Goal: Complete application form: Complete application form

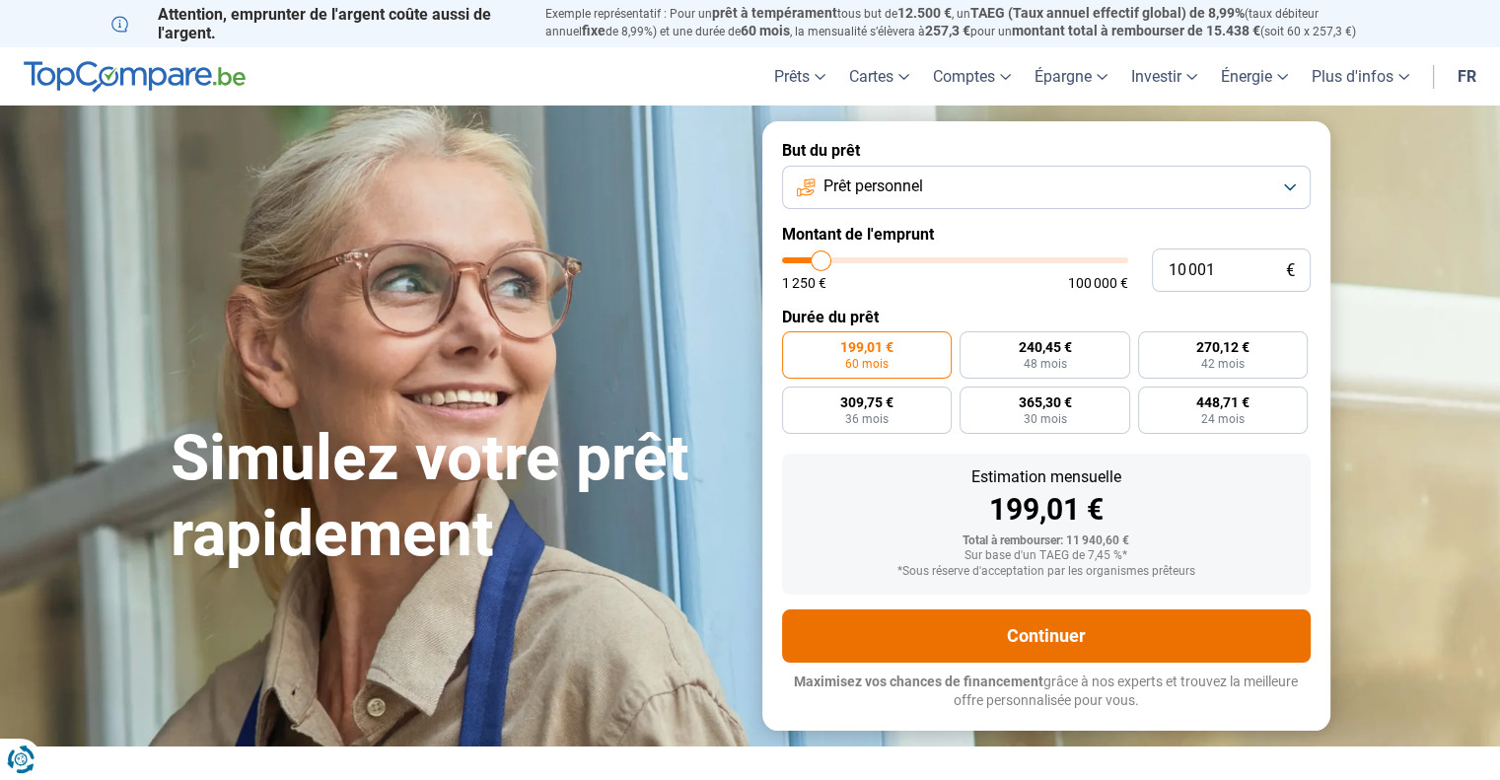
click at [1052, 630] on button "Continuer" at bounding box center [1046, 636] width 529 height 53
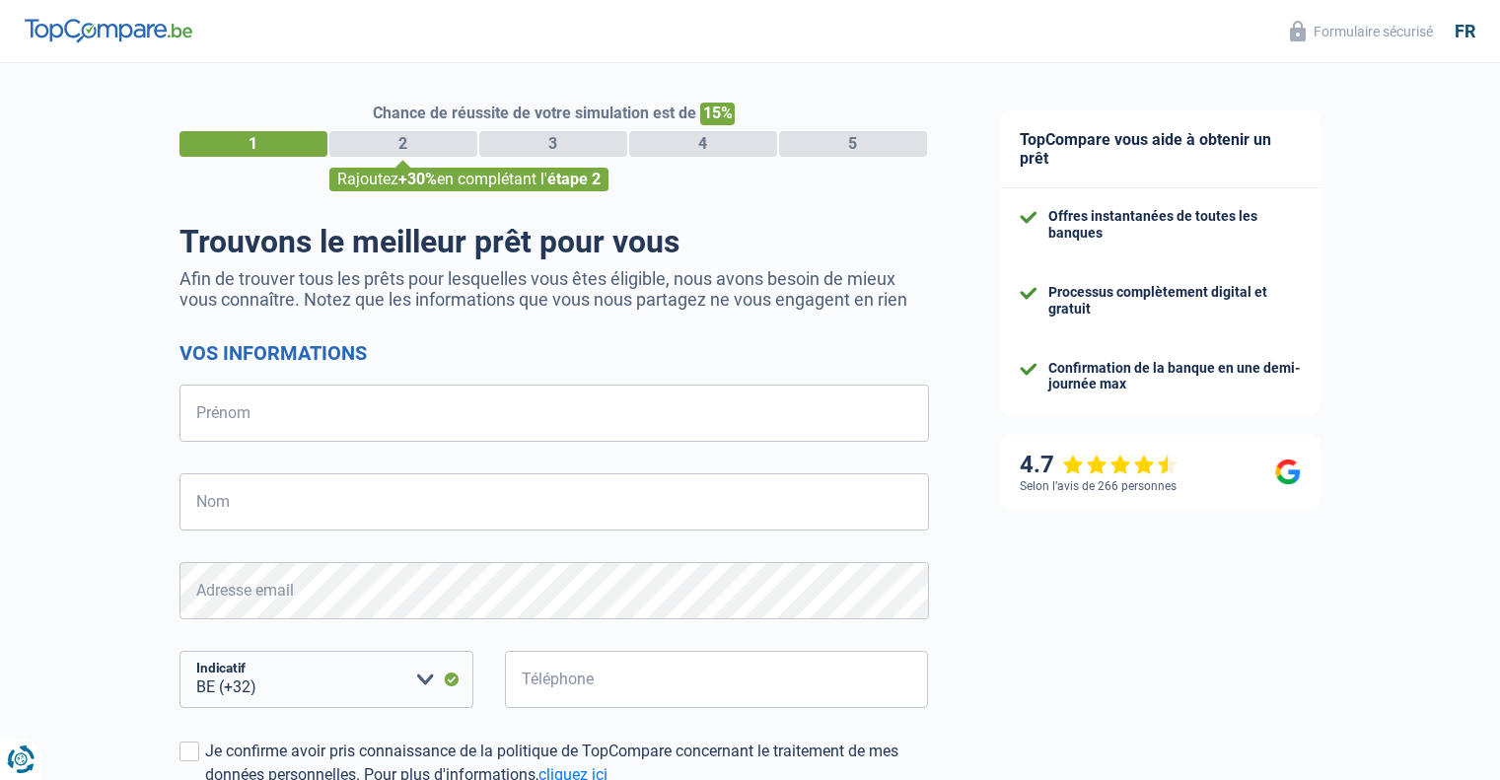
select select "32"
click at [547, 437] on input "Prénom" at bounding box center [555, 413] width 750 height 57
type input "[PERSON_NAME]"
click at [488, 497] on input "Nom" at bounding box center [555, 501] width 750 height 57
type input "HEUSDENS"
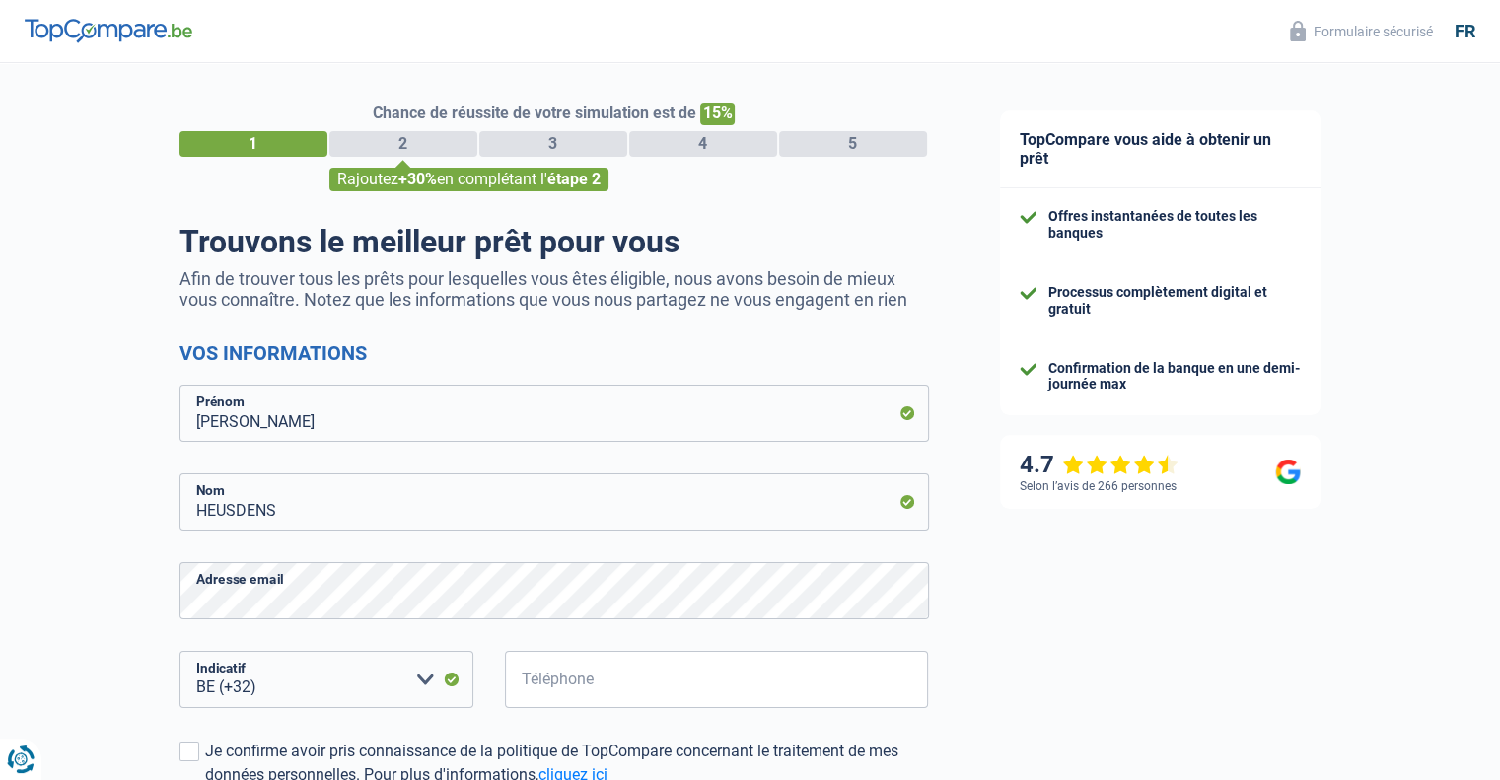
click at [1057, 560] on div "TopCompare vous aide à obtenir un prêt Offres instantanées de toutes les banque…" at bounding box center [1233, 567] width 537 height 1009
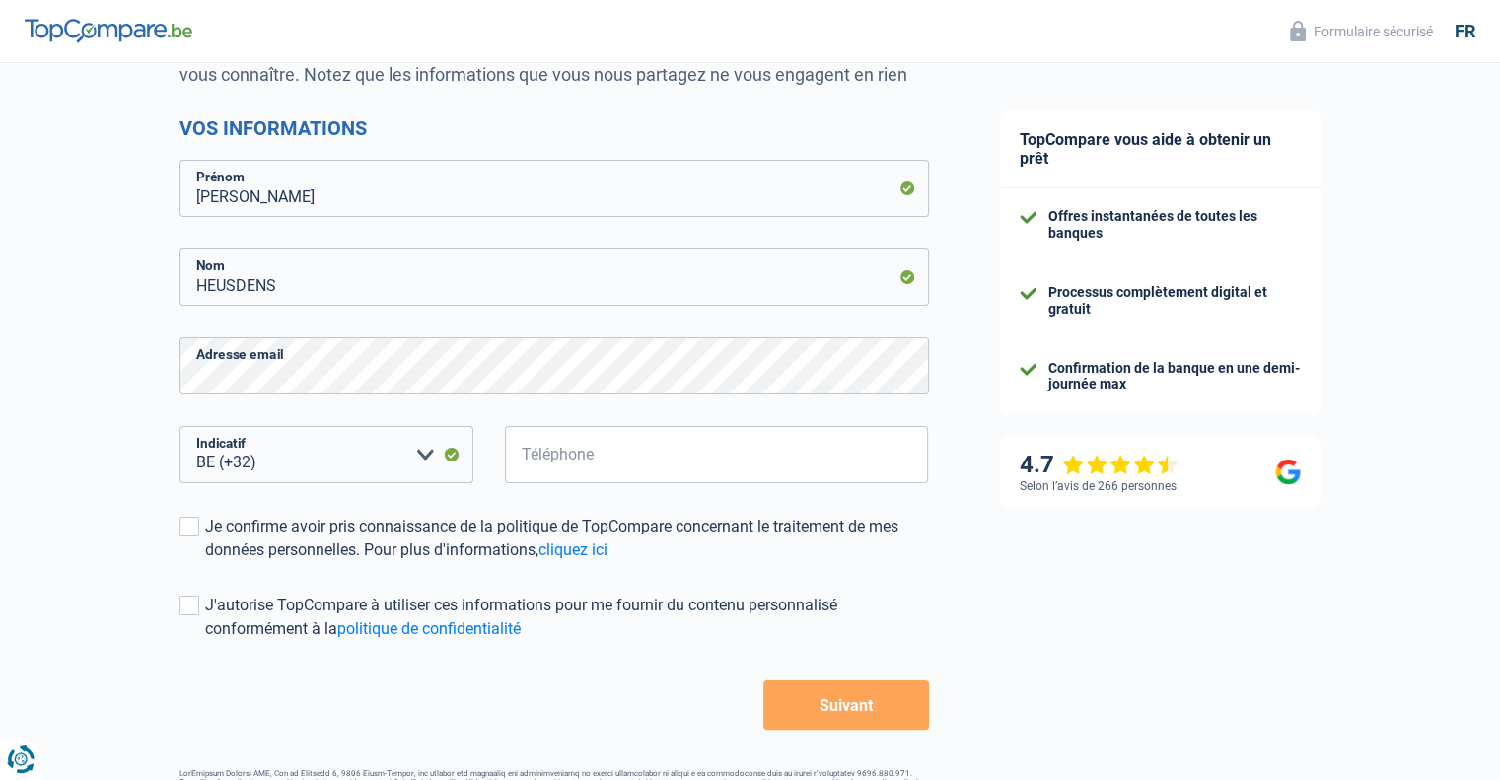
scroll to position [231, 0]
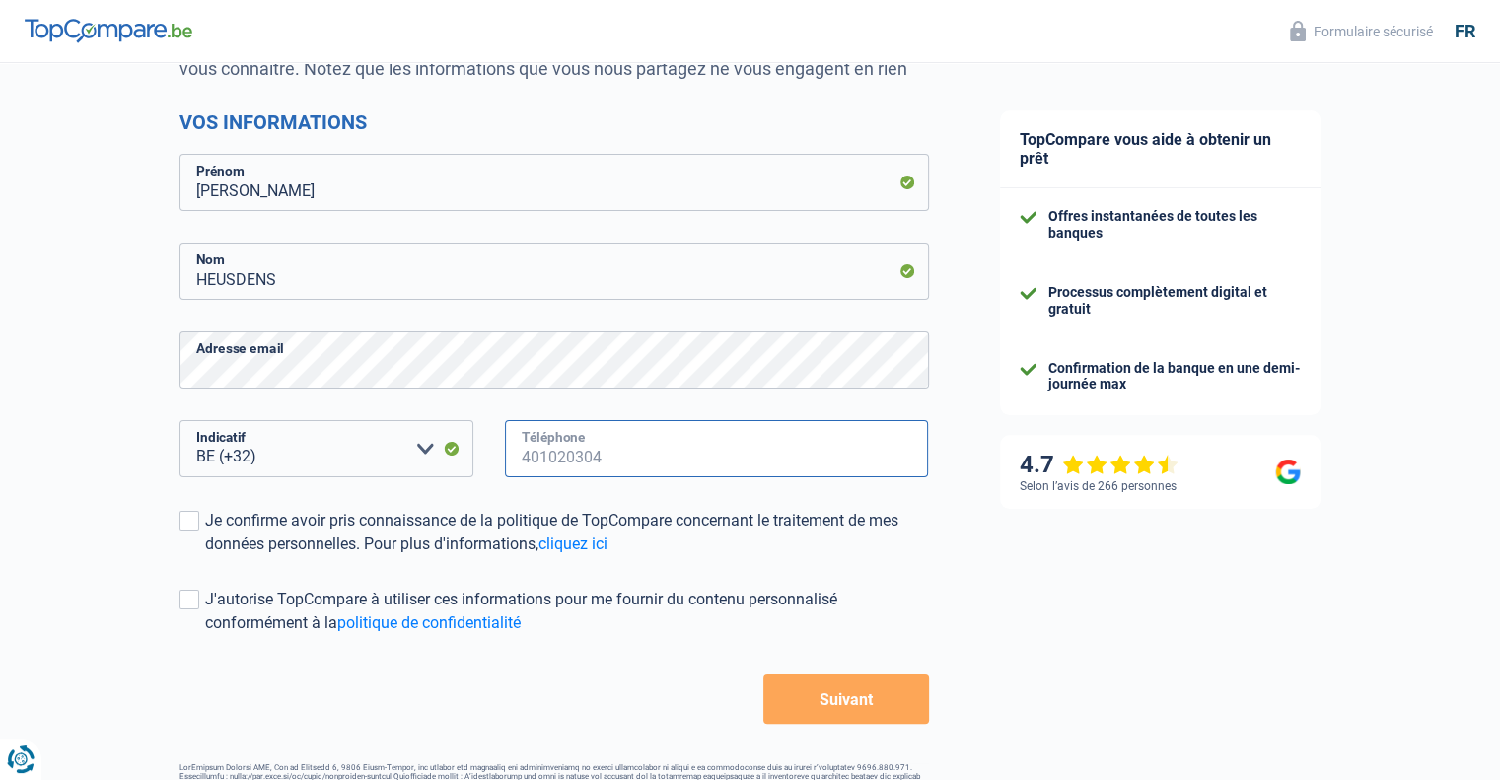
click at [577, 440] on input "Téléphone" at bounding box center [717, 448] width 424 height 57
type input "475115557"
click at [202, 533] on label "Je confirme avoir pris connaissance de la politique de TopCompare concernant le…" at bounding box center [555, 532] width 750 height 47
click at [205, 556] on input "Je confirme avoir pris connaissance de la politique de TopCompare concernant le…" at bounding box center [205, 556] width 0 height 0
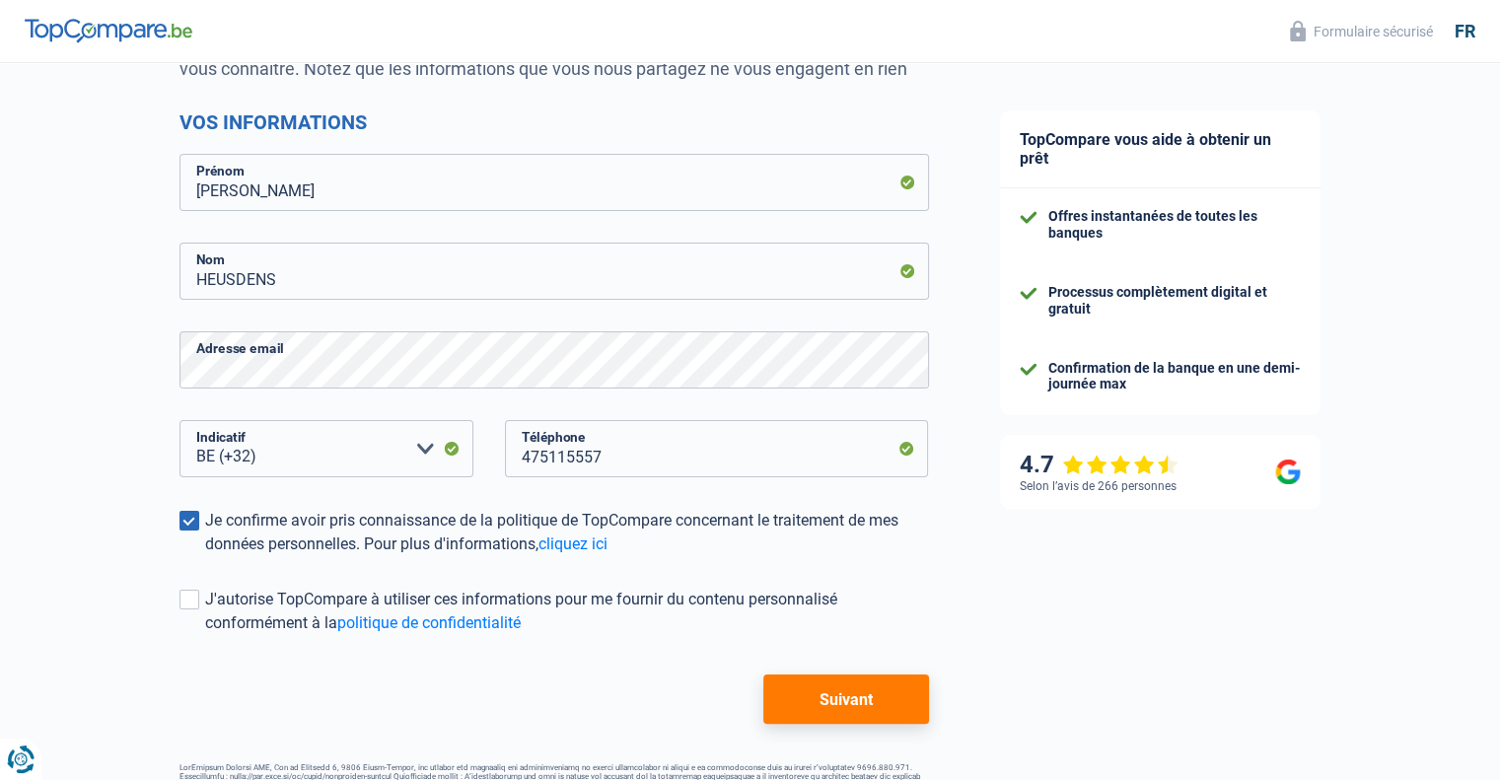
click at [182, 587] on form "Vos informations [PERSON_NAME] HEUSDENS Nom Adresse email BE (+32) LU (+352) Ve…" at bounding box center [555, 417] width 750 height 614
click at [191, 624] on label "J'autorise TopCompare à utiliser ces informations pour me fournir du contenu pe…" at bounding box center [555, 611] width 750 height 47
click at [205, 635] on input "J'autorise TopCompare à utiliser ces informations pour me fournir du contenu pe…" at bounding box center [205, 635] width 0 height 0
click at [867, 682] on button "Suivant" at bounding box center [845, 699] width 165 height 49
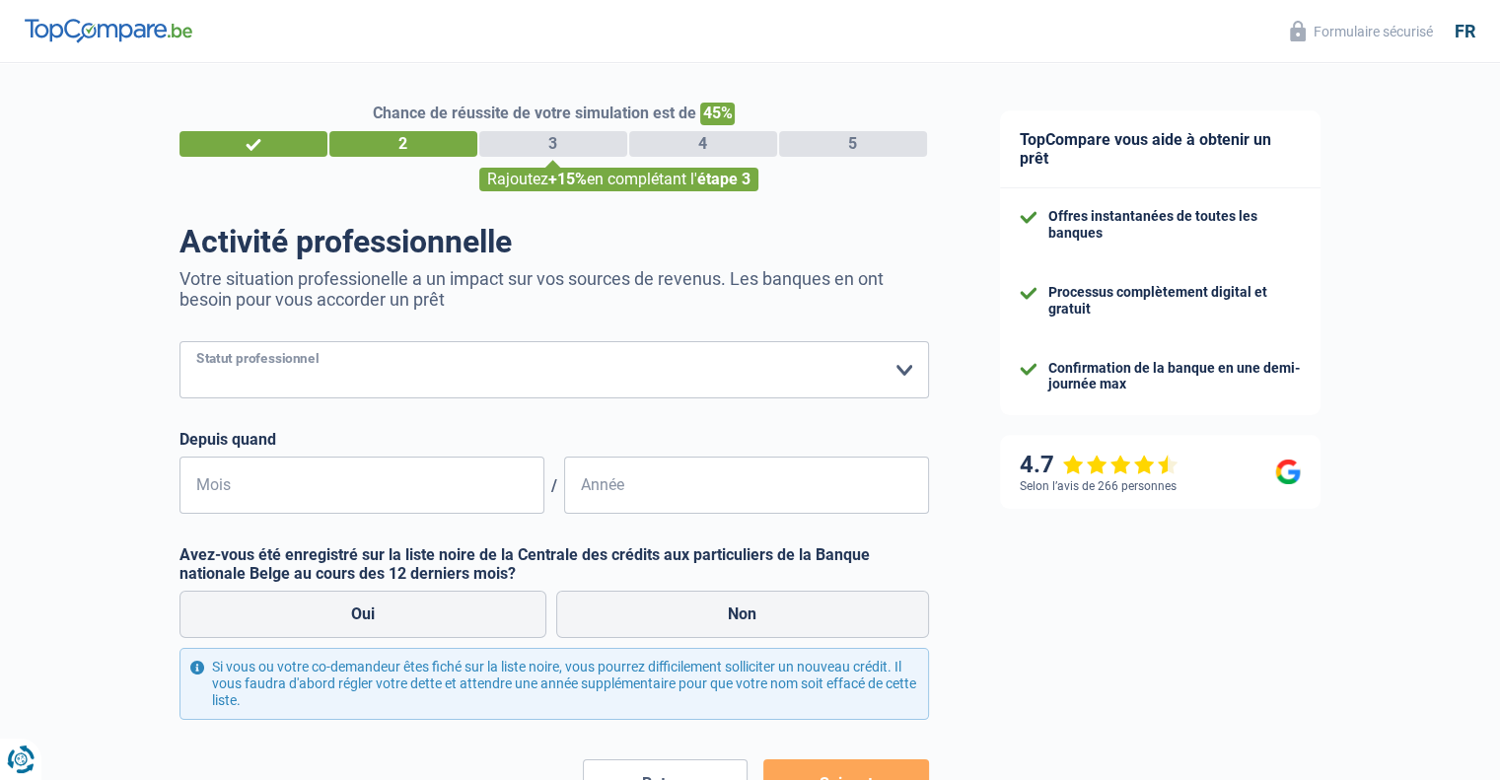
click at [664, 358] on select "Ouvrier Employé privé Employé public Invalide Indépendant Pensionné Chômeur Mut…" at bounding box center [555, 369] width 750 height 57
select select "retired"
click at [180, 342] on select "Ouvrier Employé privé Employé public Invalide Indépendant Pensionné Chômeur Mut…" at bounding box center [555, 369] width 750 height 57
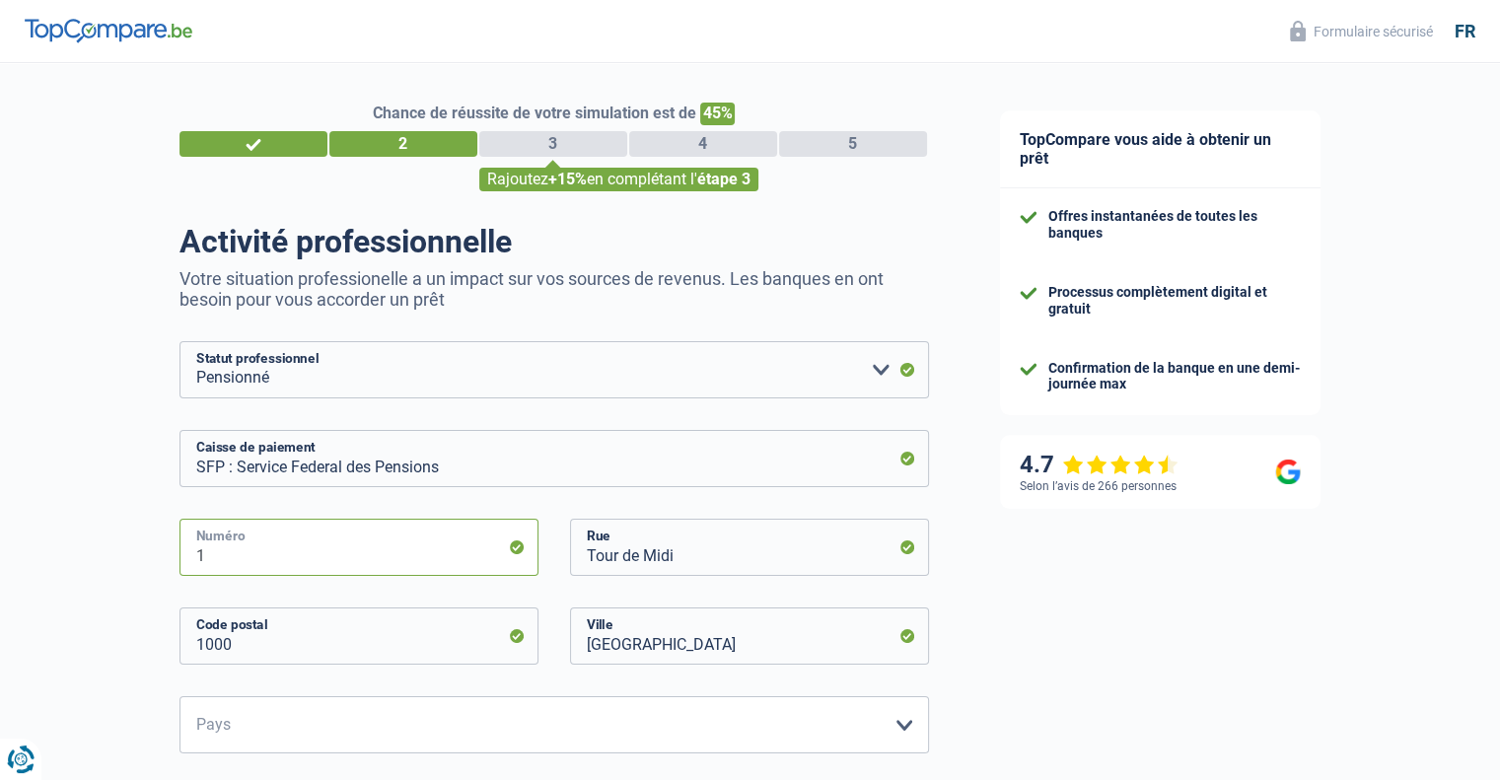
click at [376, 562] on input "1" at bounding box center [359, 547] width 359 height 57
click at [643, 578] on div "Tour de Midi Rue" at bounding box center [749, 563] width 390 height 89
click at [236, 546] on input "25" at bounding box center [359, 547] width 359 height 57
type input "1"
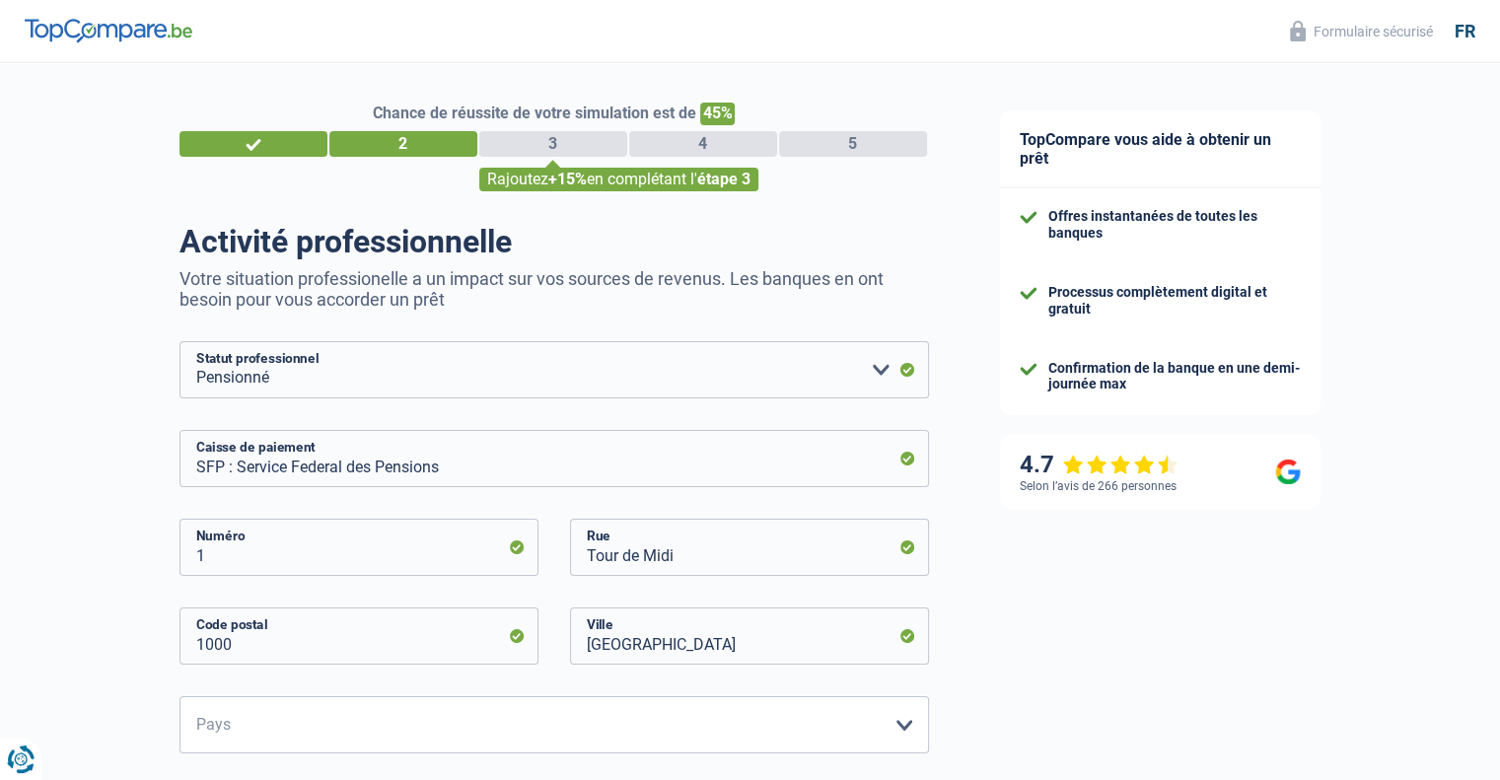
click at [77, 488] on div "Chance de réussite de votre simulation est de 45% 1 2 3 4 5 Rajoutez +15% en co…" at bounding box center [482, 664] width 965 height 1218
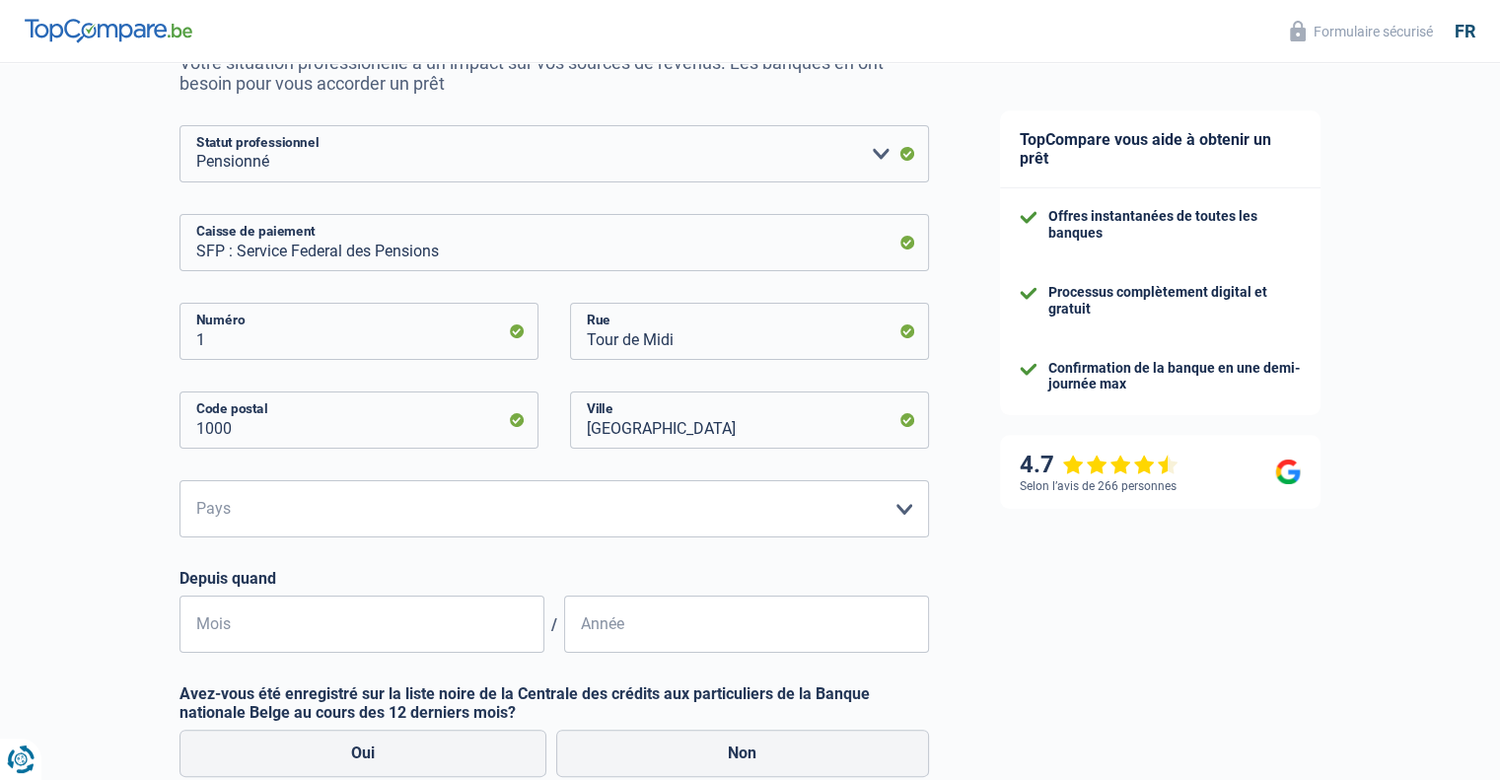
scroll to position [264, 0]
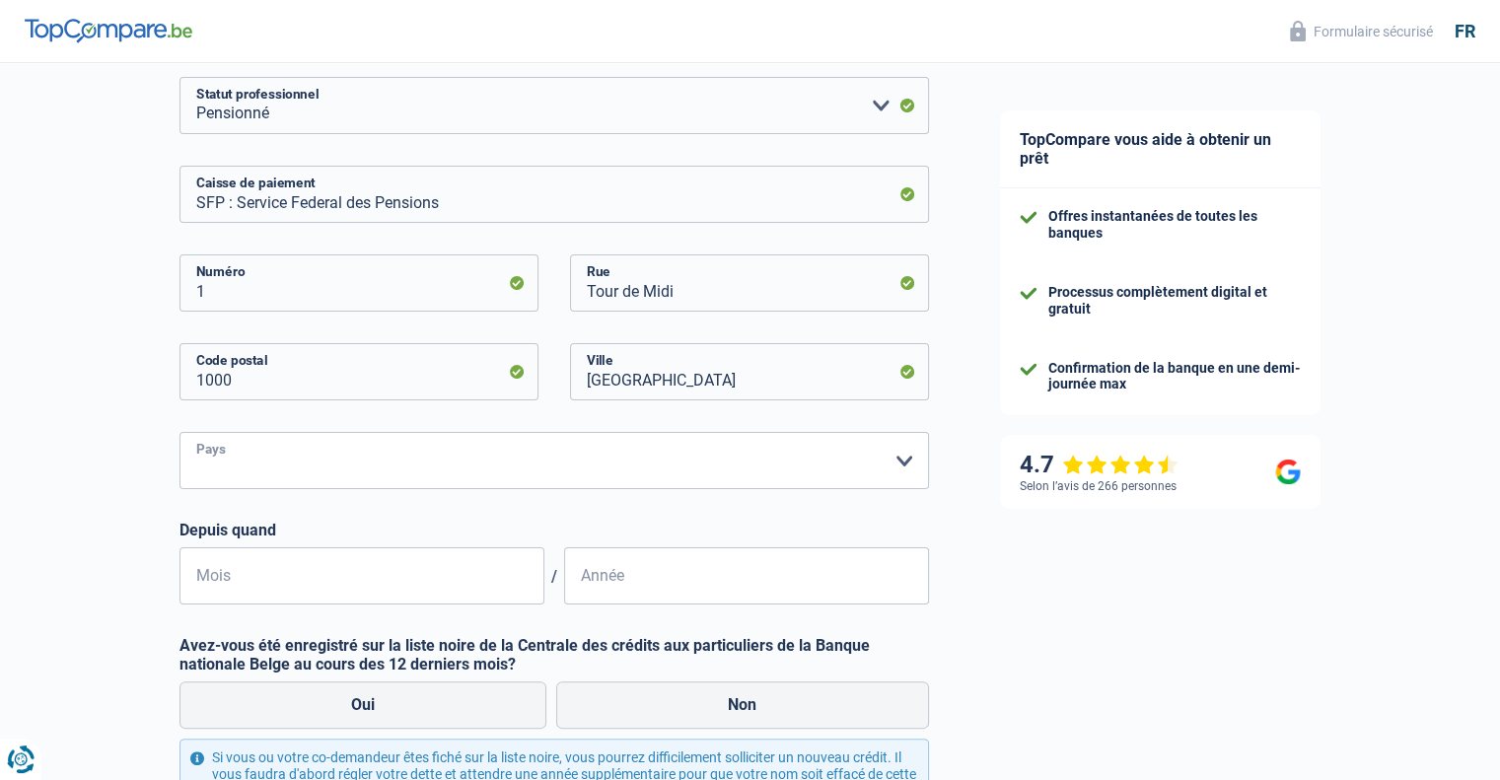
click at [712, 468] on select "Belgique Luxembourg Veuillez sélectionner une option" at bounding box center [555, 460] width 750 height 57
select select "BE"
click at [180, 432] on select "Belgique Luxembourg Veuillez sélectionner une option" at bounding box center [555, 460] width 750 height 57
click at [272, 608] on form "Ouvrier Employé privé Employé public Invalide Indépendant Pensionné Chômeur Mut…" at bounding box center [555, 488] width 750 height 822
click at [300, 575] on input "Mois" at bounding box center [362, 575] width 365 height 57
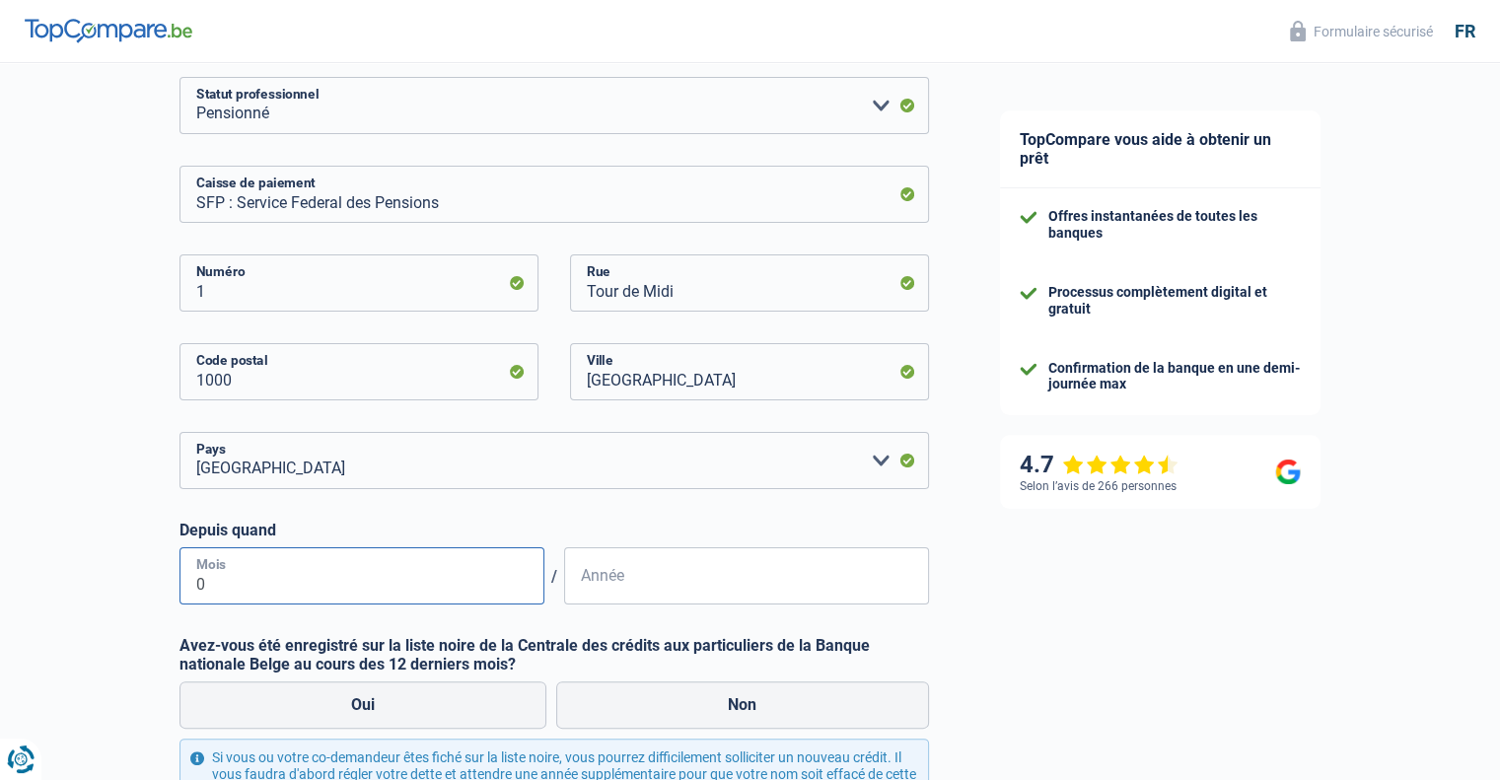
type input "06"
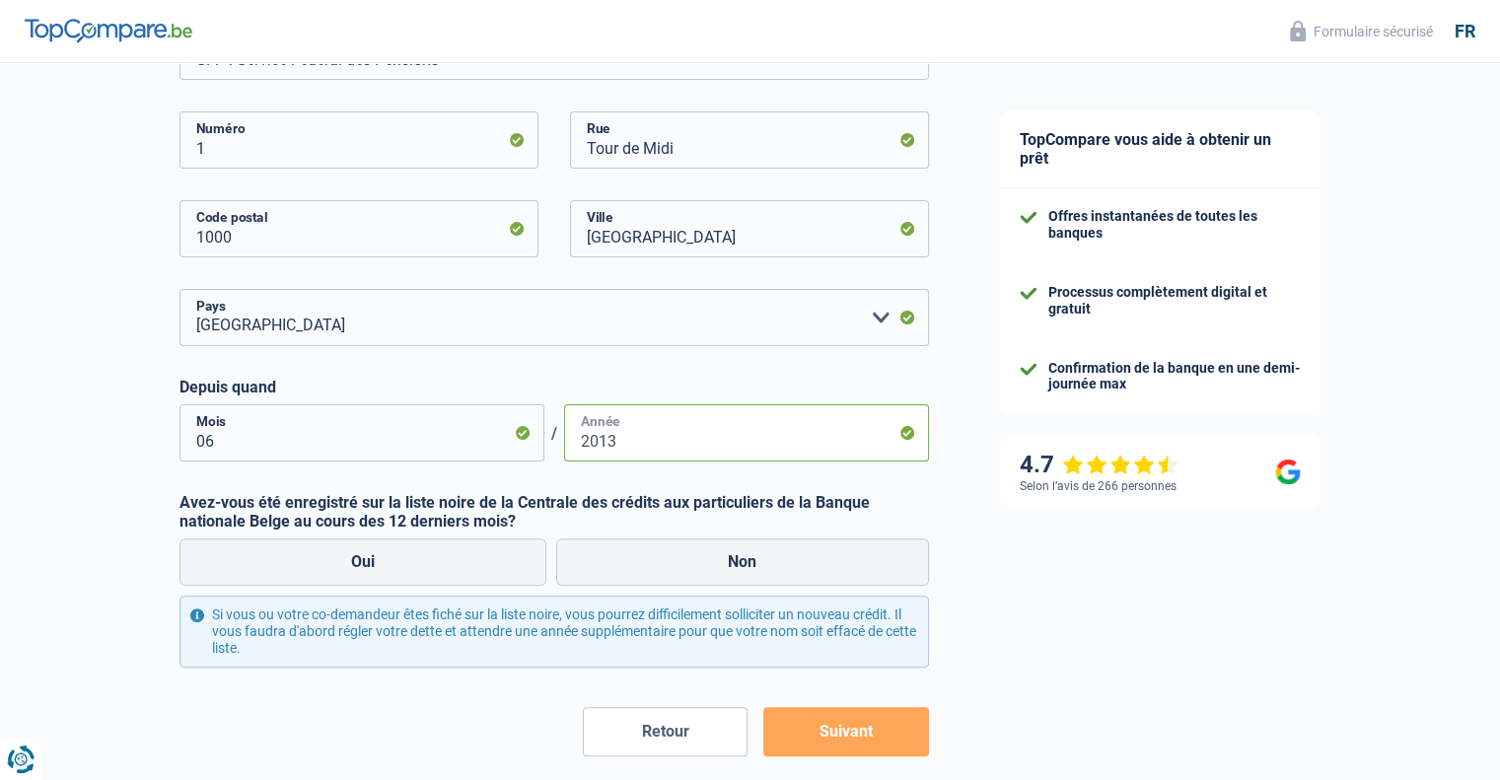
scroll to position [501, 0]
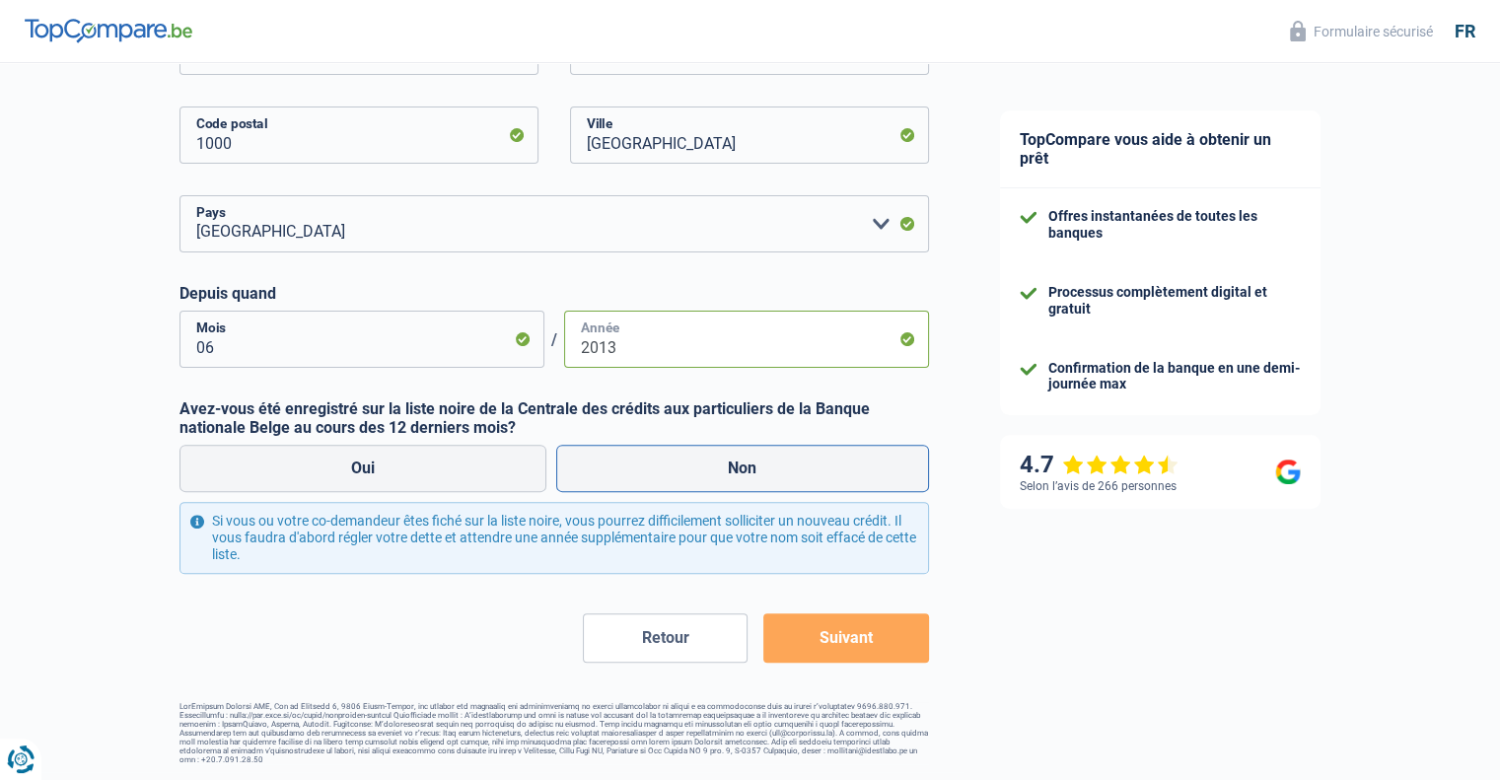
type input "2013"
click at [755, 465] on label "Non" at bounding box center [742, 468] width 373 height 47
click at [755, 465] on input "Non" at bounding box center [742, 468] width 373 height 47
radio input "true"
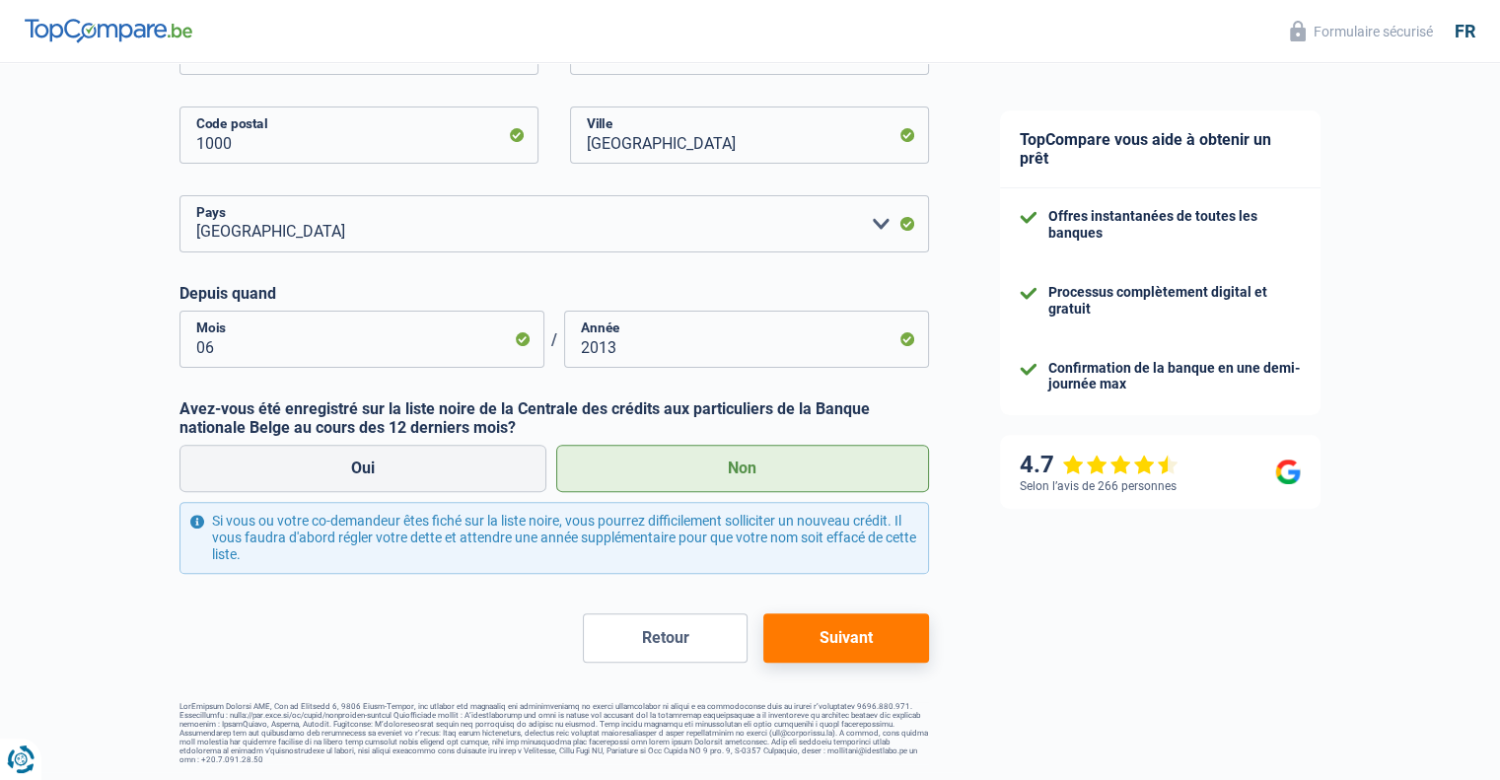
click at [862, 638] on button "Suivant" at bounding box center [845, 638] width 165 height 49
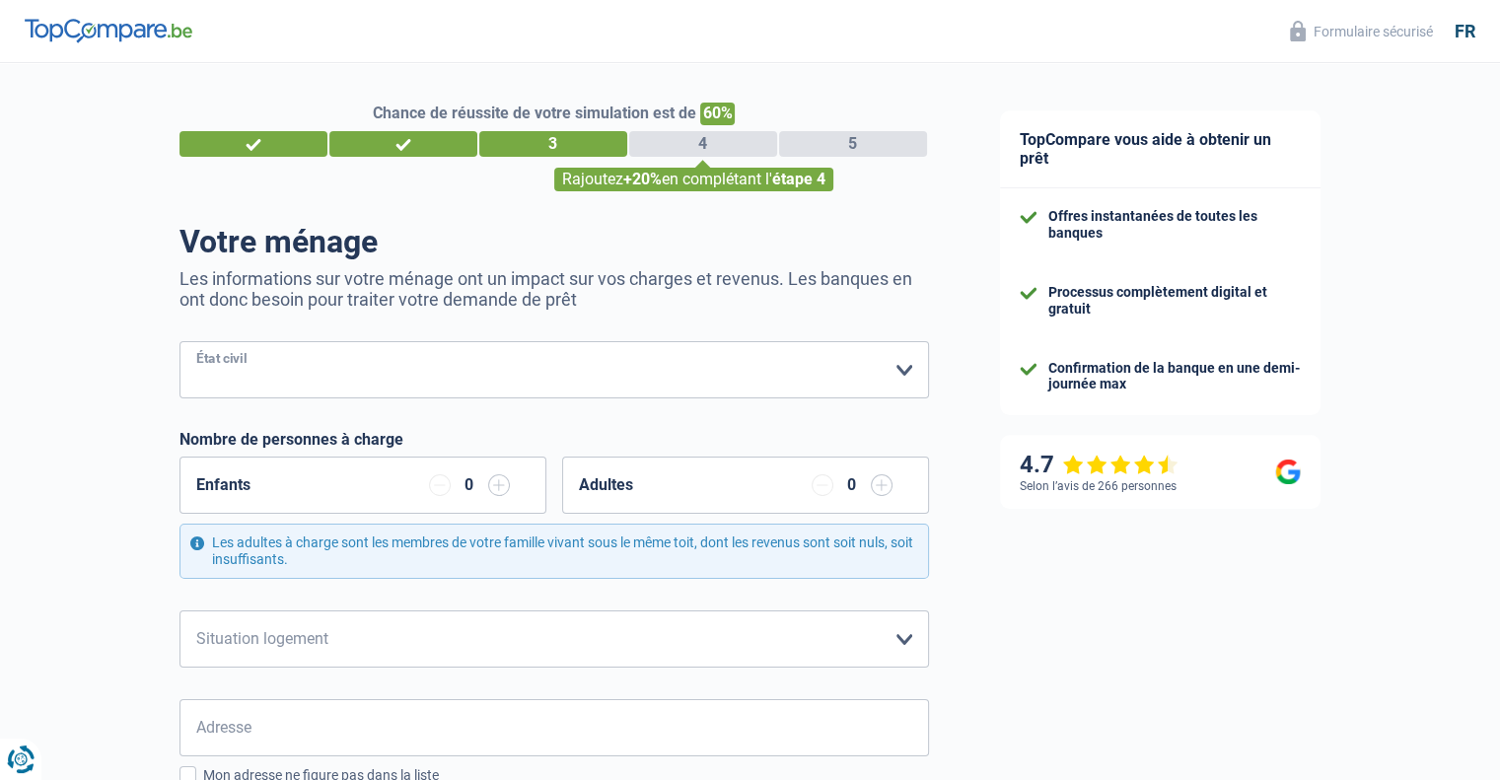
click at [664, 365] on select "[PERSON_NAME](e) Cohabitant(e) légal(e) Divorcé(e) Veuf(ve) Séparé (de fait) Ve…" at bounding box center [555, 369] width 750 height 57
select select "married"
click at [180, 342] on select "[PERSON_NAME](e) Cohabitant(e) légal(e) Divorcé(e) Veuf(ve) Séparé (de fait) Ve…" at bounding box center [555, 369] width 750 height 57
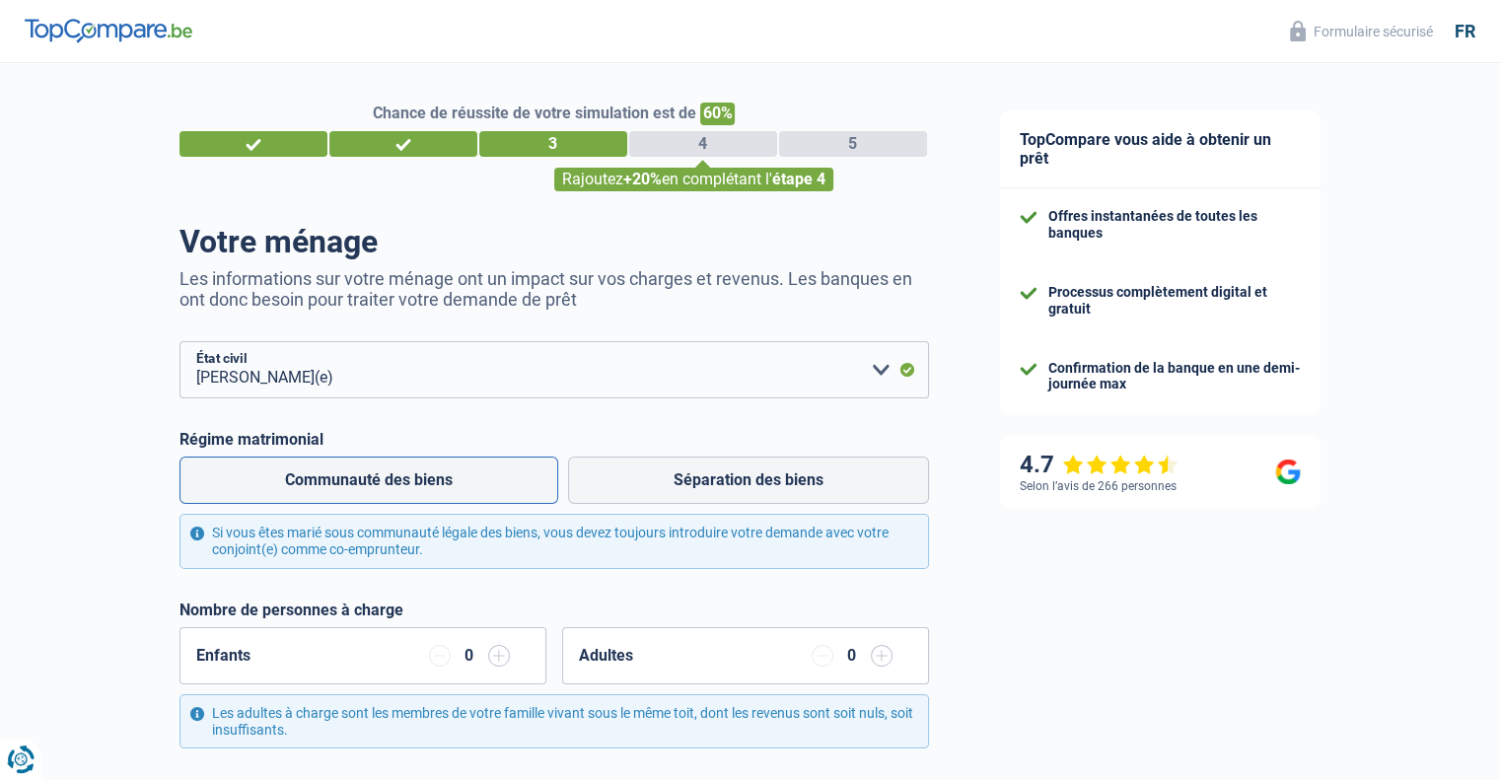
click at [408, 474] on label "Communauté des biens" at bounding box center [369, 480] width 379 height 47
click at [408, 474] on input "Communauté des biens" at bounding box center [369, 480] width 379 height 47
radio input "true"
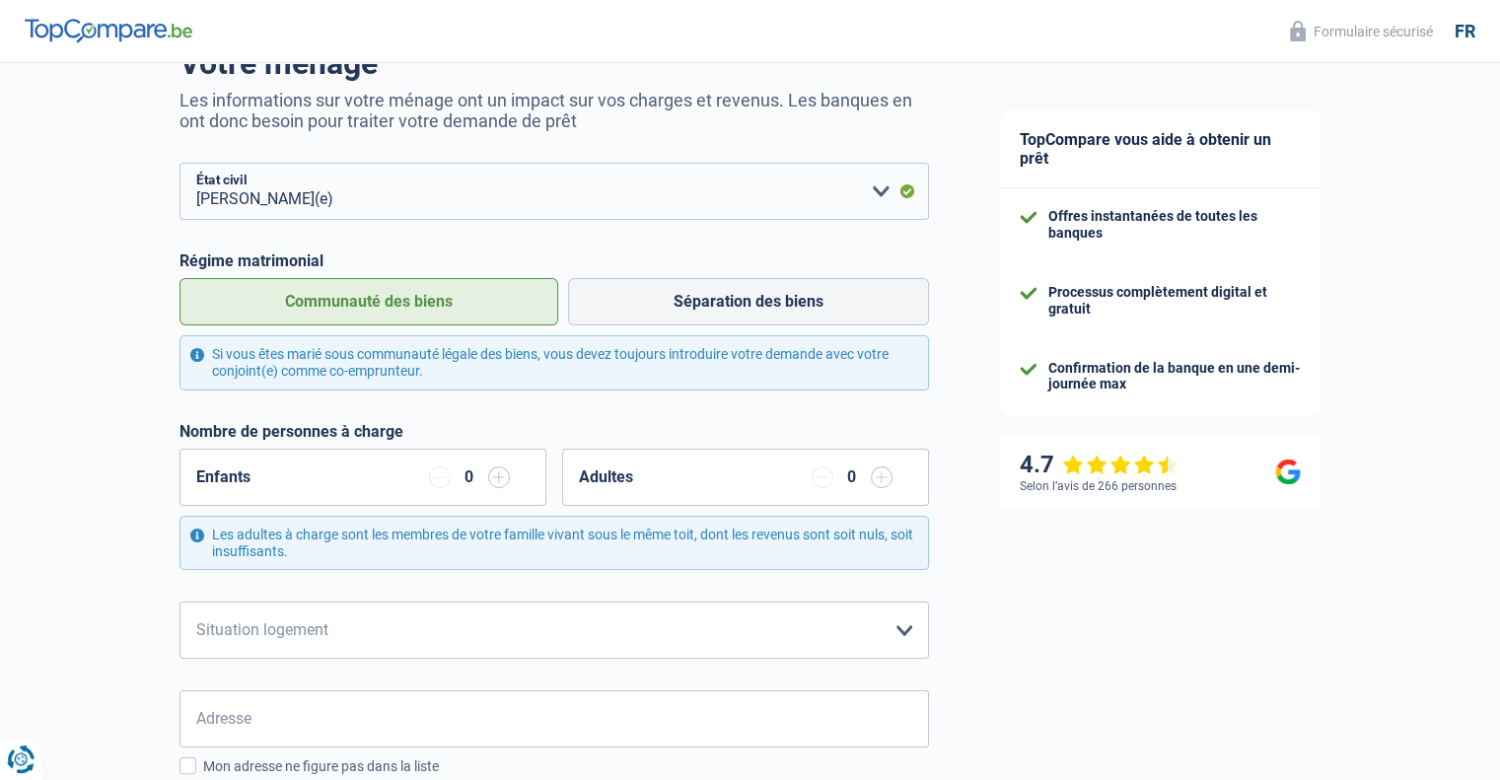
scroll to position [230, 0]
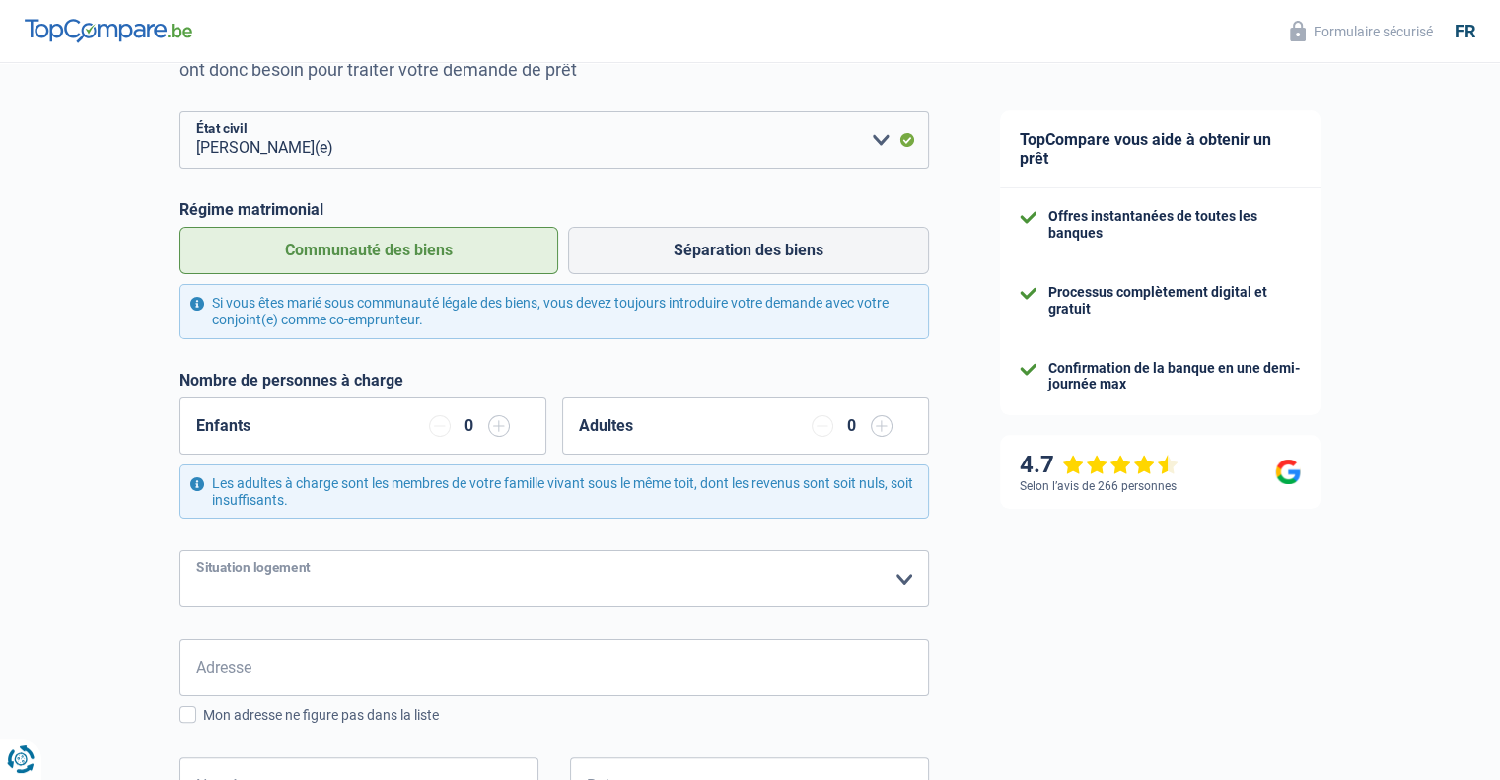
click at [428, 589] on select "Locataire Propriétaire avec prêt hypothécaire Propriétaire sans prêt hypothécai…" at bounding box center [555, 578] width 750 height 57
select select "rents"
click at [180, 550] on select "Locataire Propriétaire avec prêt hypothécaire Propriétaire sans prêt hypothécai…" at bounding box center [555, 578] width 750 height 57
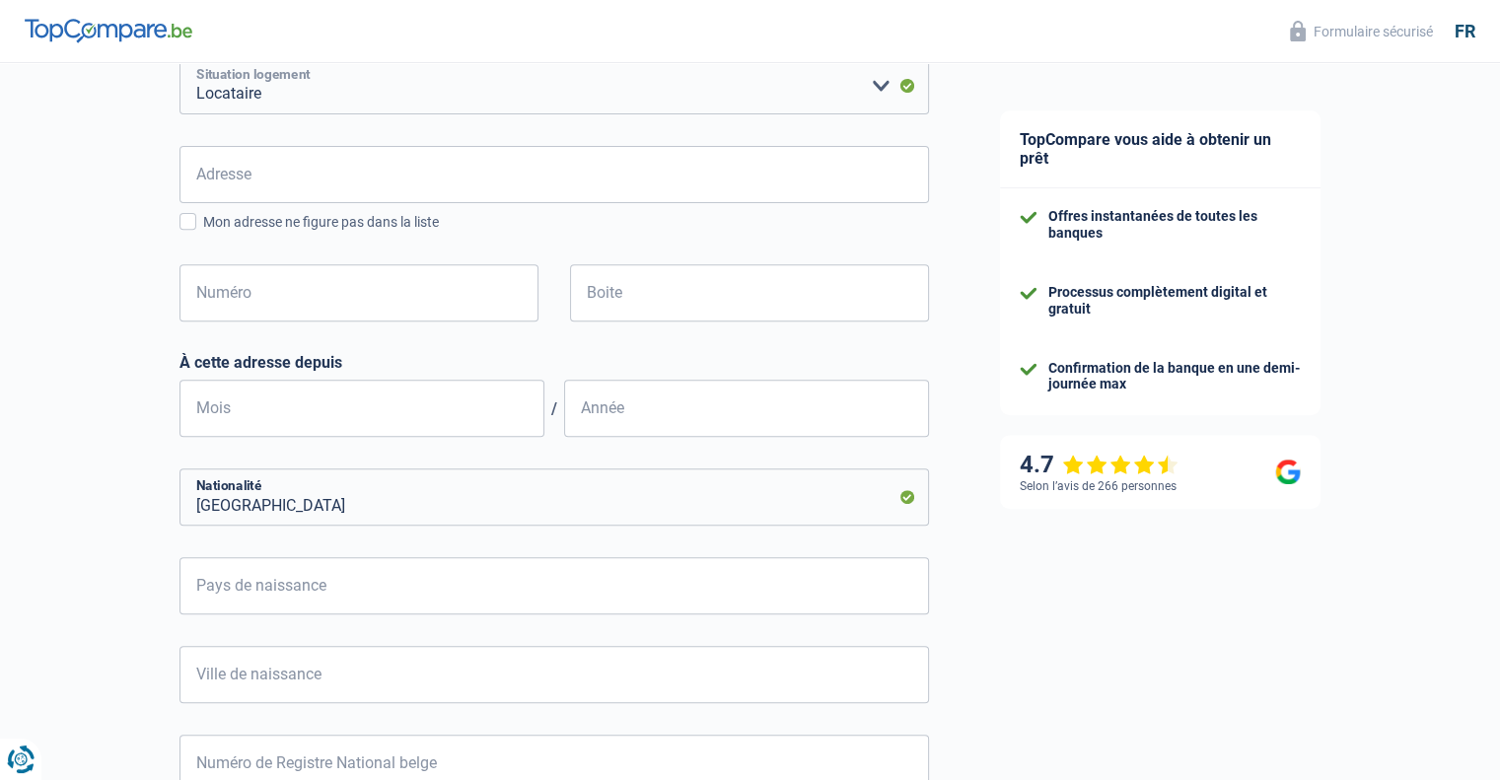
scroll to position [734, 0]
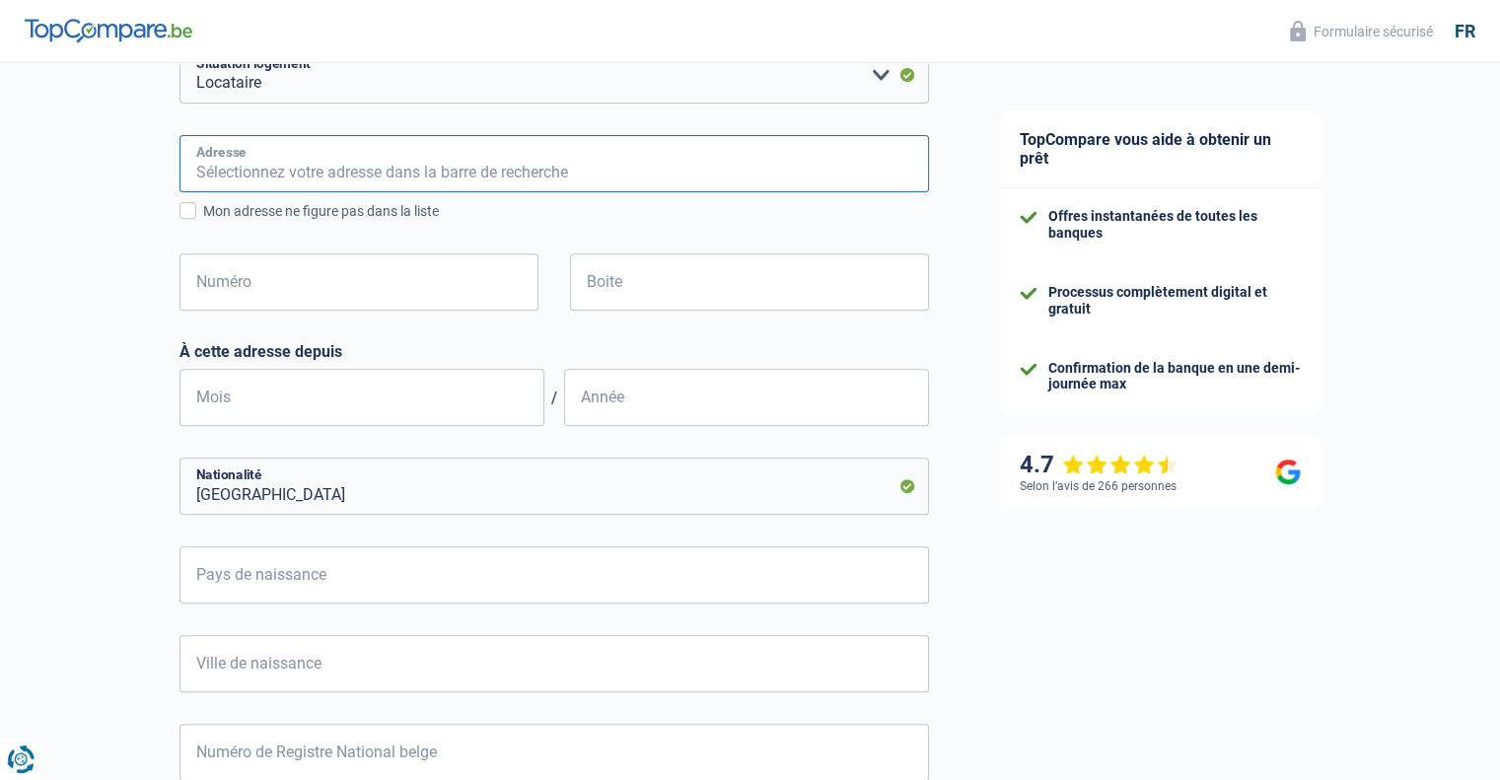
click at [331, 162] on input "Adresse" at bounding box center [555, 163] width 750 height 57
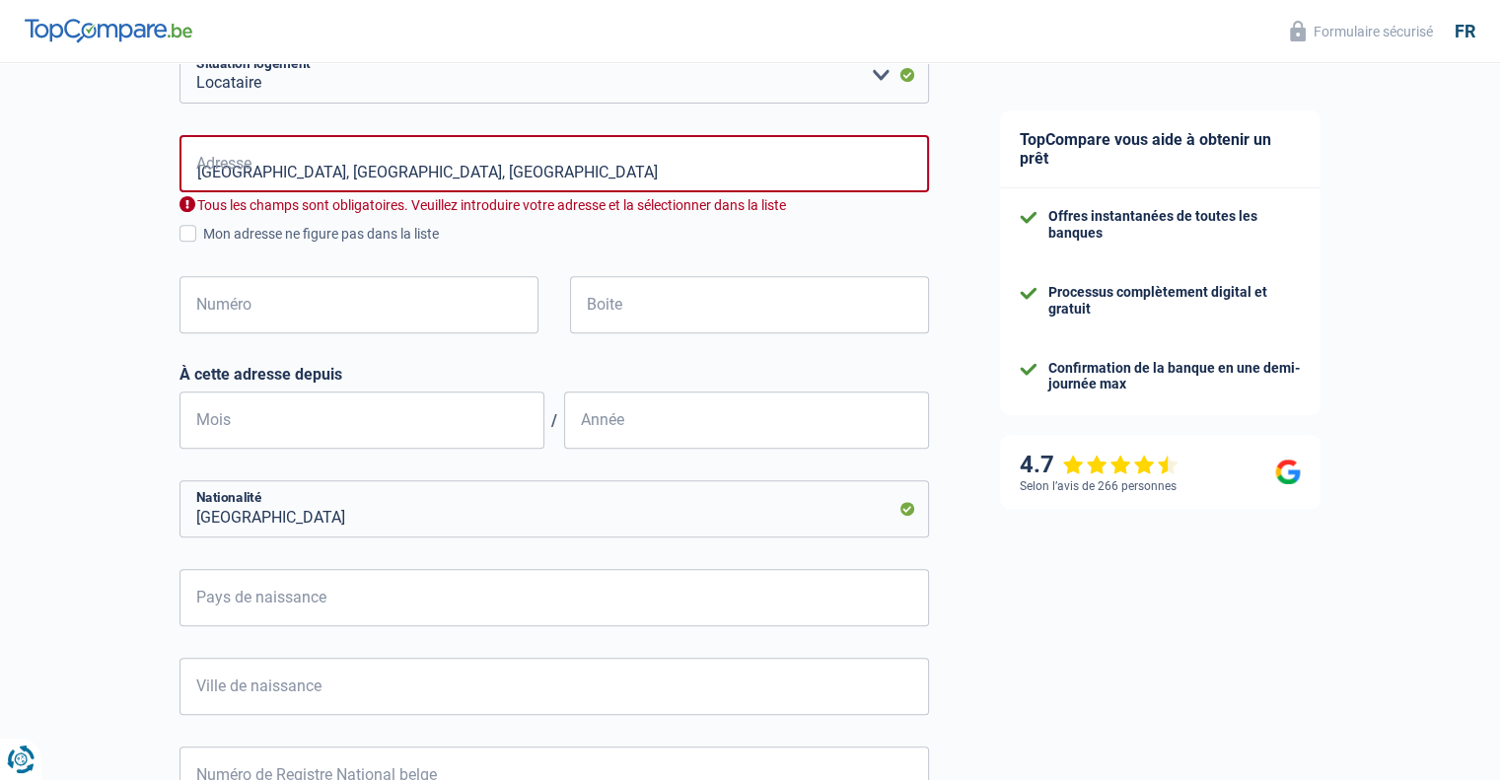
type input "[GEOGRAPHIC_DATA], [GEOGRAPHIC_DATA]"
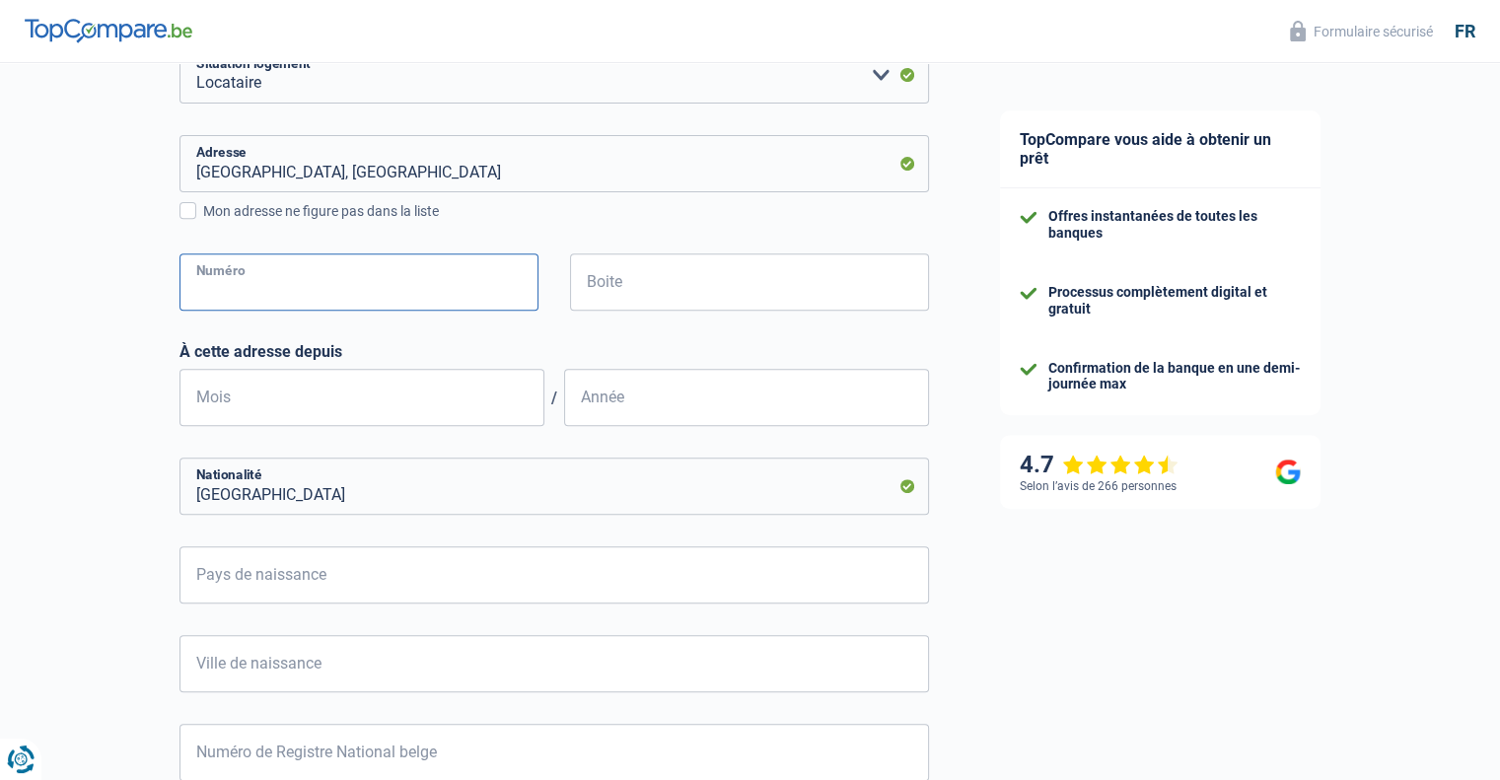
click at [447, 279] on input "Numéro" at bounding box center [359, 281] width 359 height 57
type input "25"
click at [347, 376] on input "Mois" at bounding box center [362, 397] width 365 height 57
type input "04"
type input "2009"
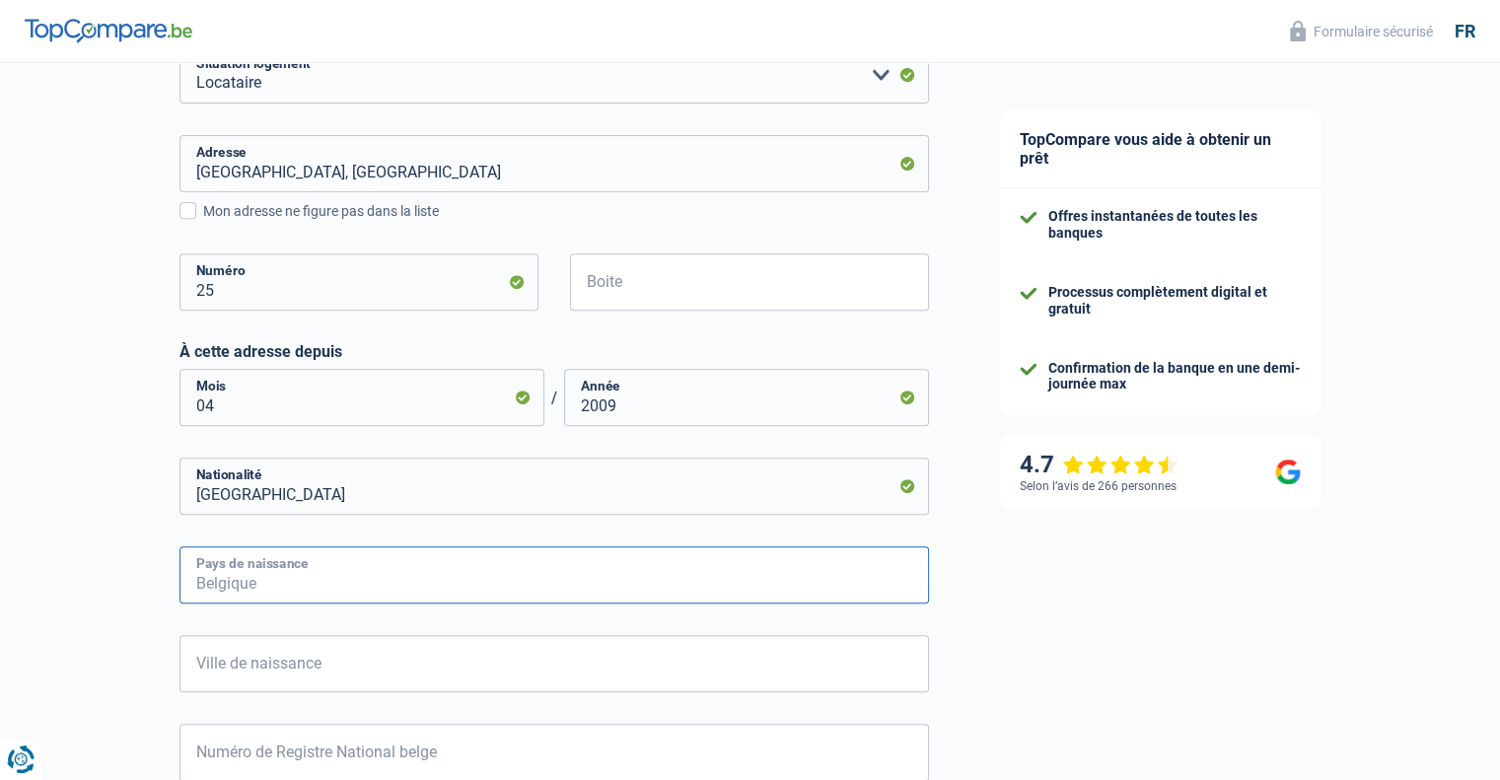
click at [402, 568] on input "Pays de naissance" at bounding box center [555, 574] width 750 height 57
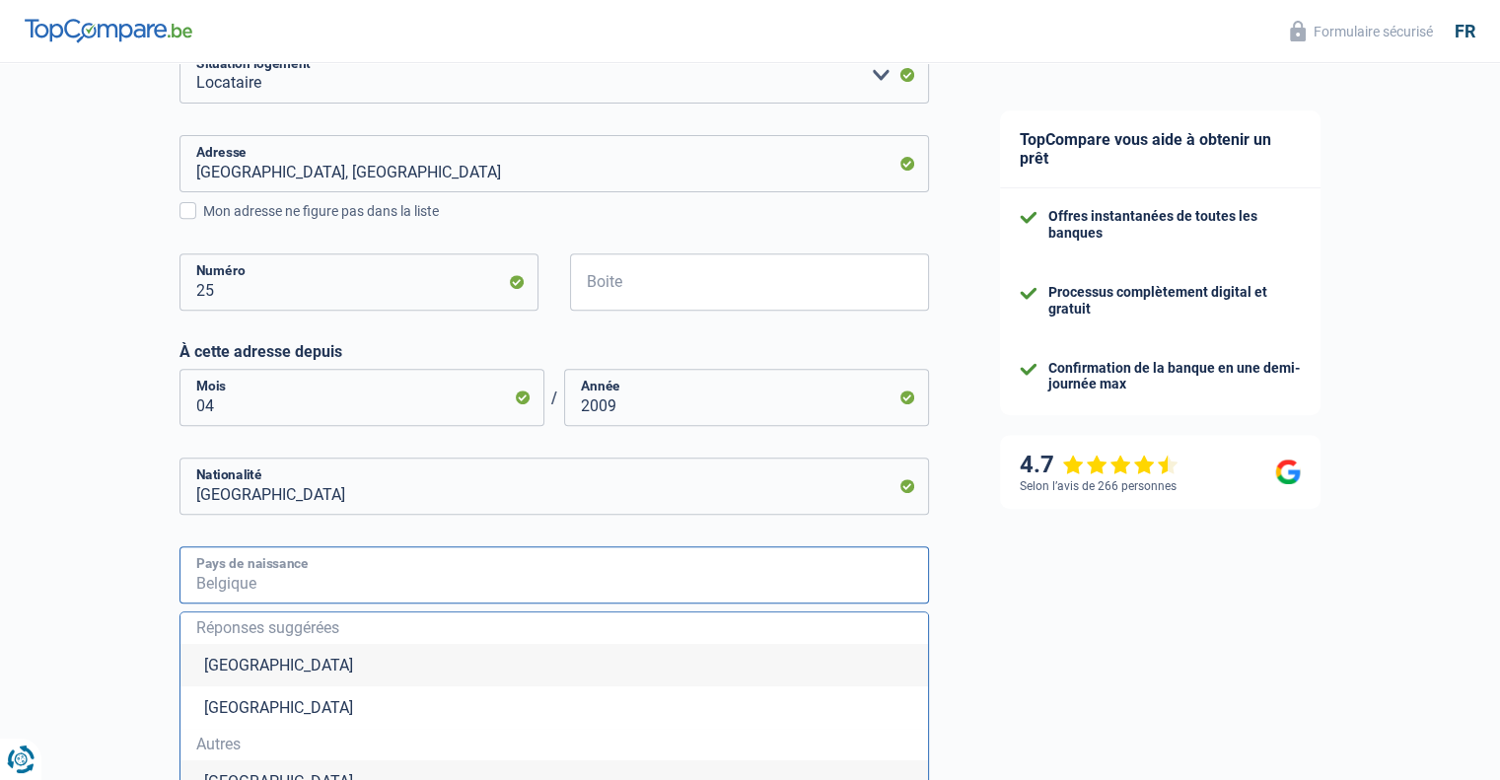
type input "[GEOGRAPHIC_DATA]"
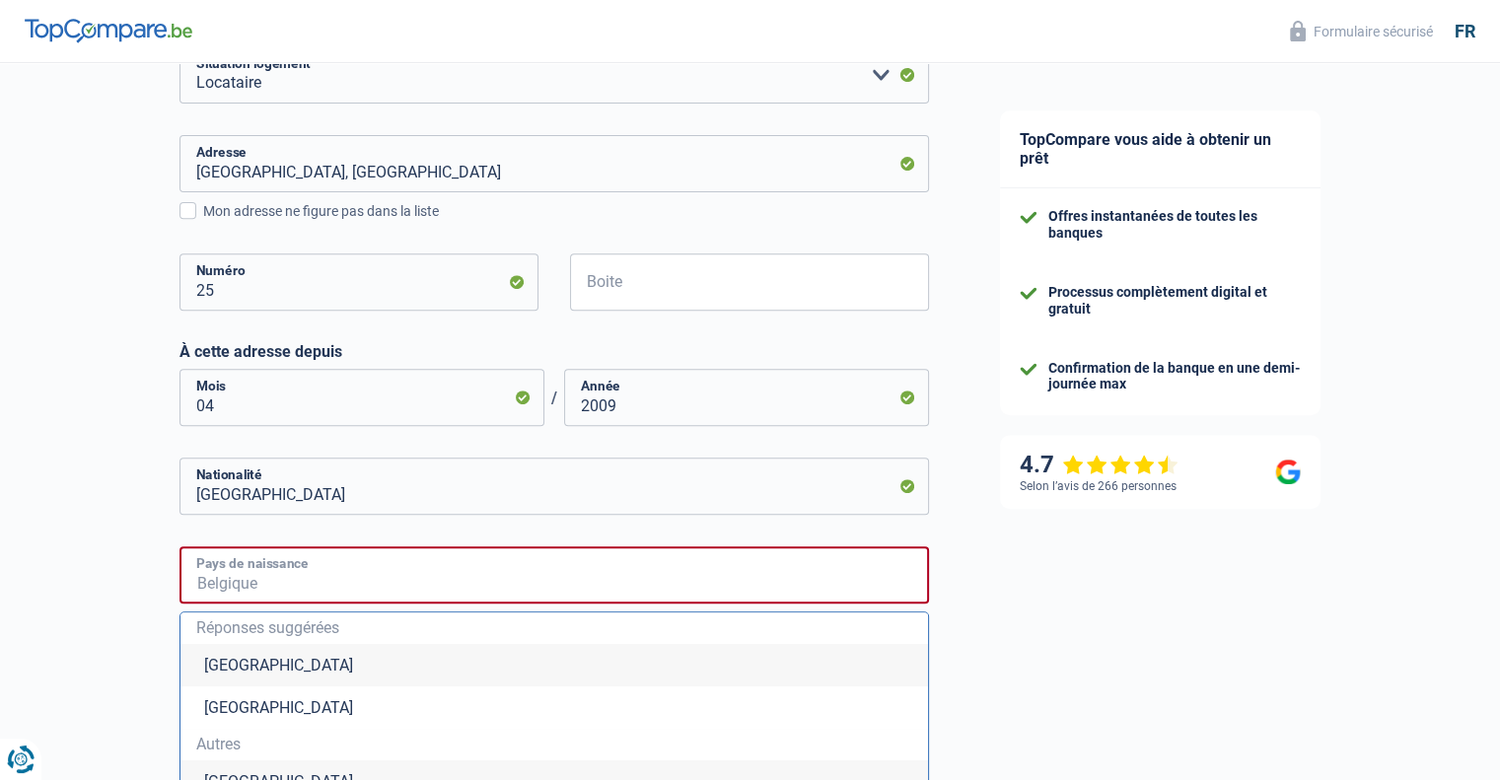
type input "[GEOGRAPHIC_DATA]"
click at [1125, 648] on div "TopCompare vous aide à obtenir un prêt Offres instantanées de toutes les banque…" at bounding box center [1233, 275] width 537 height 1893
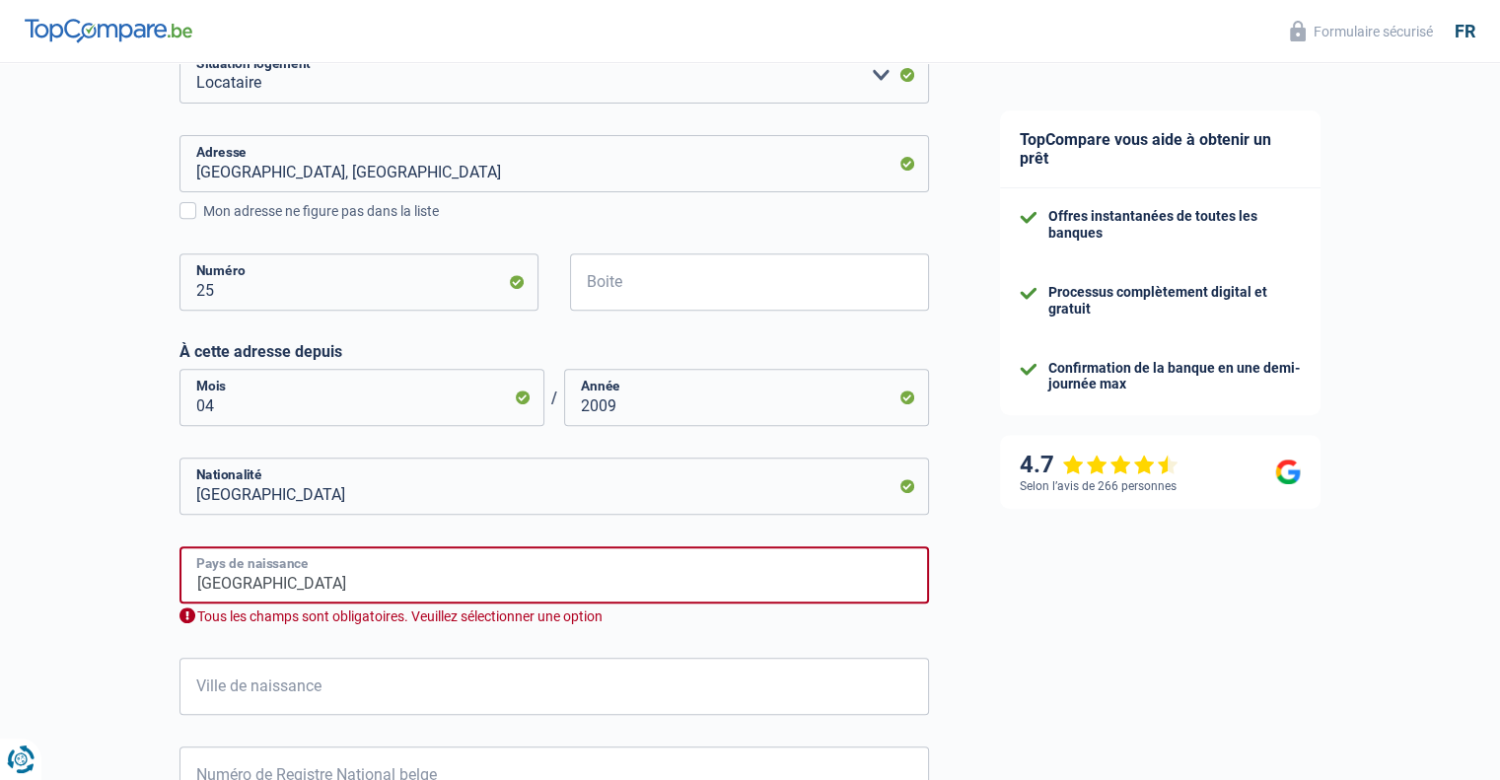
click at [666, 579] on input "[GEOGRAPHIC_DATA]" at bounding box center [555, 574] width 750 height 57
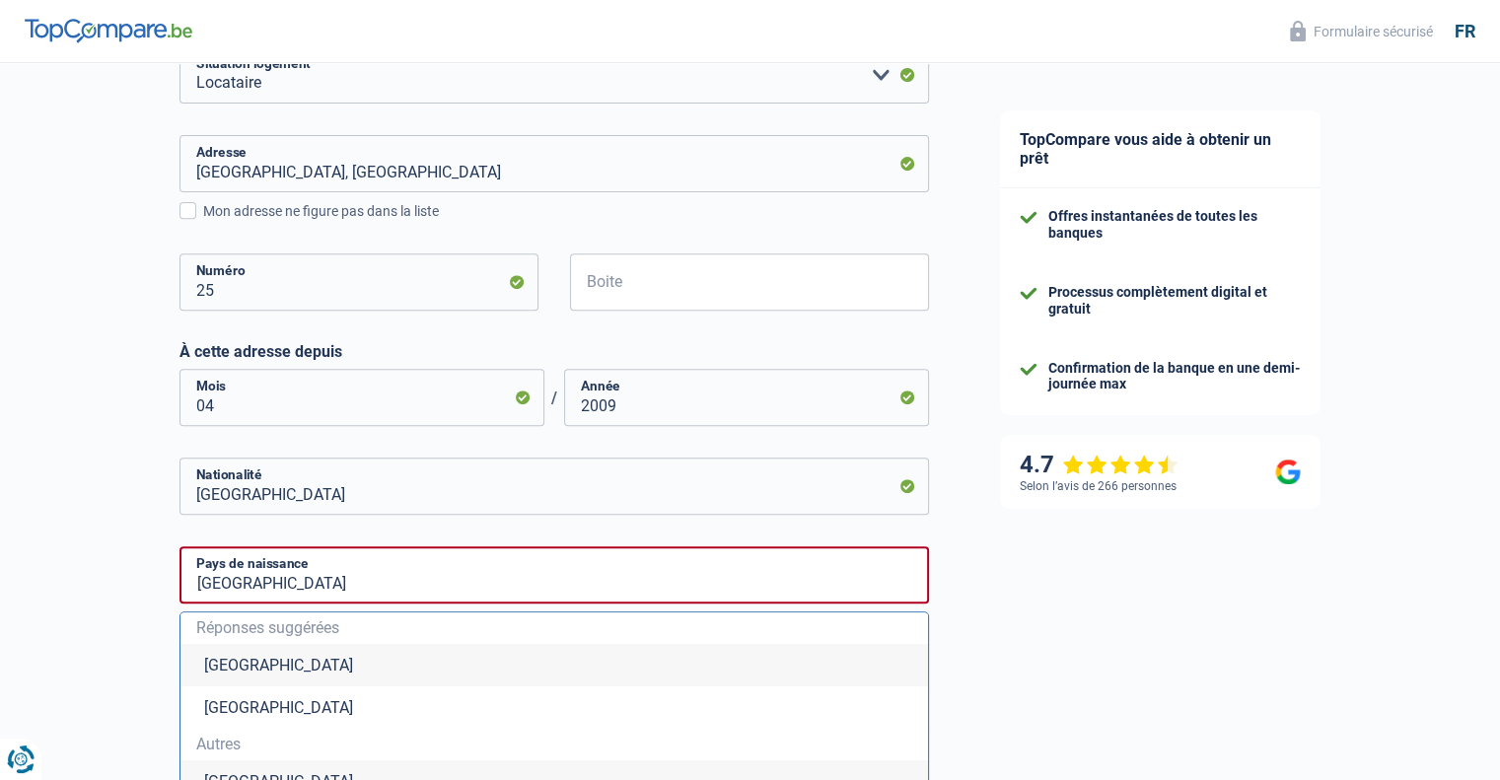
click at [242, 675] on li "[GEOGRAPHIC_DATA]" at bounding box center [555, 665] width 748 height 42
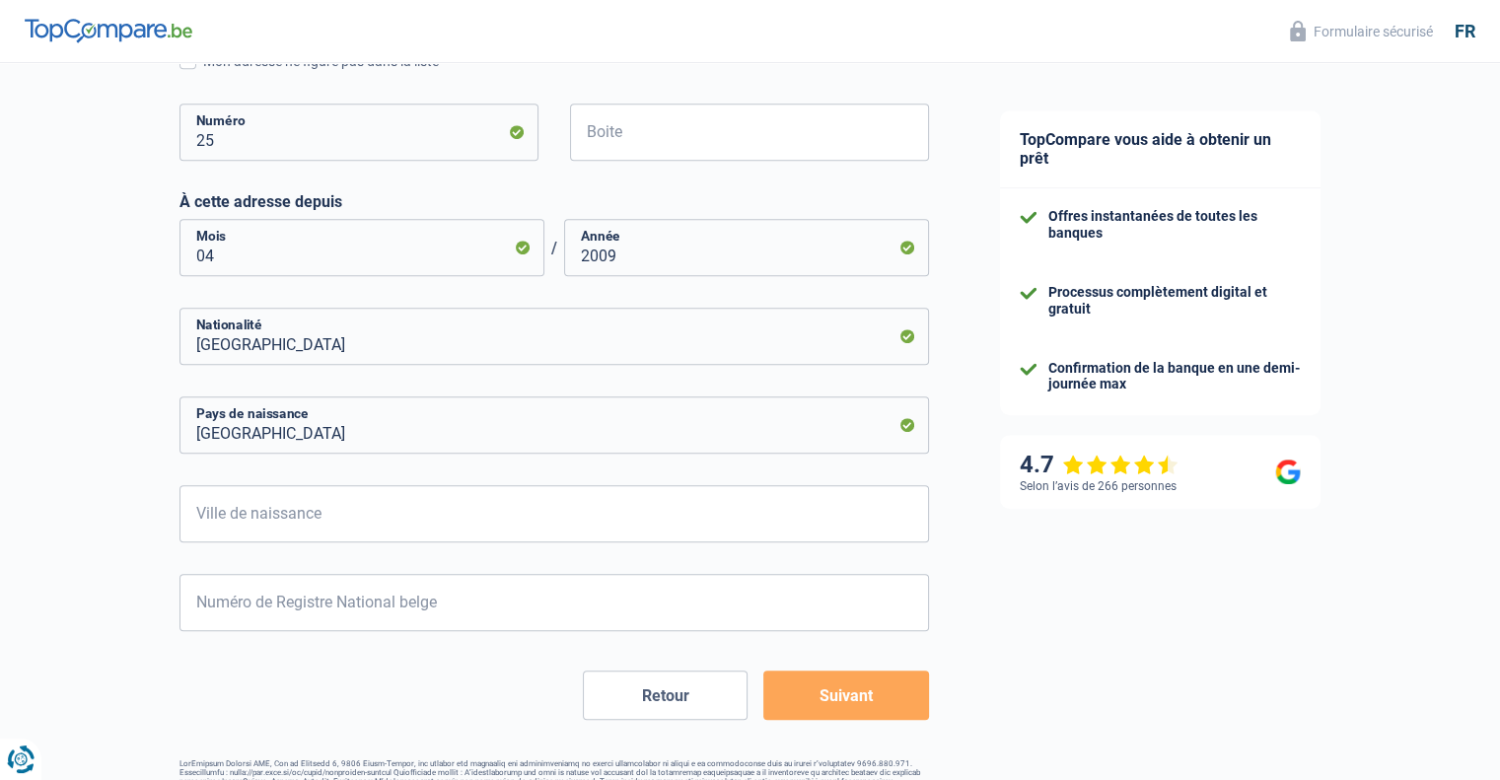
scroll to position [941, 0]
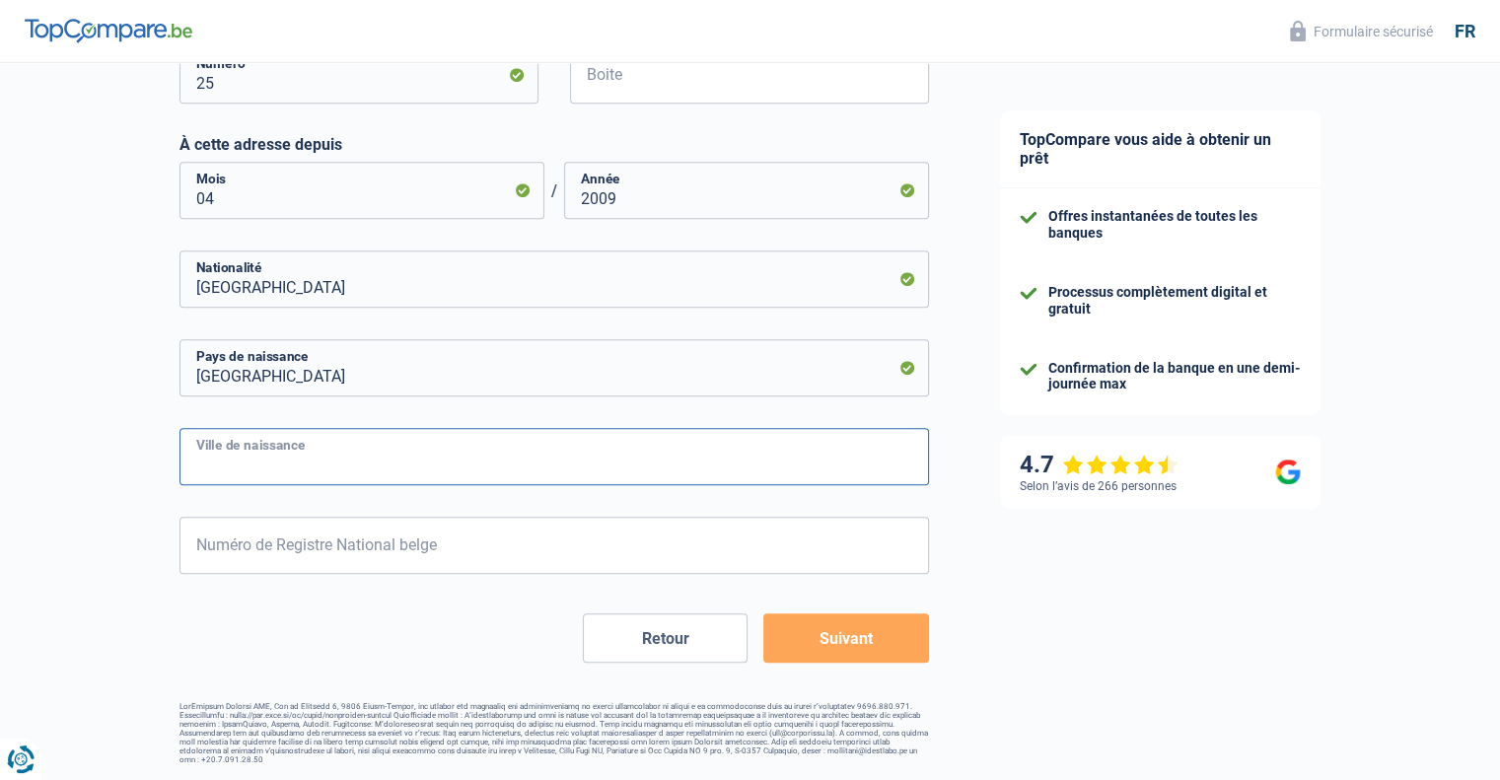
click at [368, 457] on input "Ville de naissance" at bounding box center [555, 456] width 750 height 57
type input "Vechmaal"
click at [362, 532] on input "Numéro de Registre National belge" at bounding box center [555, 545] width 750 height 57
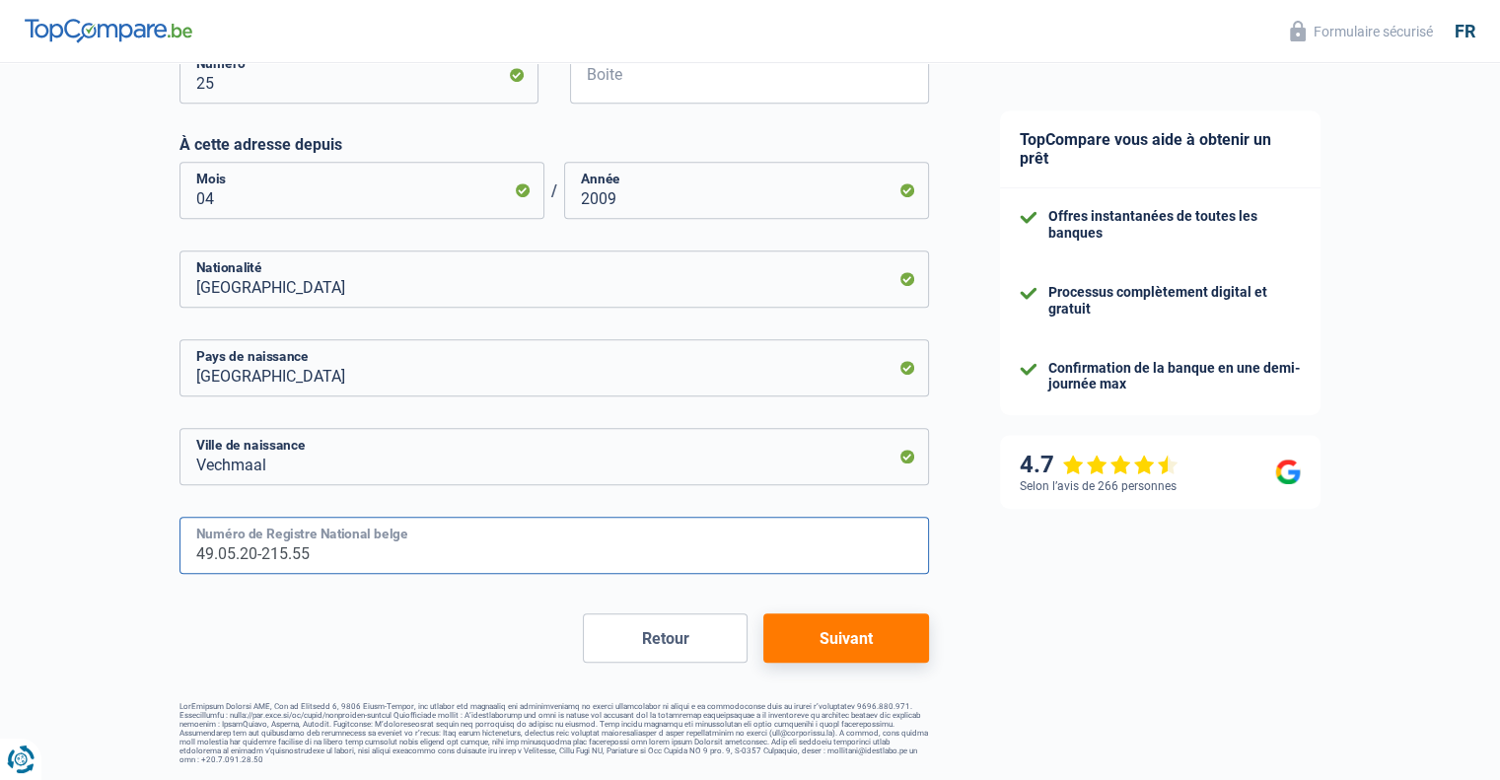
type input "49.05.20-215.55"
click at [884, 630] on button "Suivant" at bounding box center [845, 638] width 165 height 49
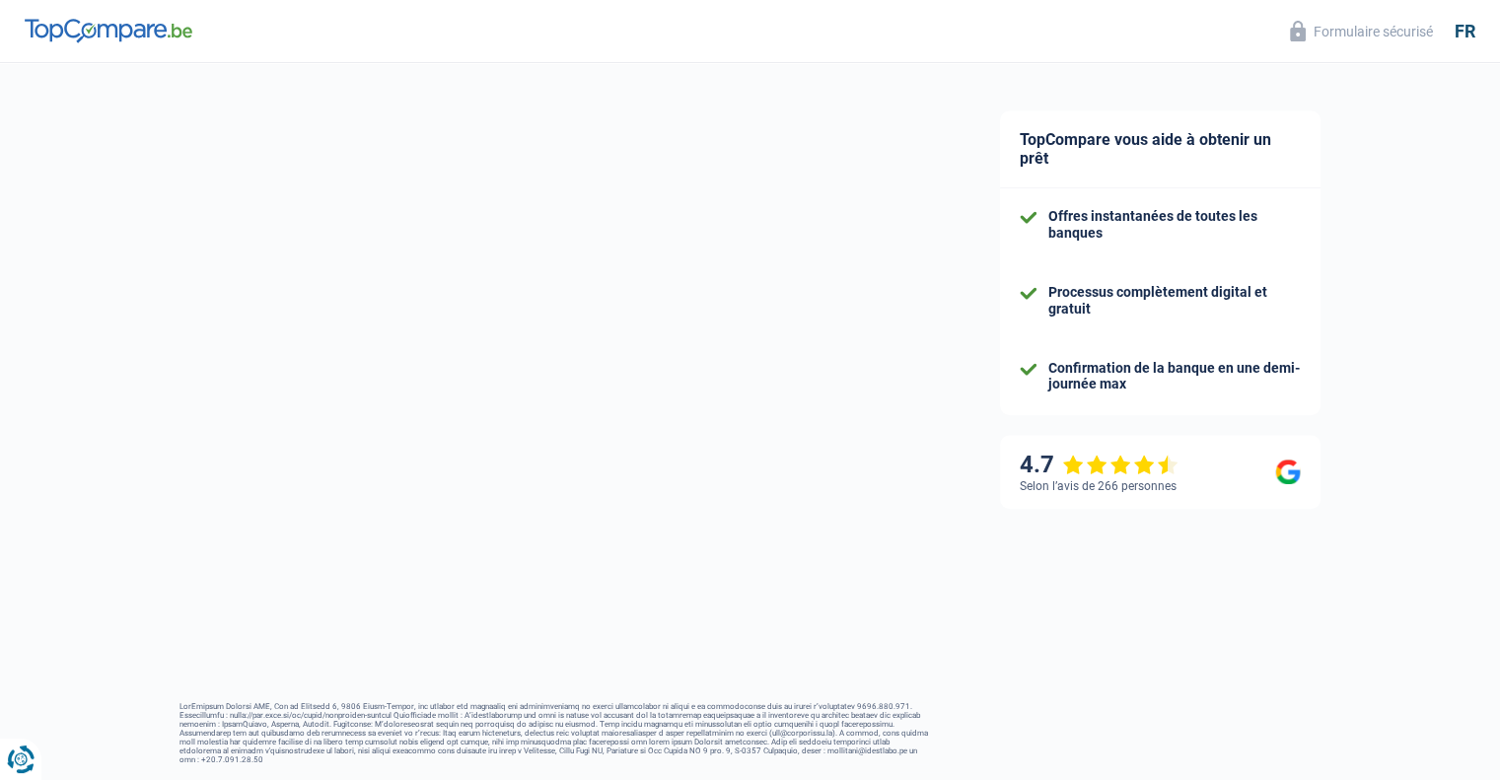
select select "pension"
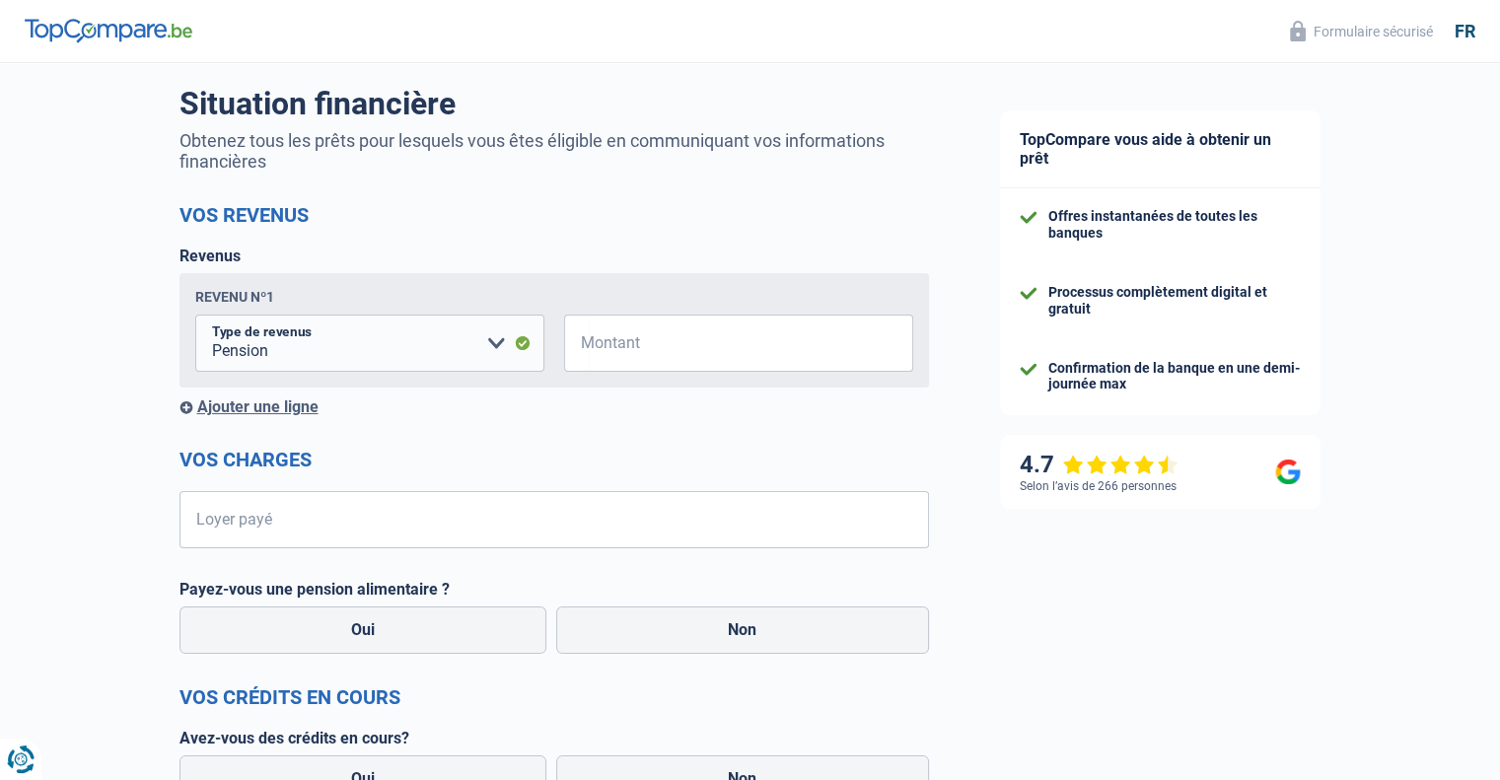
scroll to position [142, 0]
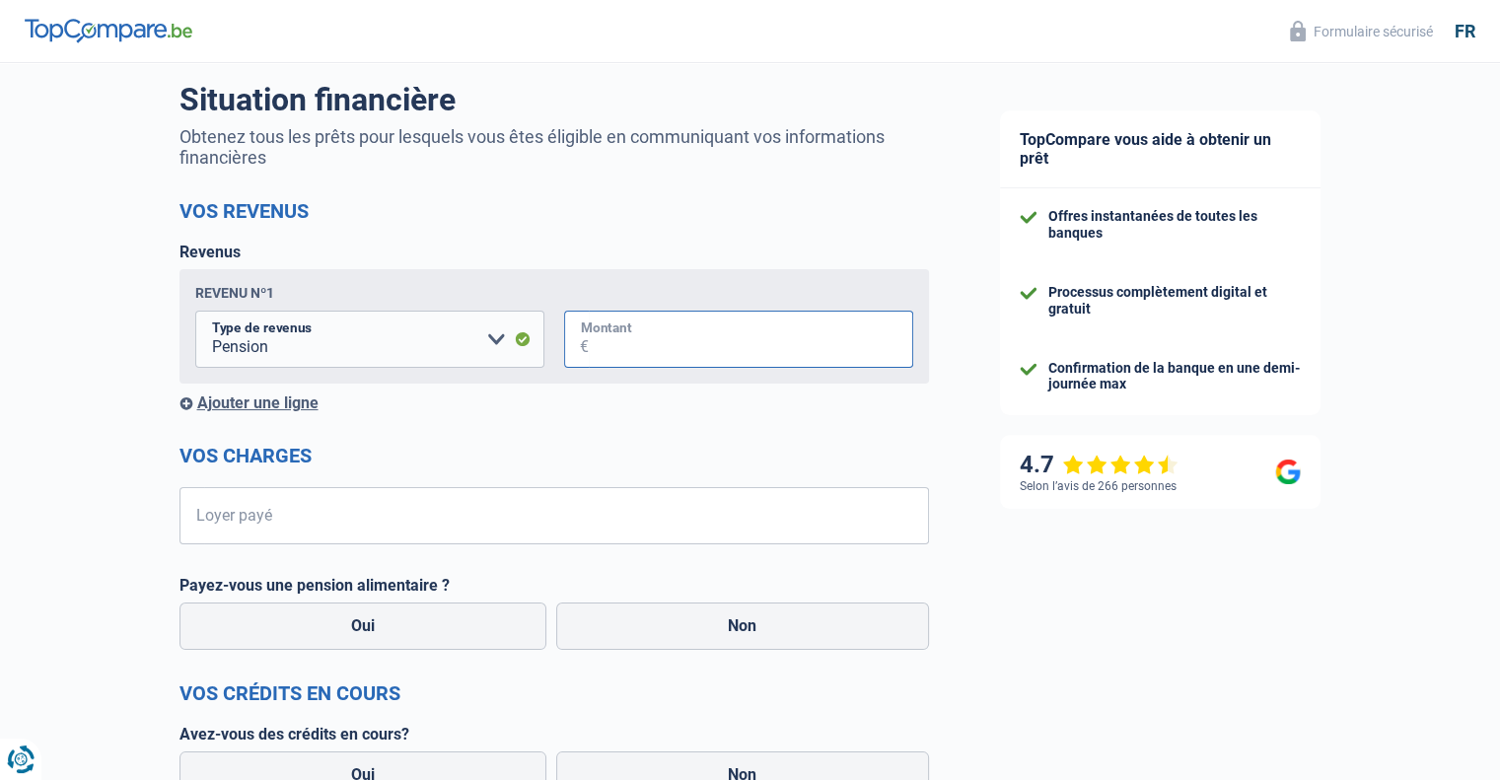
click at [694, 338] on input "Montant" at bounding box center [751, 339] width 325 height 57
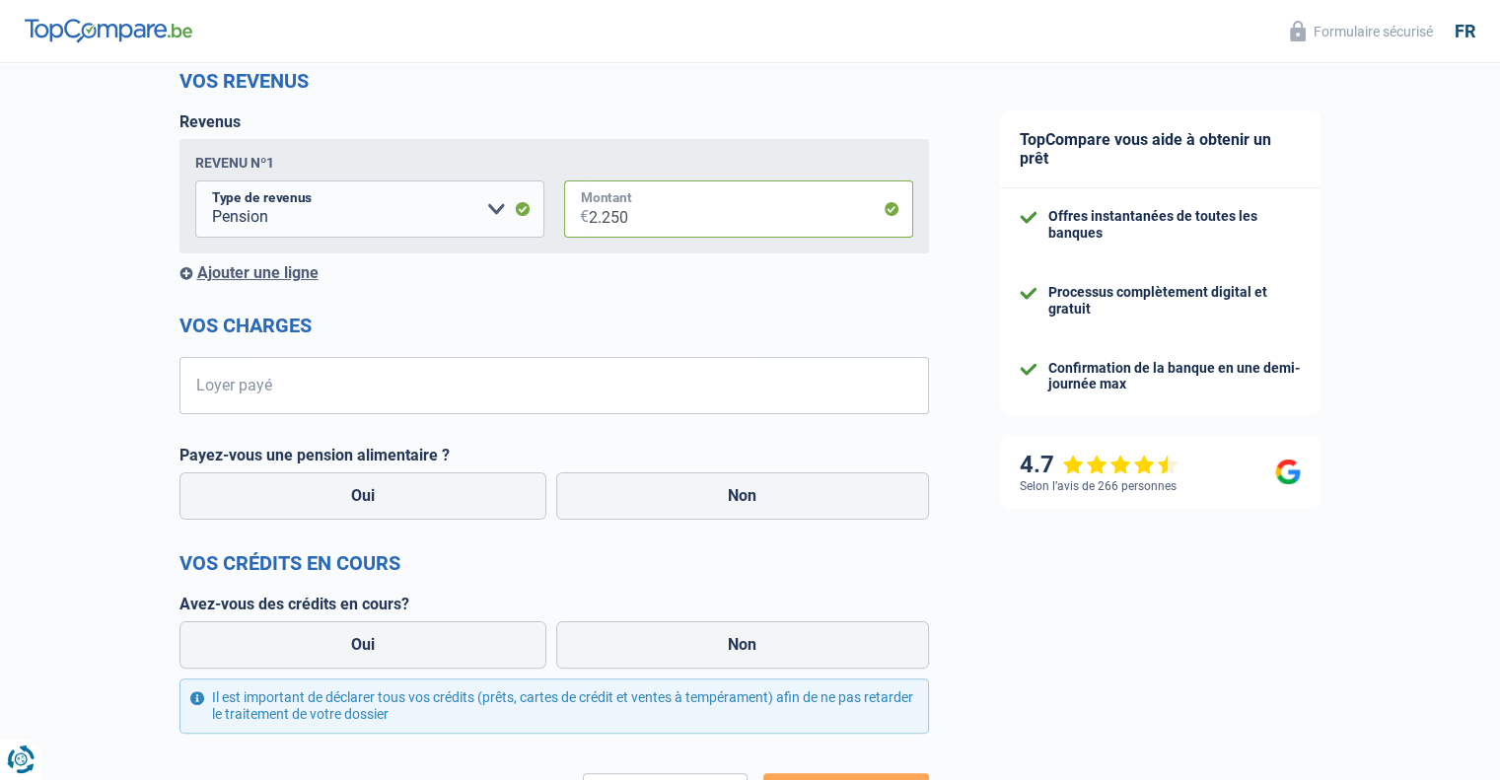
scroll to position [308, 0]
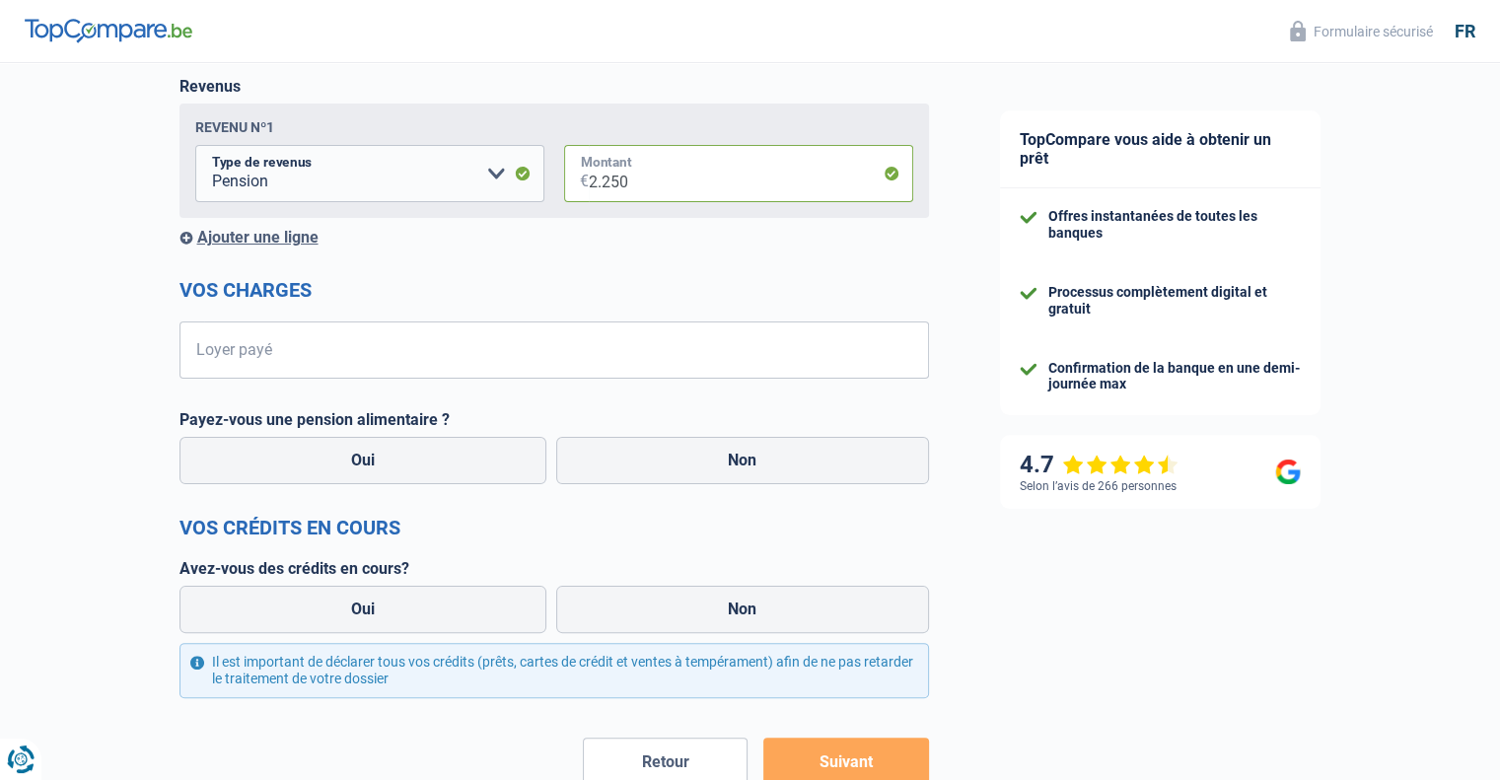
type input "2.250"
click at [345, 352] on input "Loyer payé" at bounding box center [566, 350] width 725 height 57
type input "650"
click at [706, 476] on label "Non" at bounding box center [742, 460] width 373 height 47
click at [706, 476] on input "Non" at bounding box center [742, 460] width 373 height 47
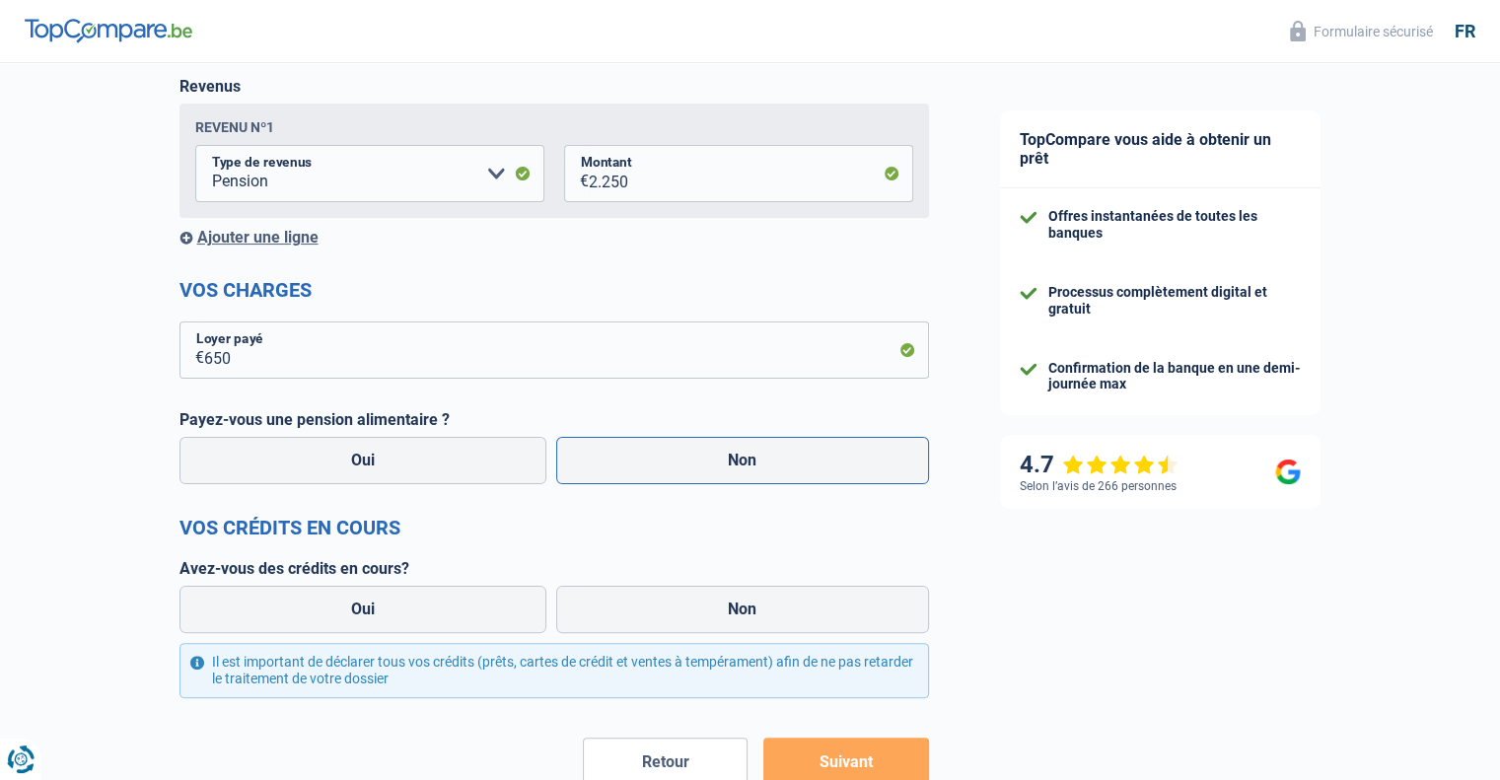
radio input "true"
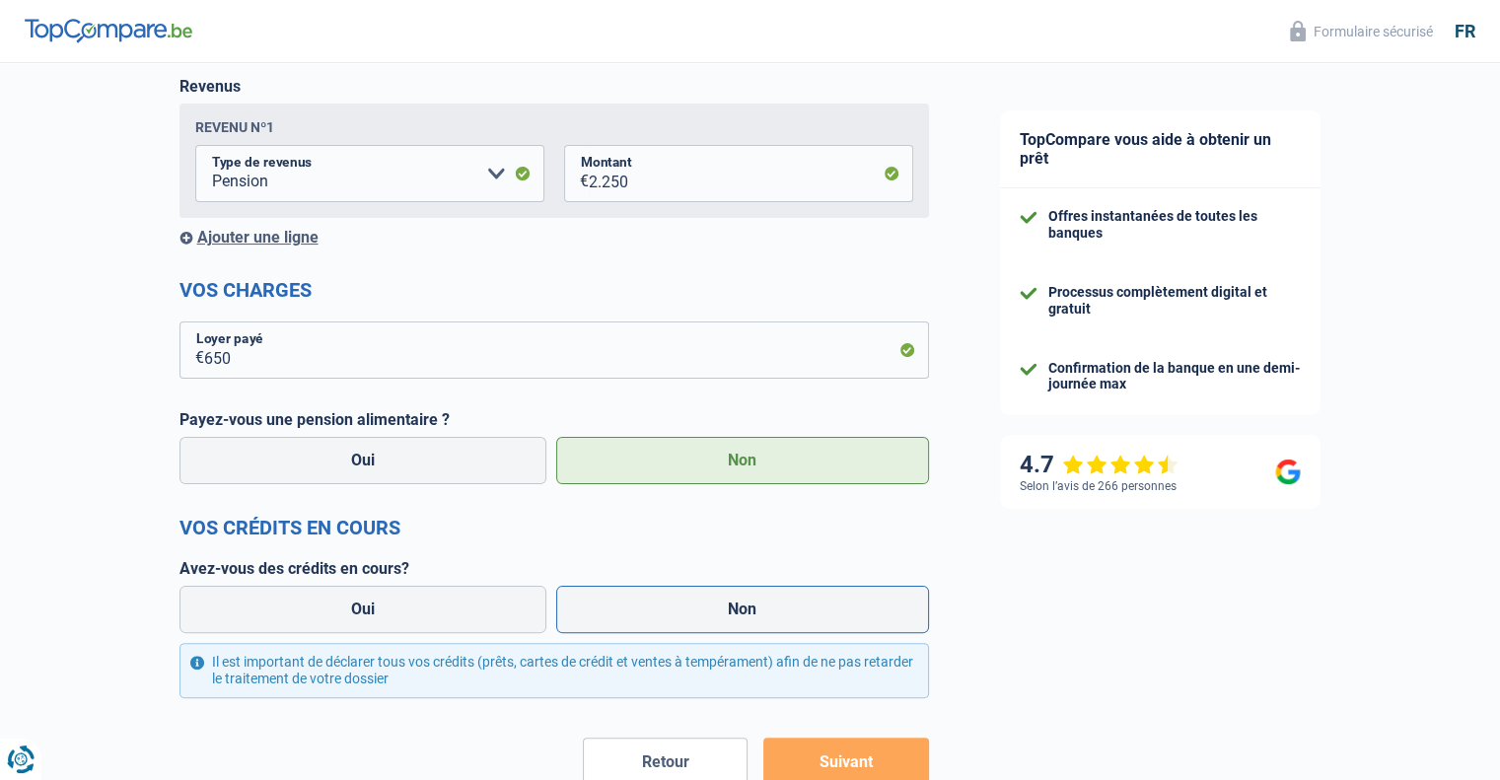
click at [663, 614] on label "Non" at bounding box center [742, 609] width 373 height 47
click at [663, 614] on input "Non" at bounding box center [742, 609] width 373 height 47
radio input "true"
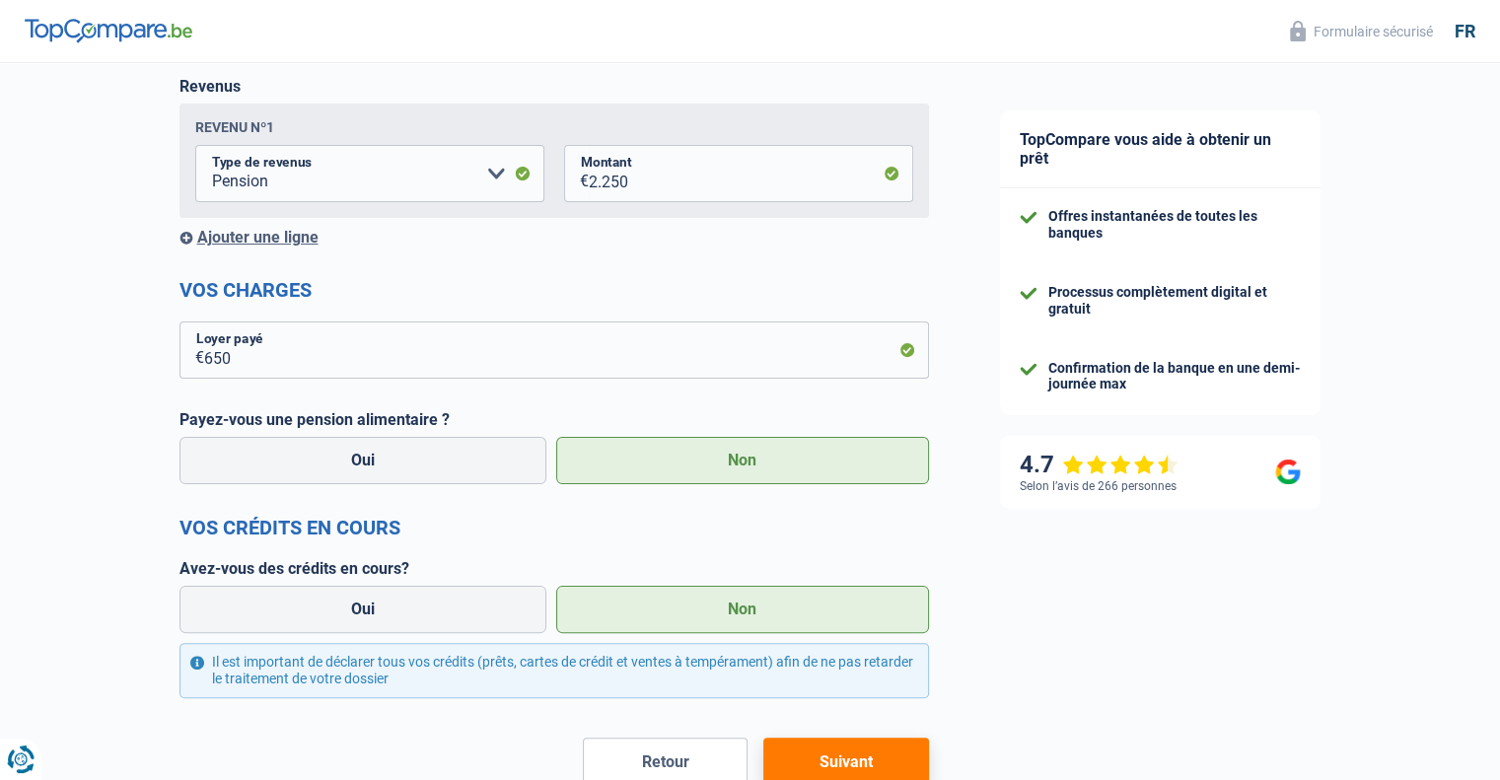
click at [870, 764] on button "Suivant" at bounding box center [845, 762] width 165 height 49
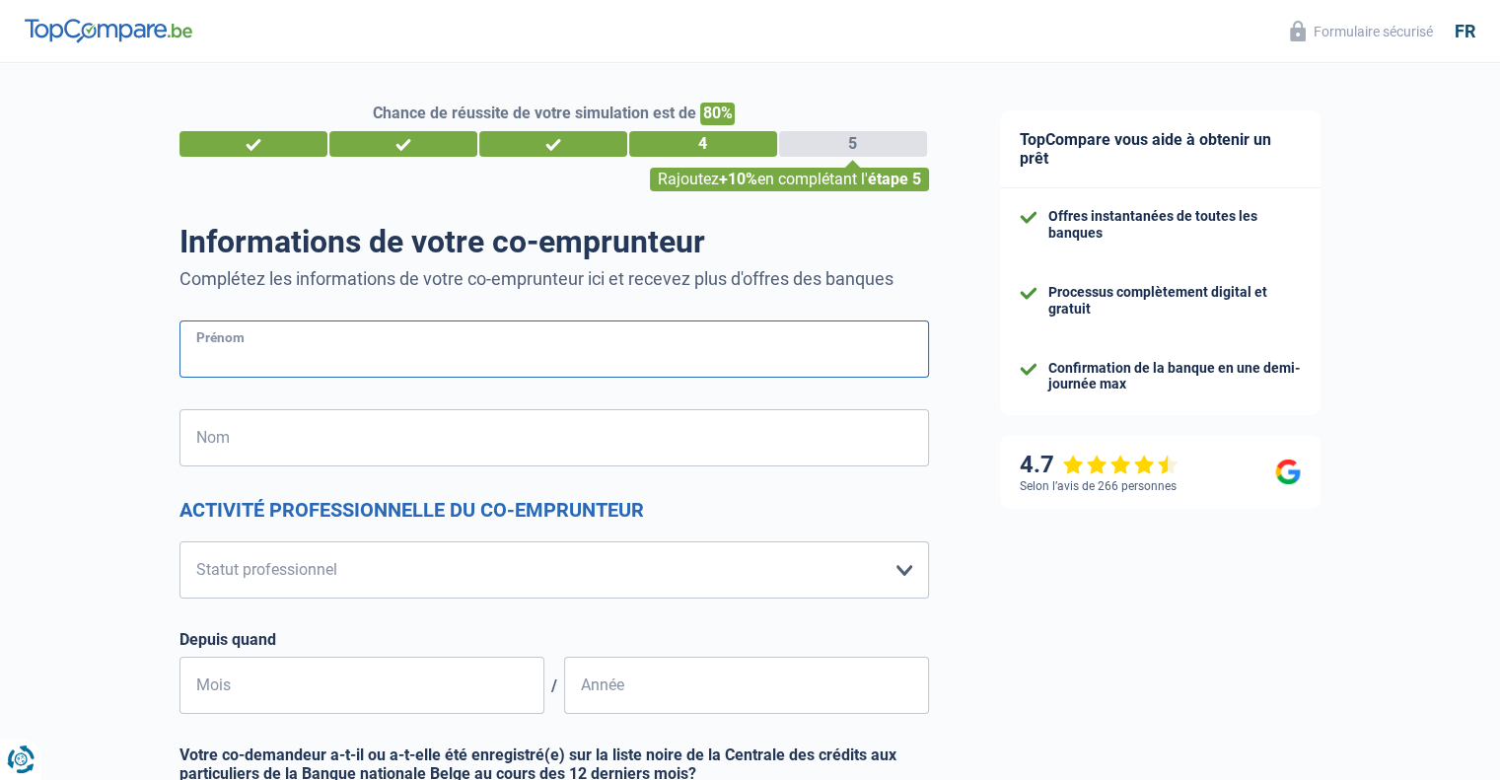
click at [632, 341] on input "Prénom" at bounding box center [555, 349] width 750 height 57
type input "Alice"
click at [540, 441] on input "Nom" at bounding box center [555, 437] width 750 height 57
type input "Colson"
click at [502, 563] on select "Ouvrier Employé privé Employé public Invalide Indépendant Pensionné Chômeur Mut…" at bounding box center [555, 570] width 750 height 57
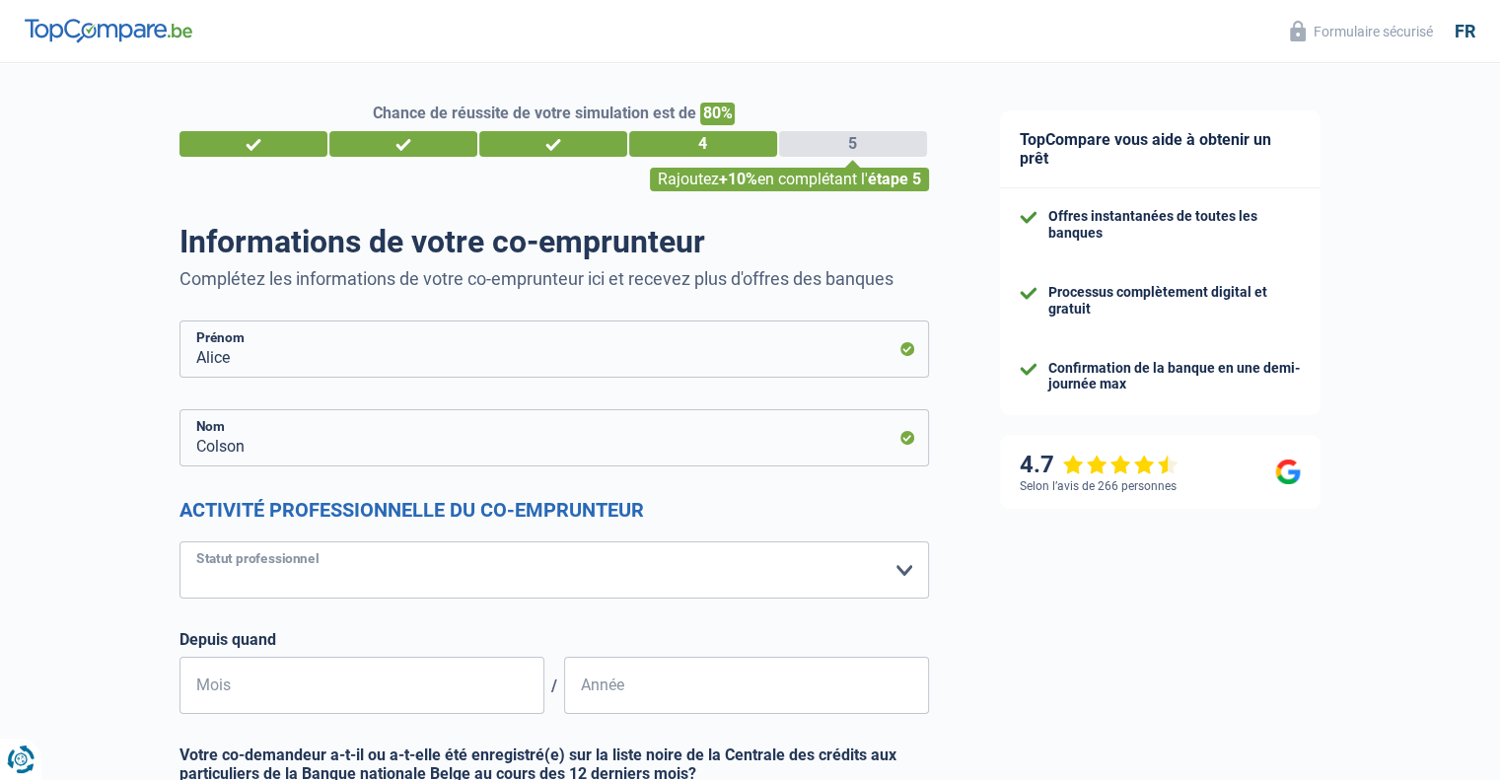
click at [180, 542] on select "Ouvrier Employé privé Employé public Invalide Indépendant Pensionné Chômeur Mut…" at bounding box center [555, 570] width 750 height 57
click at [411, 579] on select "Ouvrier Employé privé Employé public Invalide Indépendant Pensionné Chômeur Mut…" at bounding box center [555, 570] width 750 height 57
select select "noProfession"
click at [180, 542] on select "Ouvrier Employé privé Employé public Invalide Indépendant Pensionné Chômeur Mut…" at bounding box center [555, 570] width 750 height 57
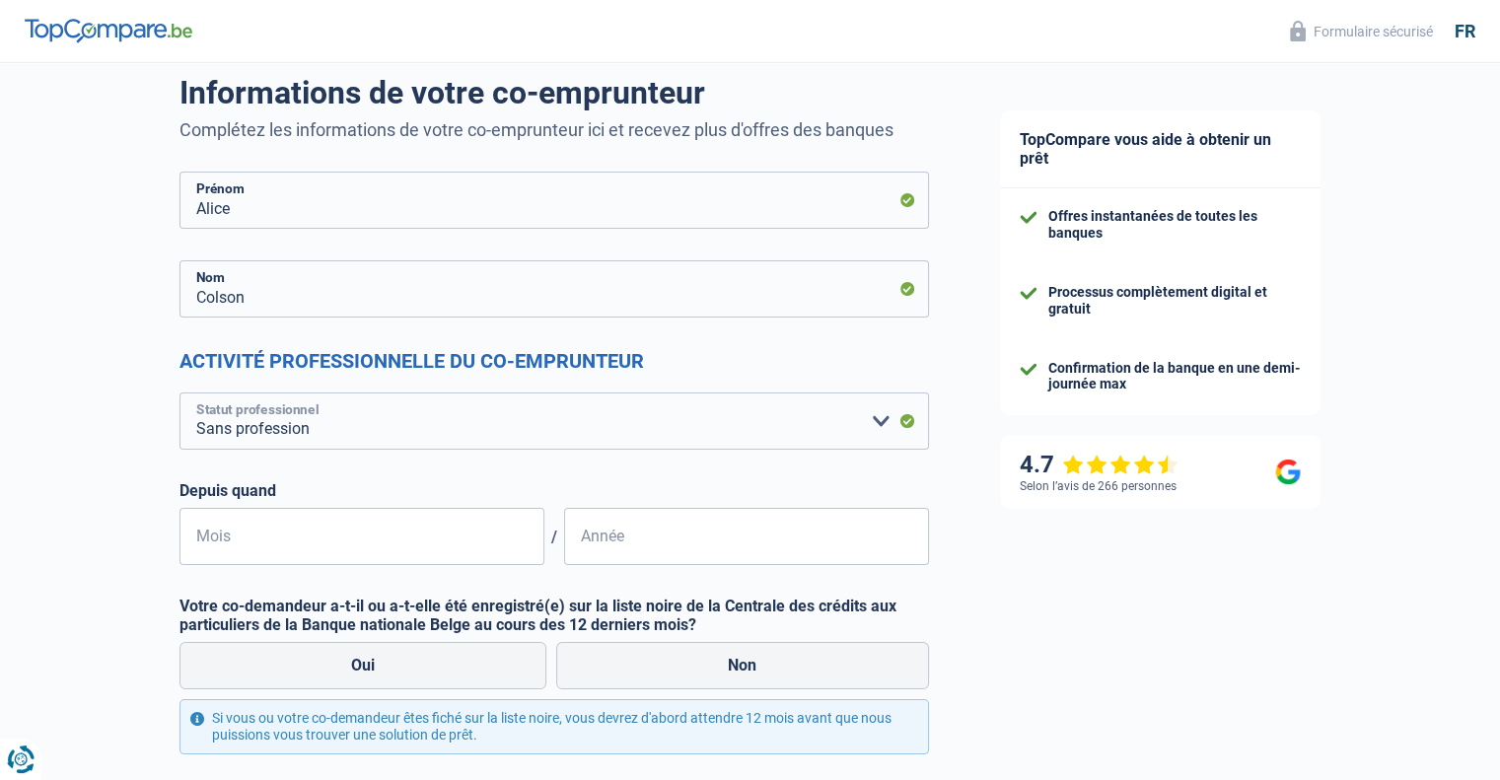
scroll to position [162, 0]
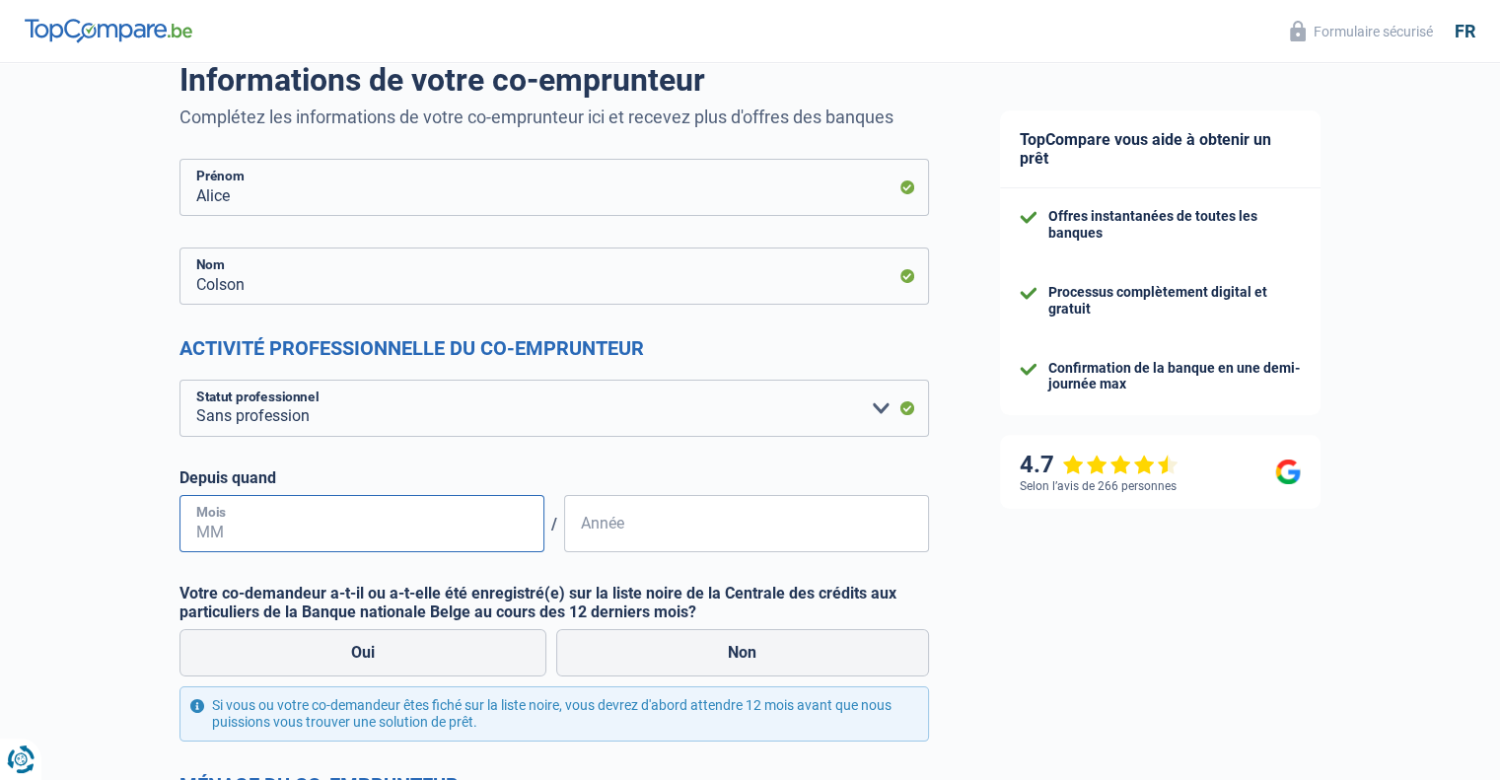
click at [268, 513] on input "Mois" at bounding box center [362, 523] width 365 height 57
type input "2"
type input "02"
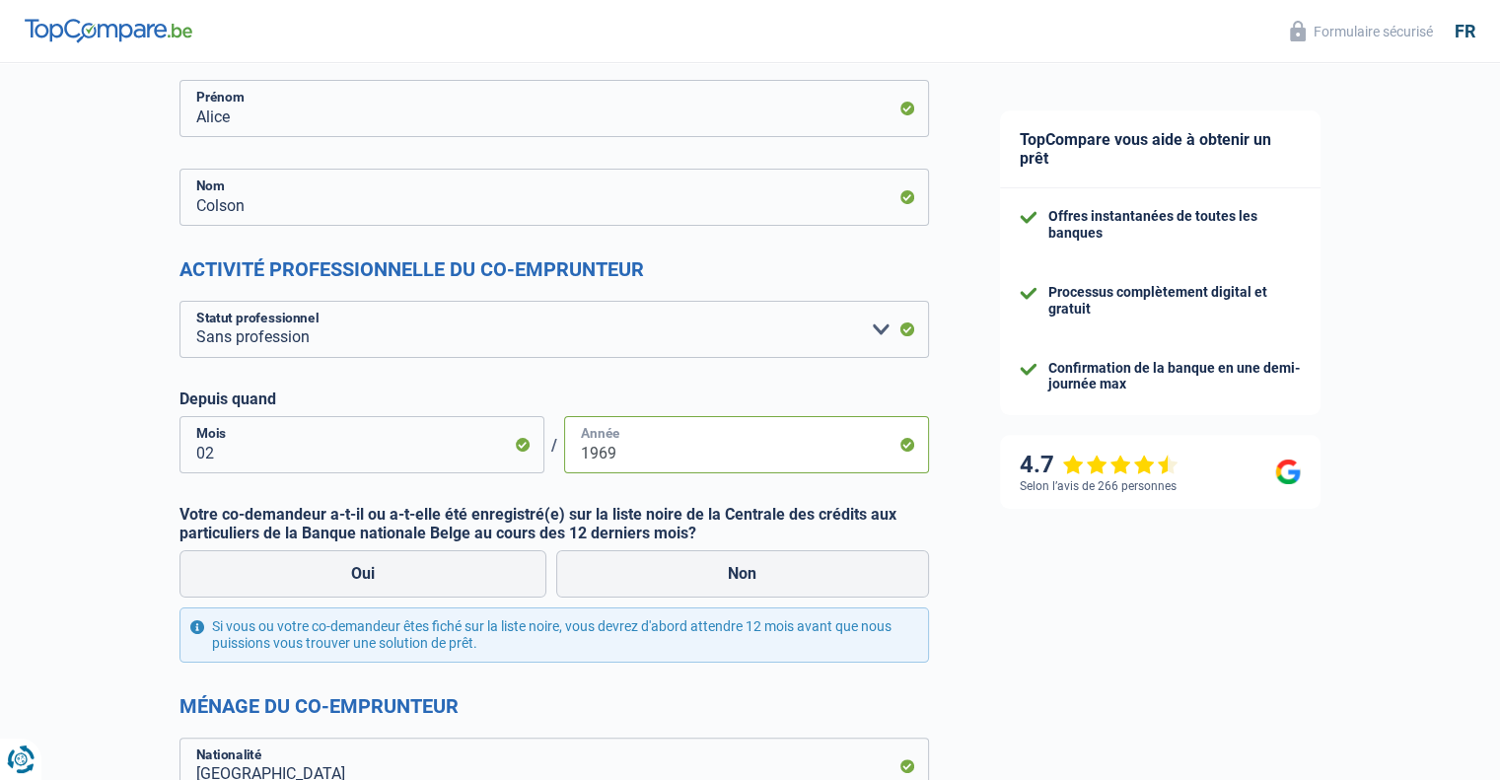
scroll to position [248, 0]
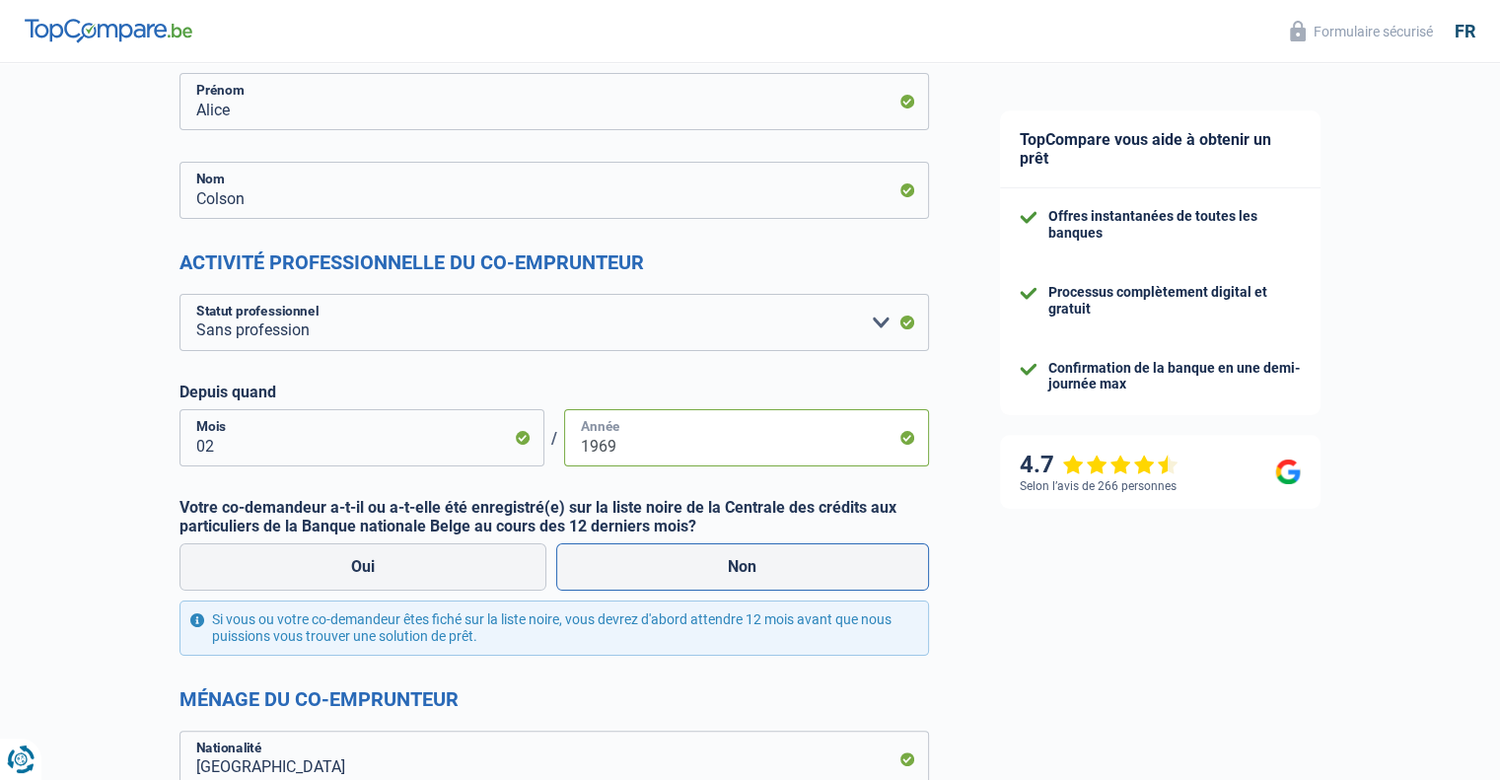
type input "1969"
click at [690, 563] on label "Non" at bounding box center [742, 566] width 373 height 47
click at [690, 563] on input "Non" at bounding box center [742, 566] width 373 height 47
radio input "true"
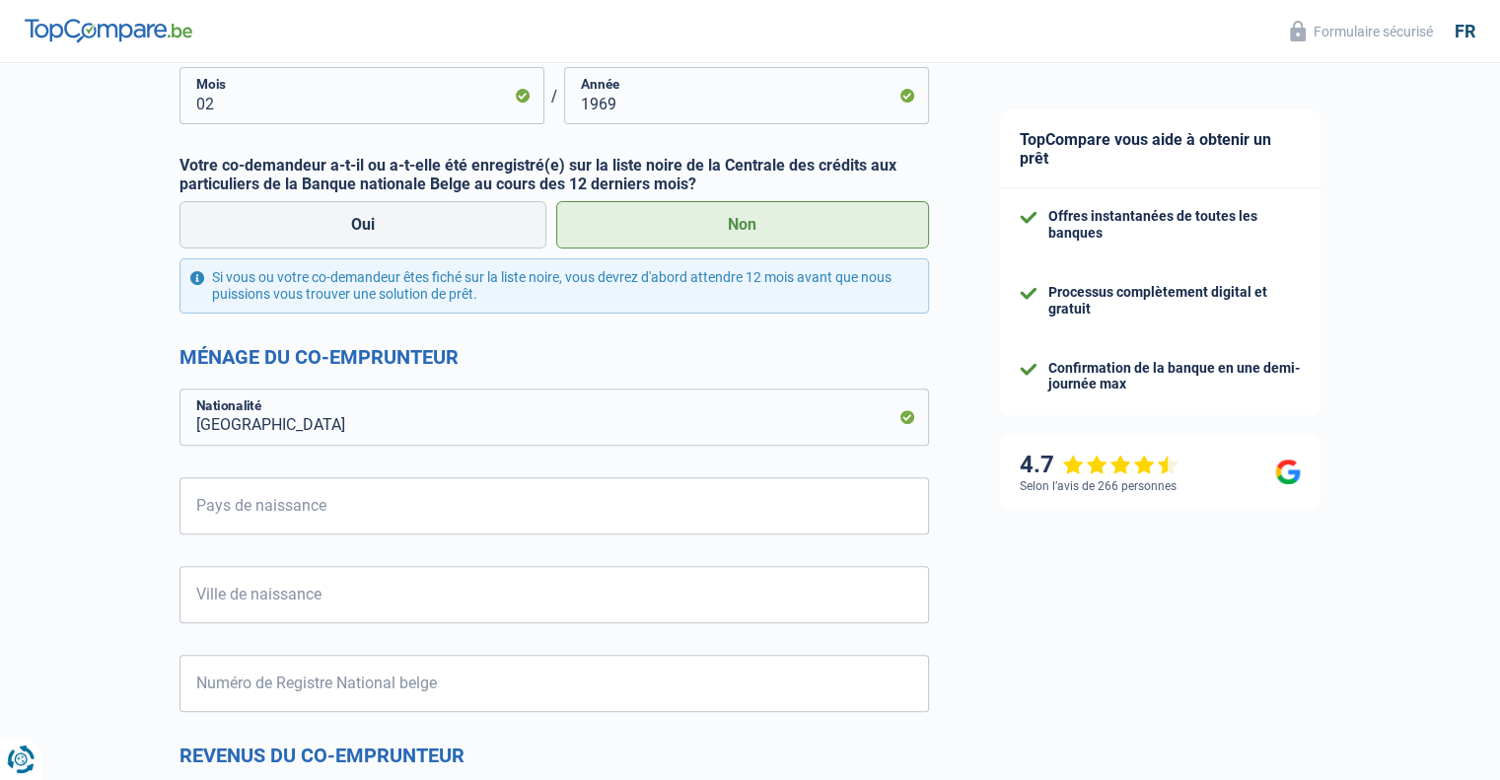
scroll to position [639, 0]
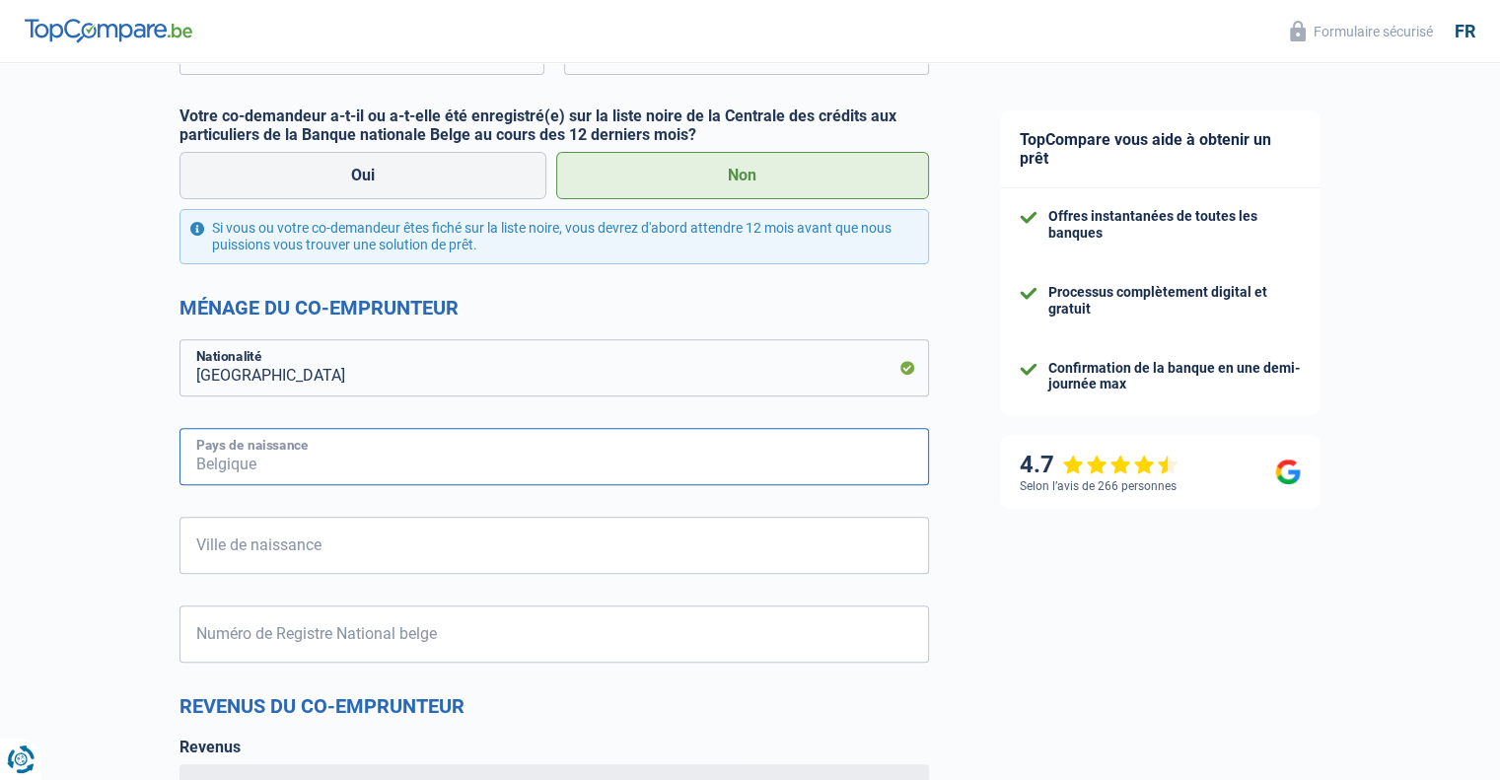
click at [517, 449] on input "Pays de naissance" at bounding box center [555, 456] width 750 height 57
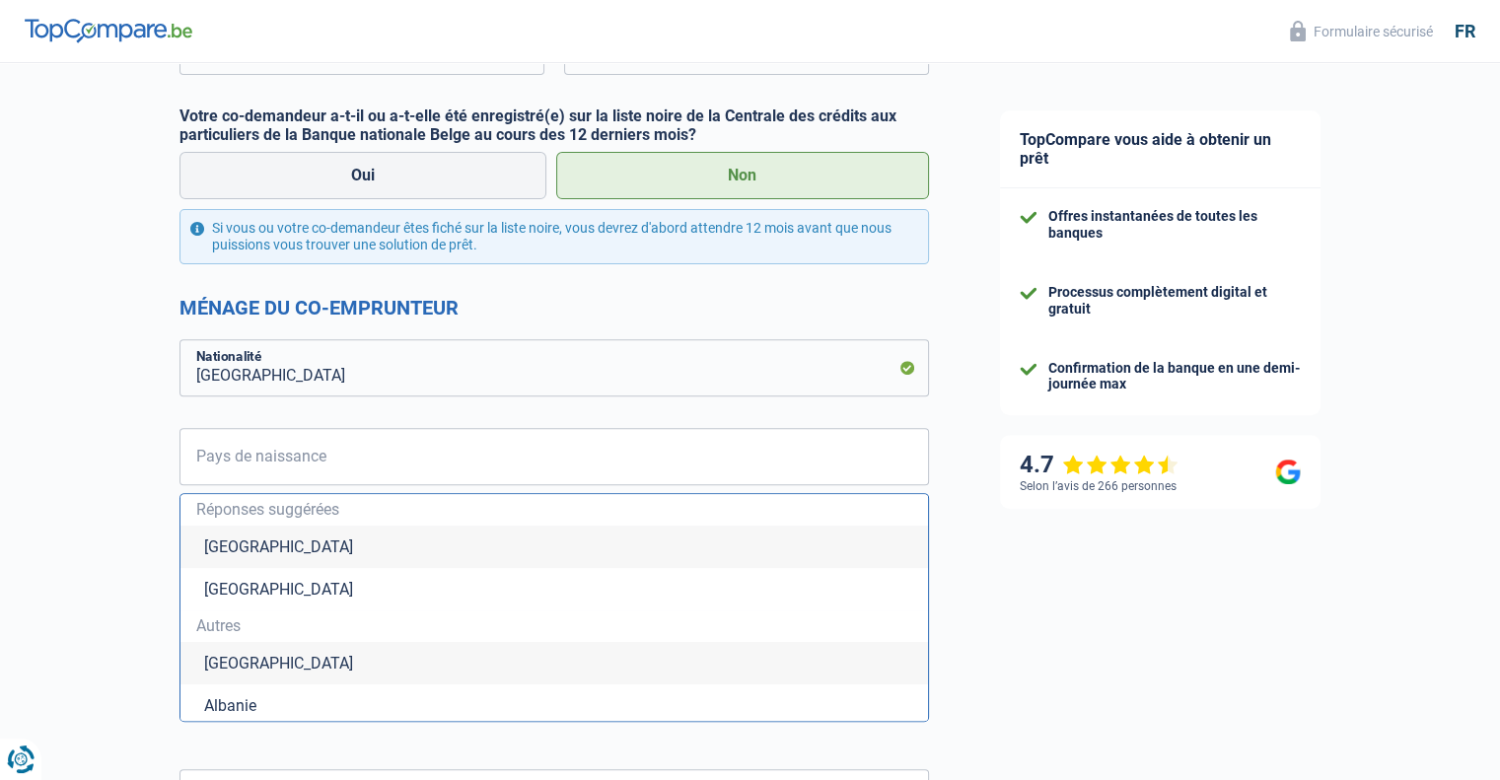
click at [227, 545] on li "[GEOGRAPHIC_DATA]" at bounding box center [555, 547] width 748 height 42
type input "[GEOGRAPHIC_DATA]"
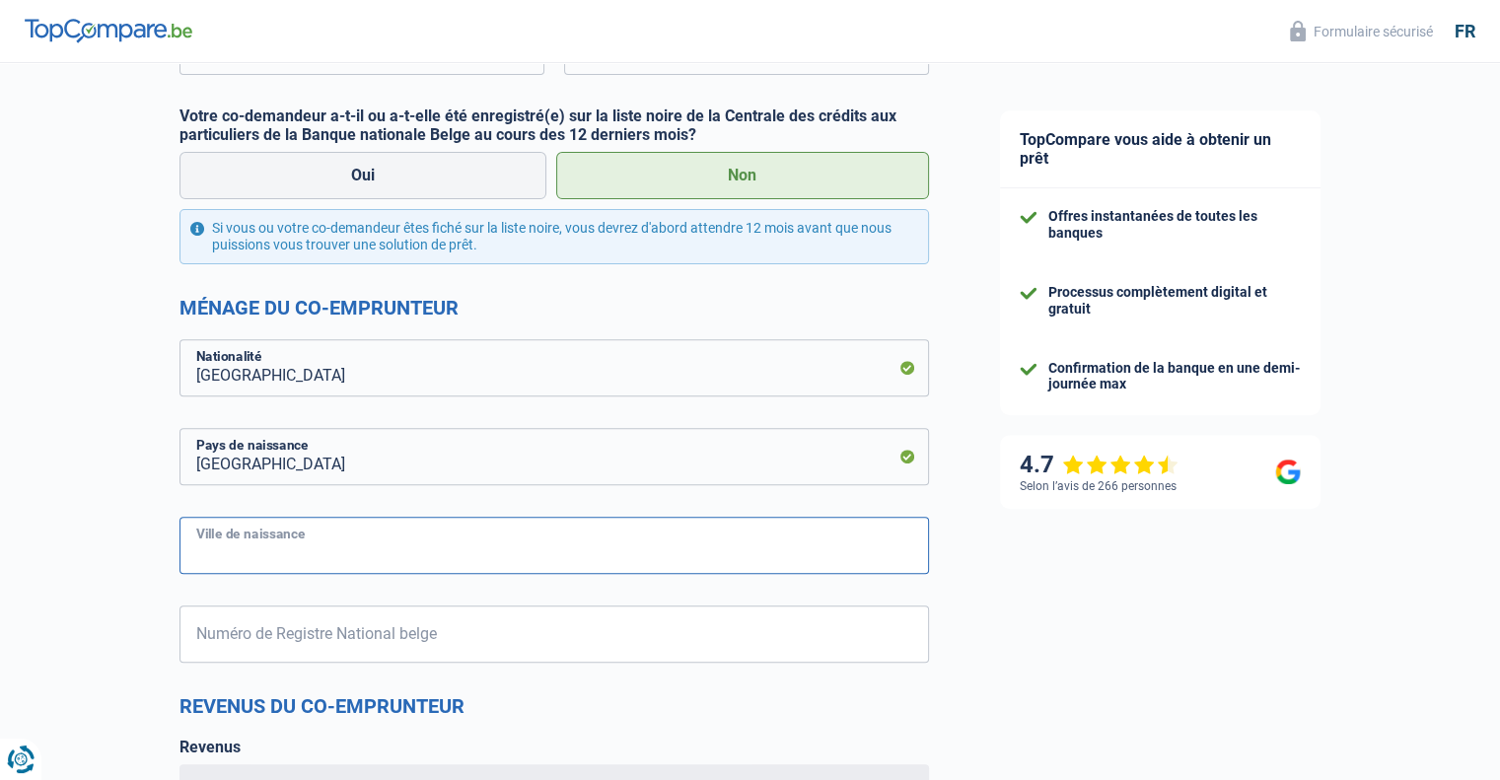
click at [328, 542] on input "Ville de naissance" at bounding box center [555, 545] width 750 height 57
type input "Huy"
click at [332, 630] on input "Numéro de Registre National belge" at bounding box center [555, 634] width 750 height 57
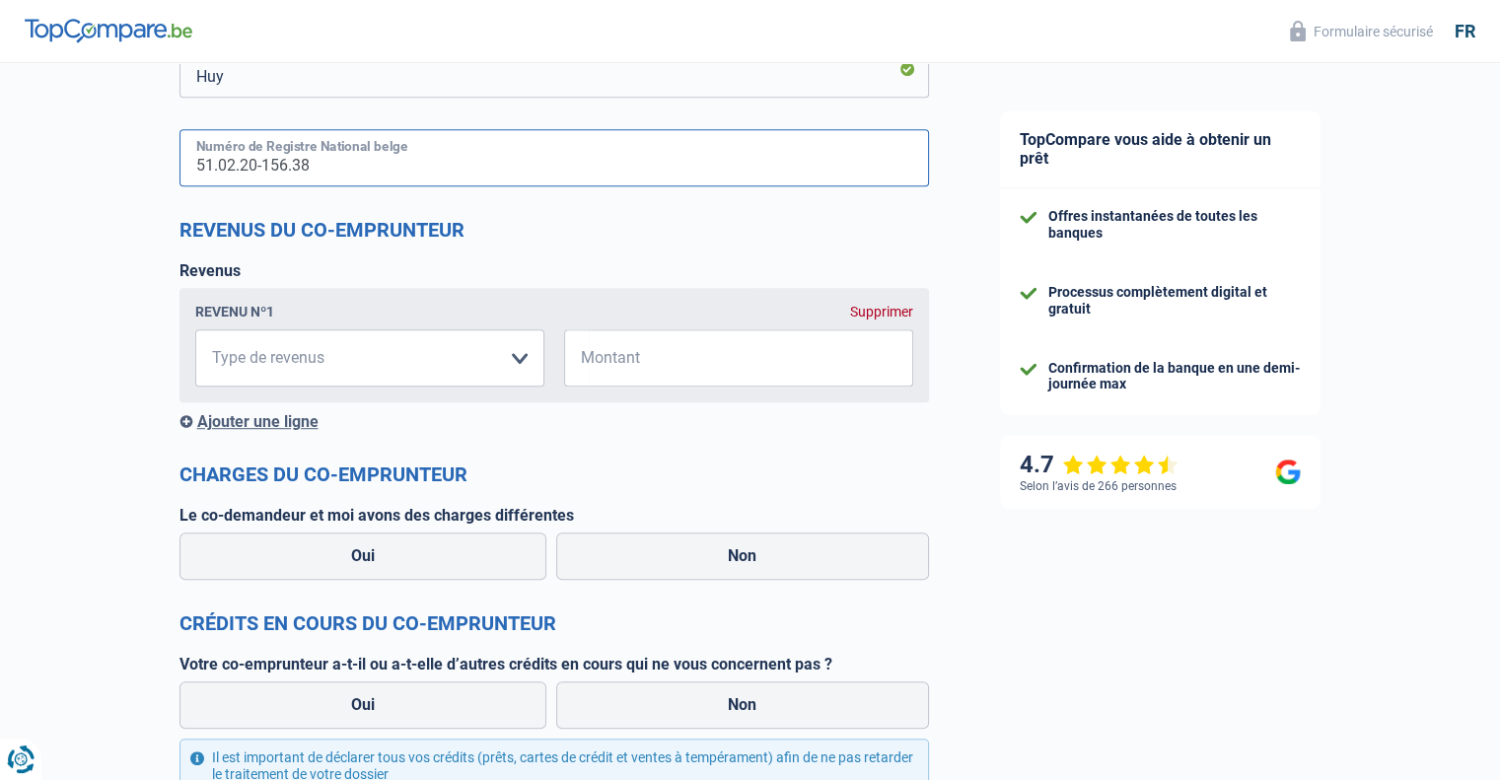
scroll to position [1121, 0]
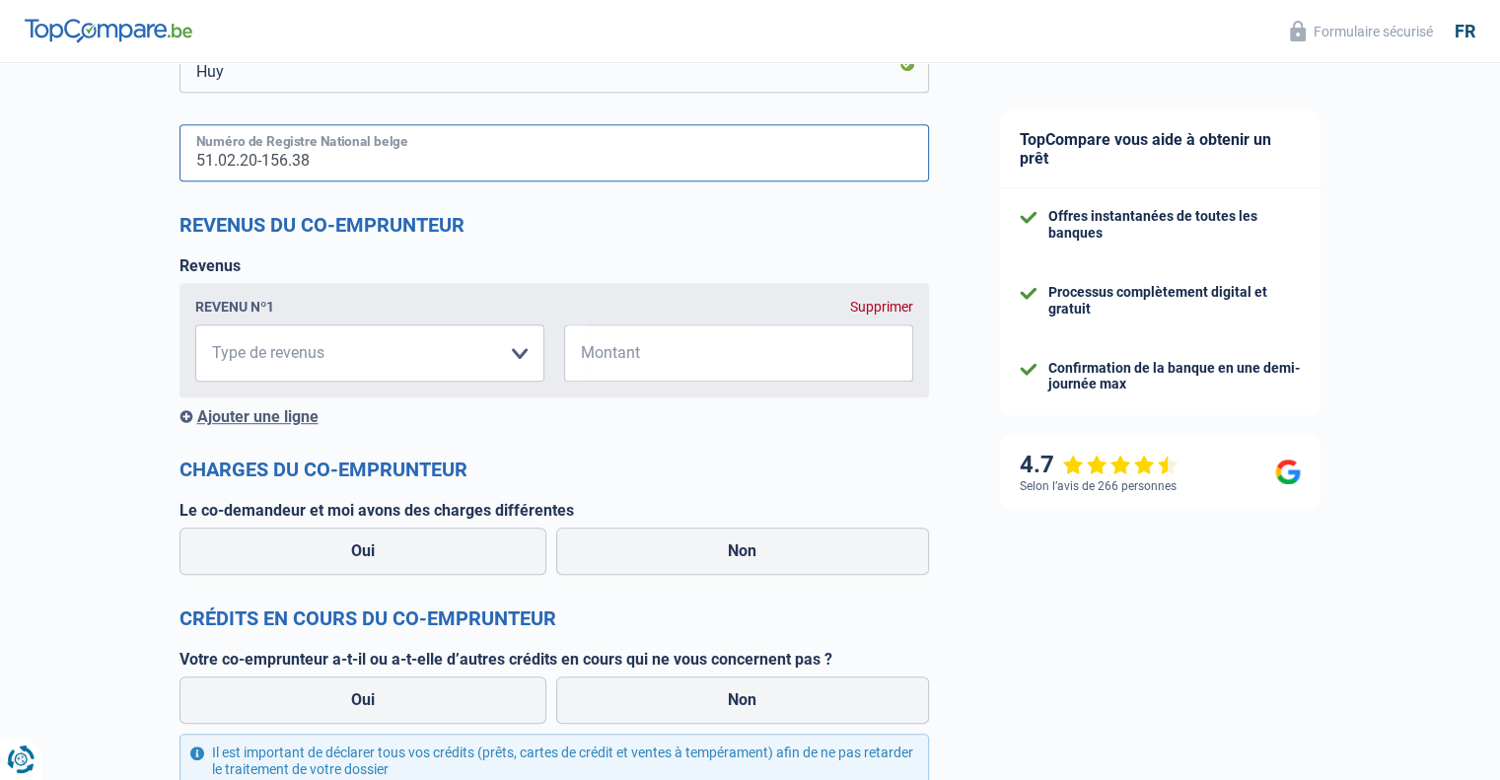
type input "51.02.20-156.38"
click at [505, 351] on select "Allocation d'handicap Allocations chômage Allocations familiales Chèques repas …" at bounding box center [369, 353] width 349 height 57
click at [517, 343] on select "Allocation d'handicap Allocations chômage Allocations familiales Chèques repas …" at bounding box center [369, 354] width 349 height 57
select select "other"
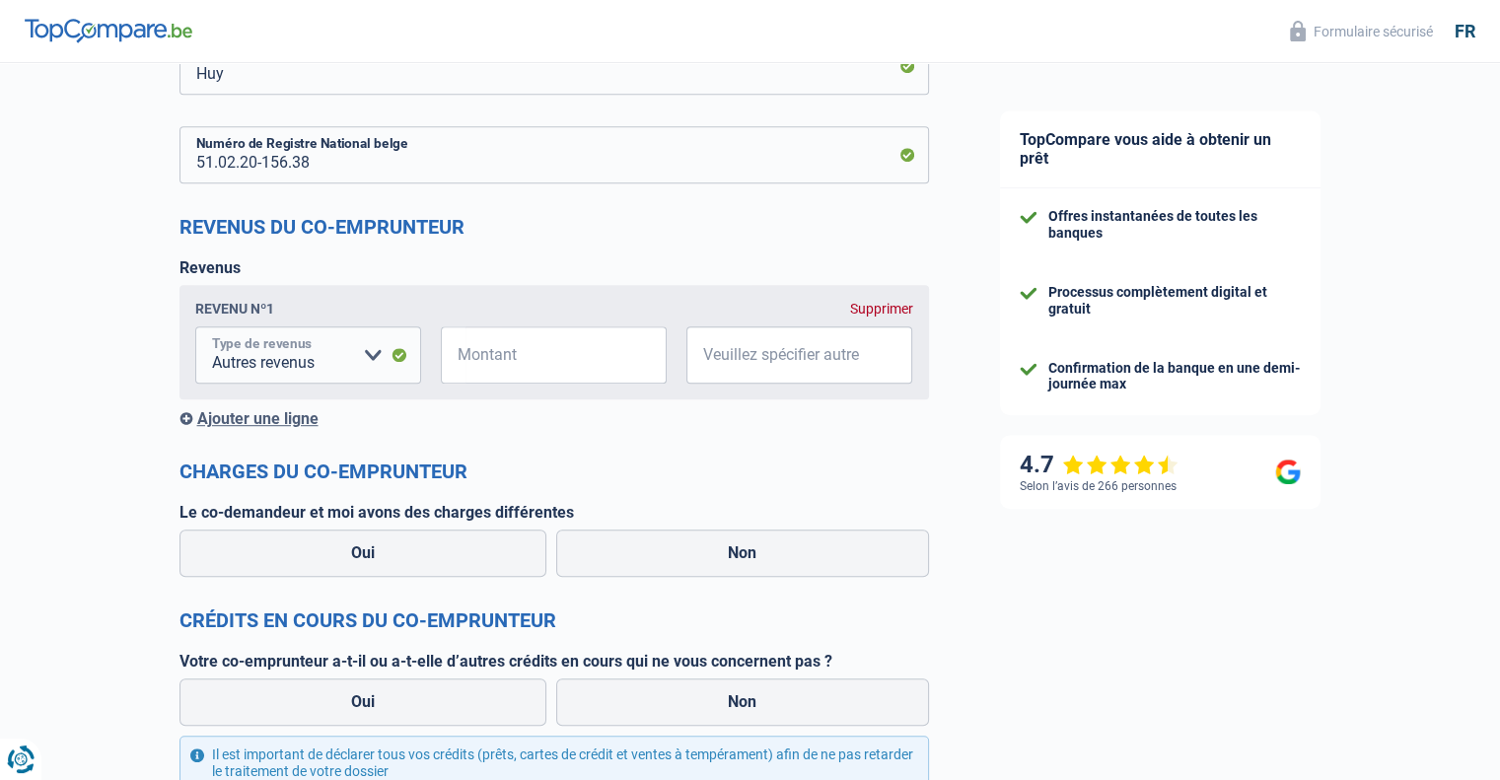
click at [355, 359] on select "Allocation d'handicap Allocations chômage Allocations familiales Chèques repas …" at bounding box center [308, 354] width 226 height 57
click at [541, 352] on input "Montant" at bounding box center [566, 354] width 201 height 57
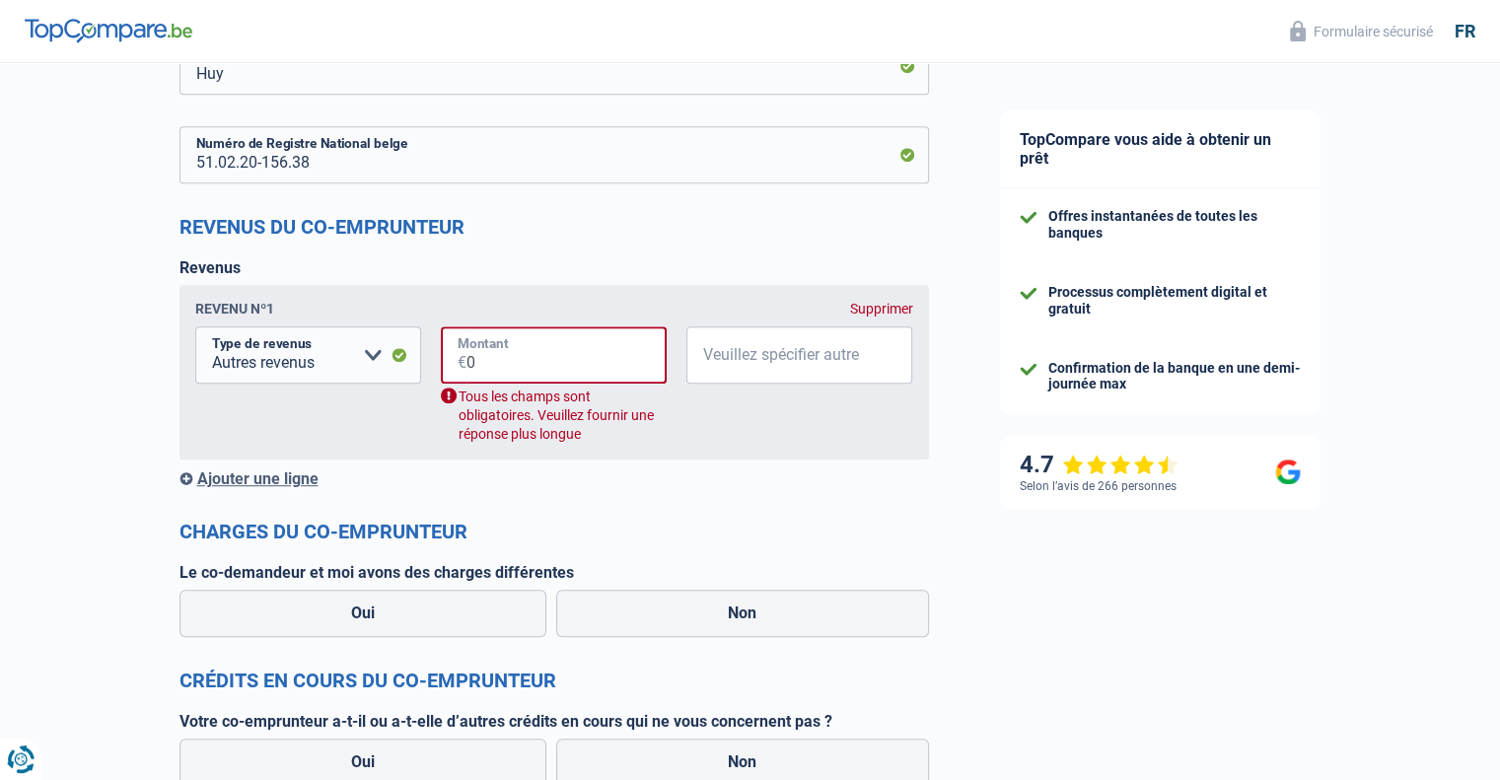
type input "0"
click at [792, 350] on input "Veuillez spécifier autre" at bounding box center [800, 354] width 226 height 57
type input "NEANT"
click at [831, 570] on label "Le co-demandeur et moi avons des charges différentes" at bounding box center [555, 572] width 750 height 19
click at [483, 375] on input "0" at bounding box center [567, 354] width 200 height 57
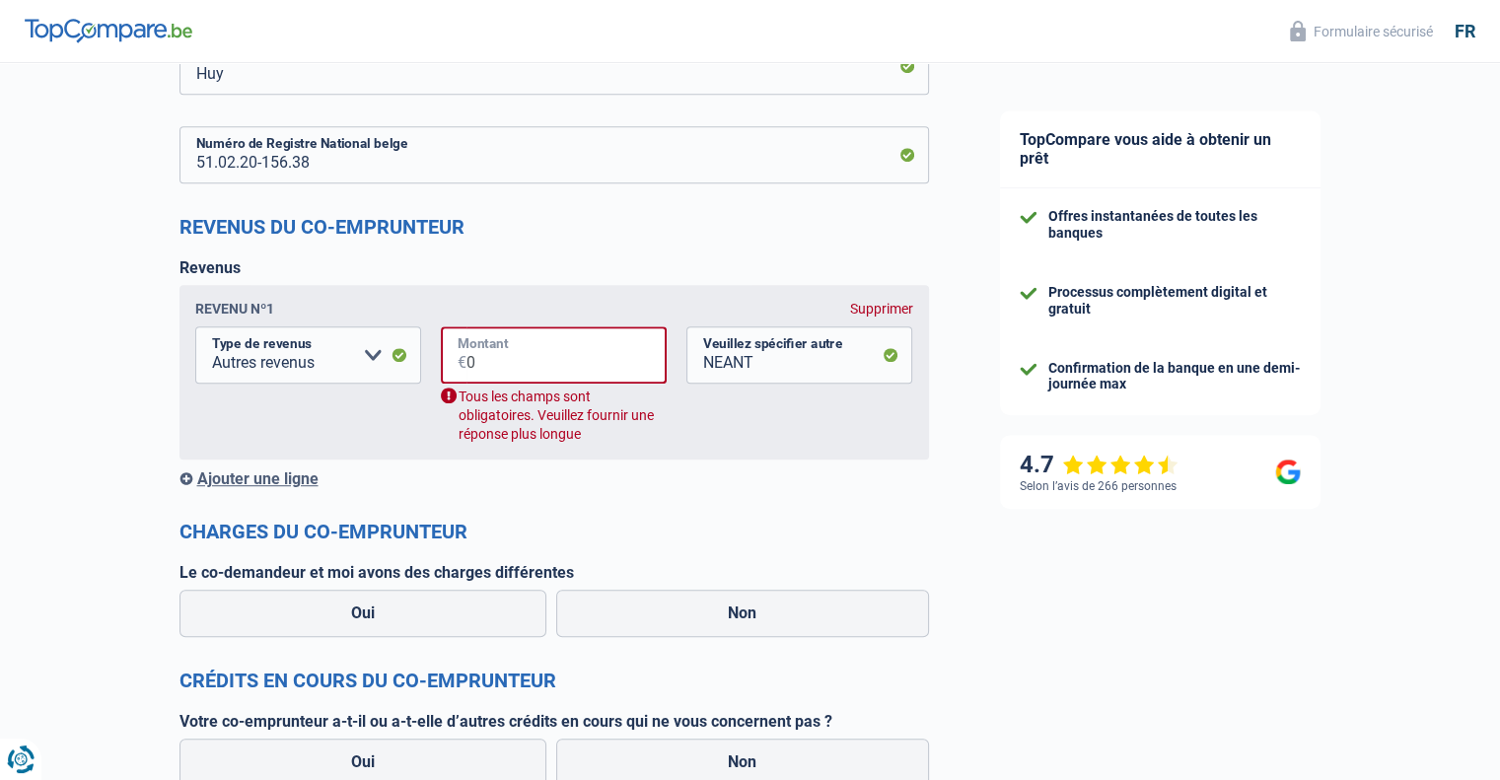
click at [483, 375] on input "0" at bounding box center [567, 354] width 200 height 57
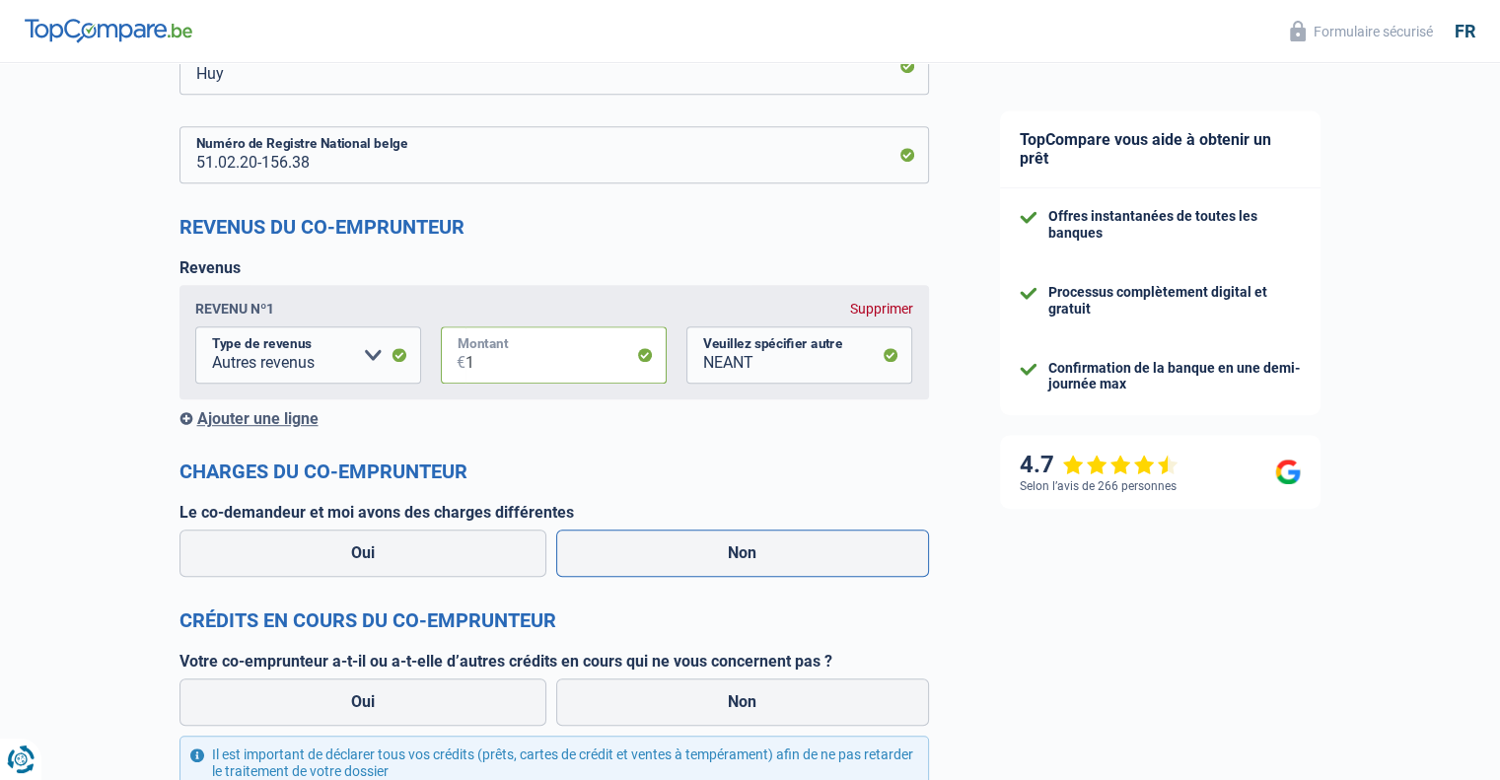
type input "1"
click at [698, 551] on label "Non" at bounding box center [742, 553] width 373 height 47
click at [698, 551] on input "Non" at bounding box center [742, 553] width 373 height 47
radio input "true"
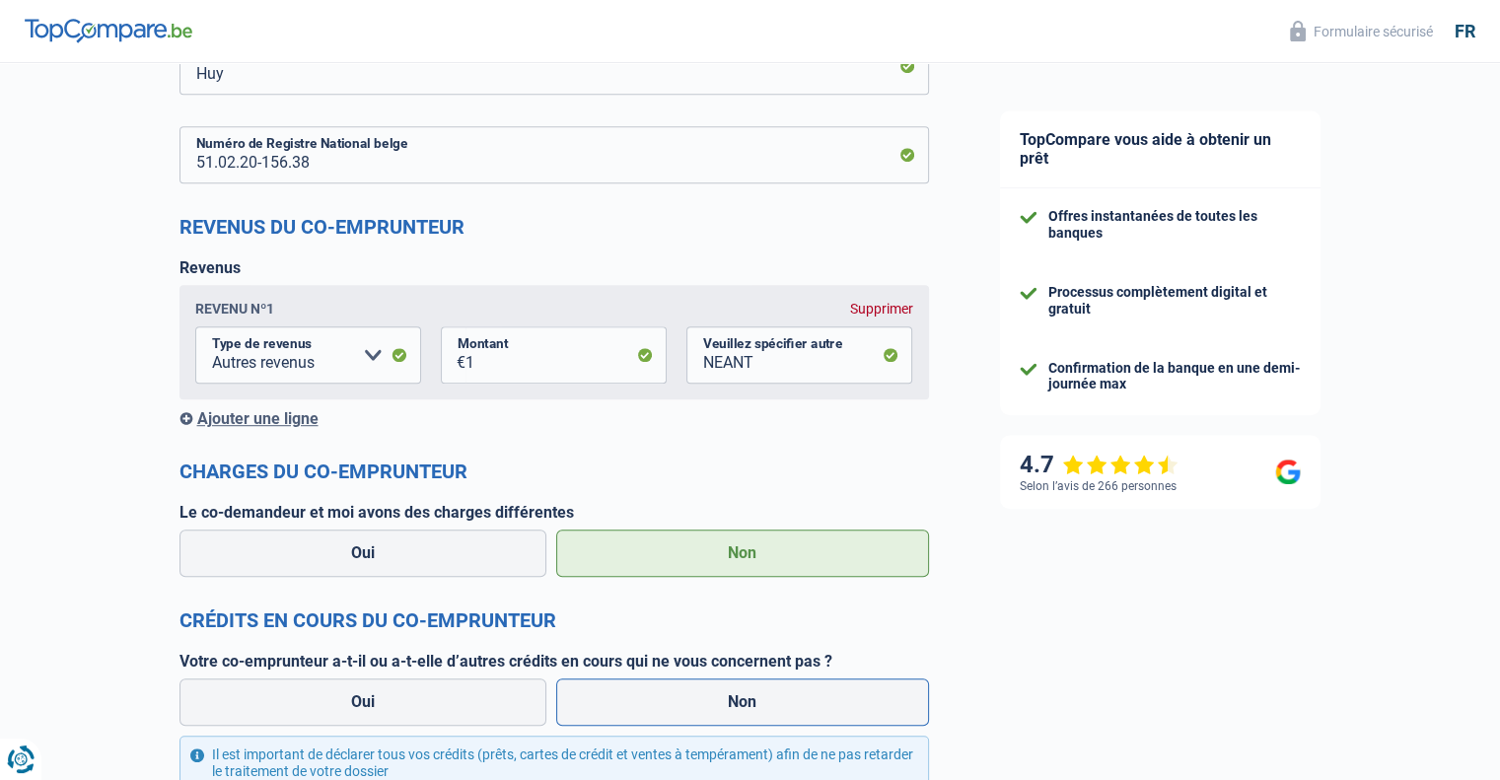
click at [767, 704] on label "Non" at bounding box center [742, 702] width 373 height 47
click at [767, 704] on input "Non" at bounding box center [742, 702] width 373 height 47
radio input "true"
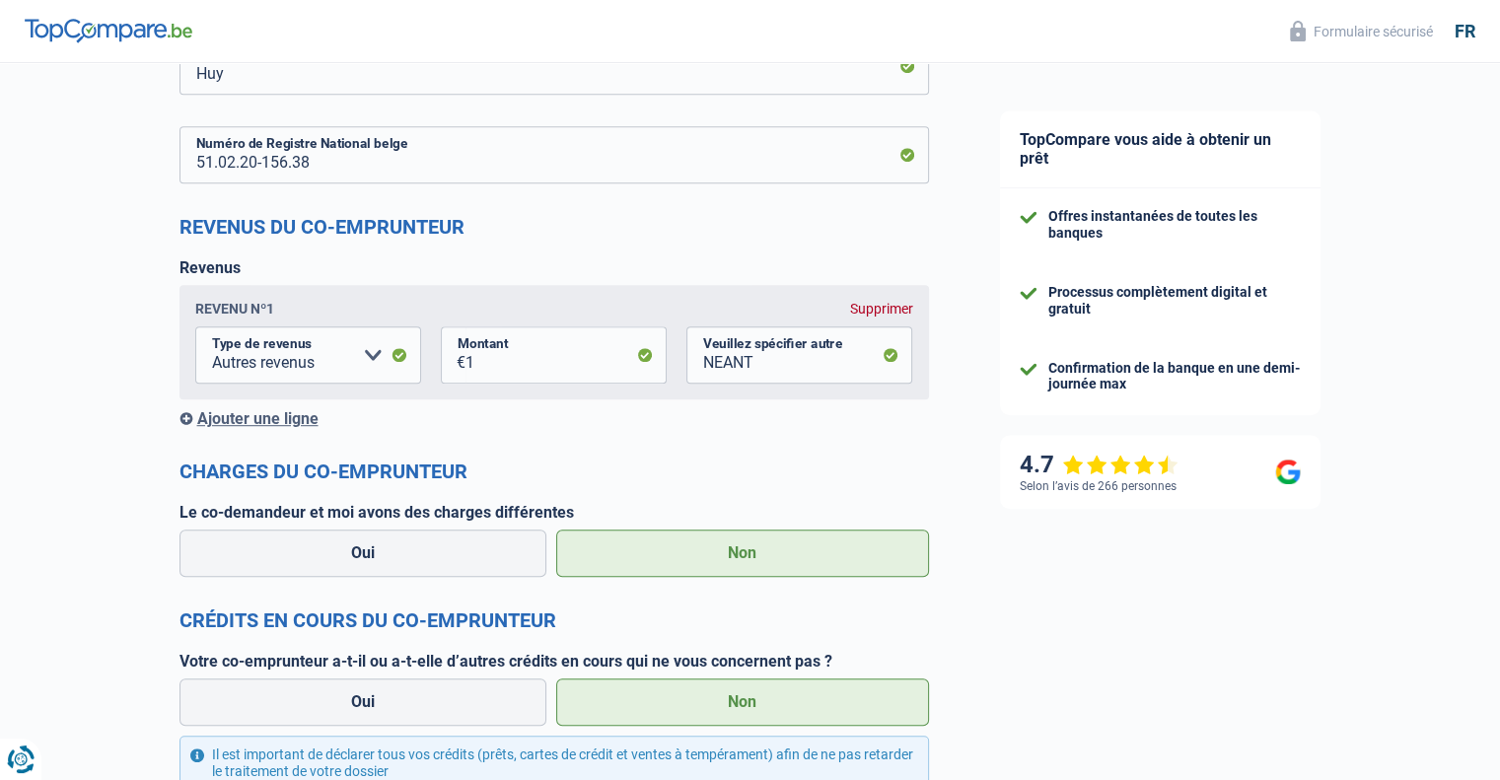
scroll to position [1336, 0]
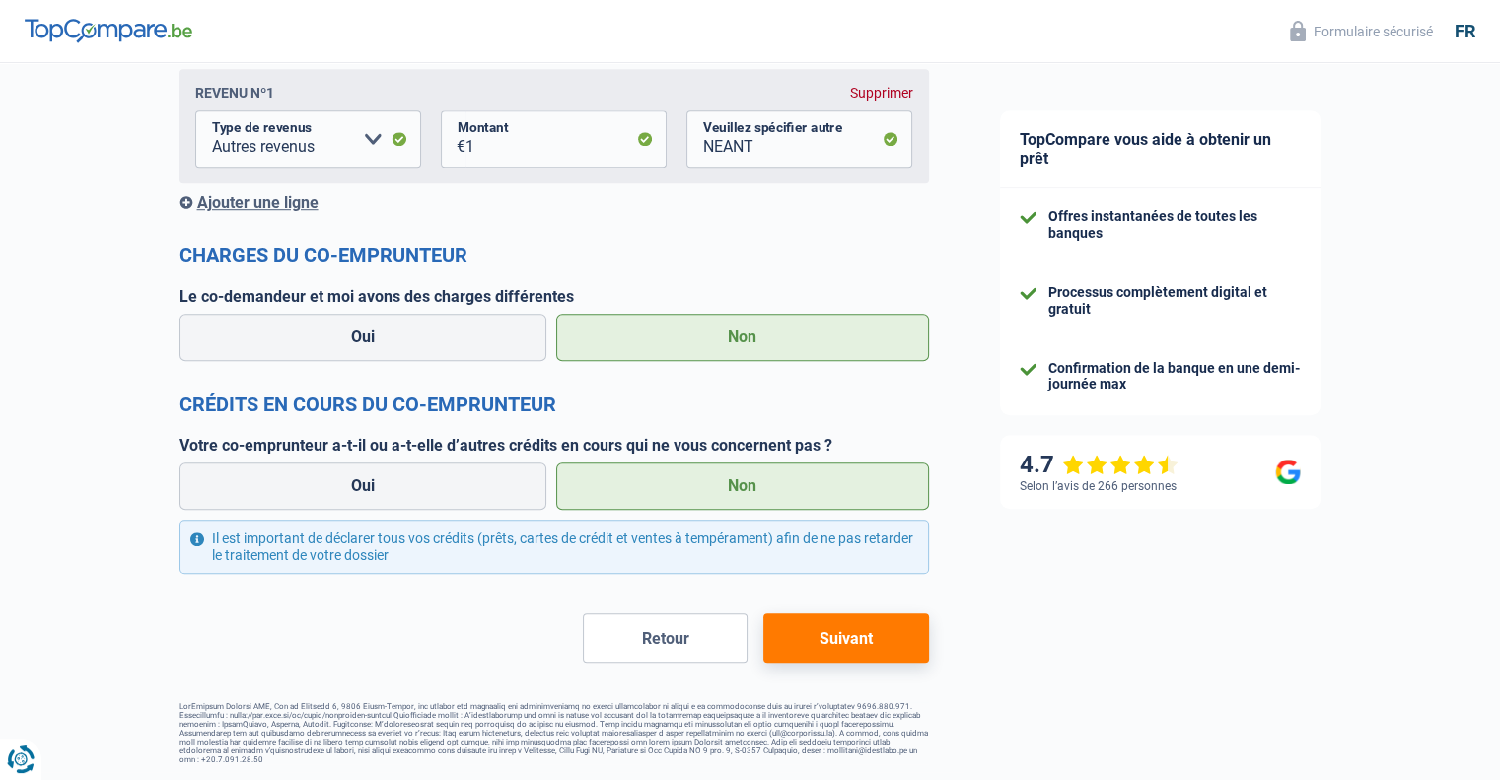
click at [845, 632] on button "Suivant" at bounding box center [845, 638] width 165 height 49
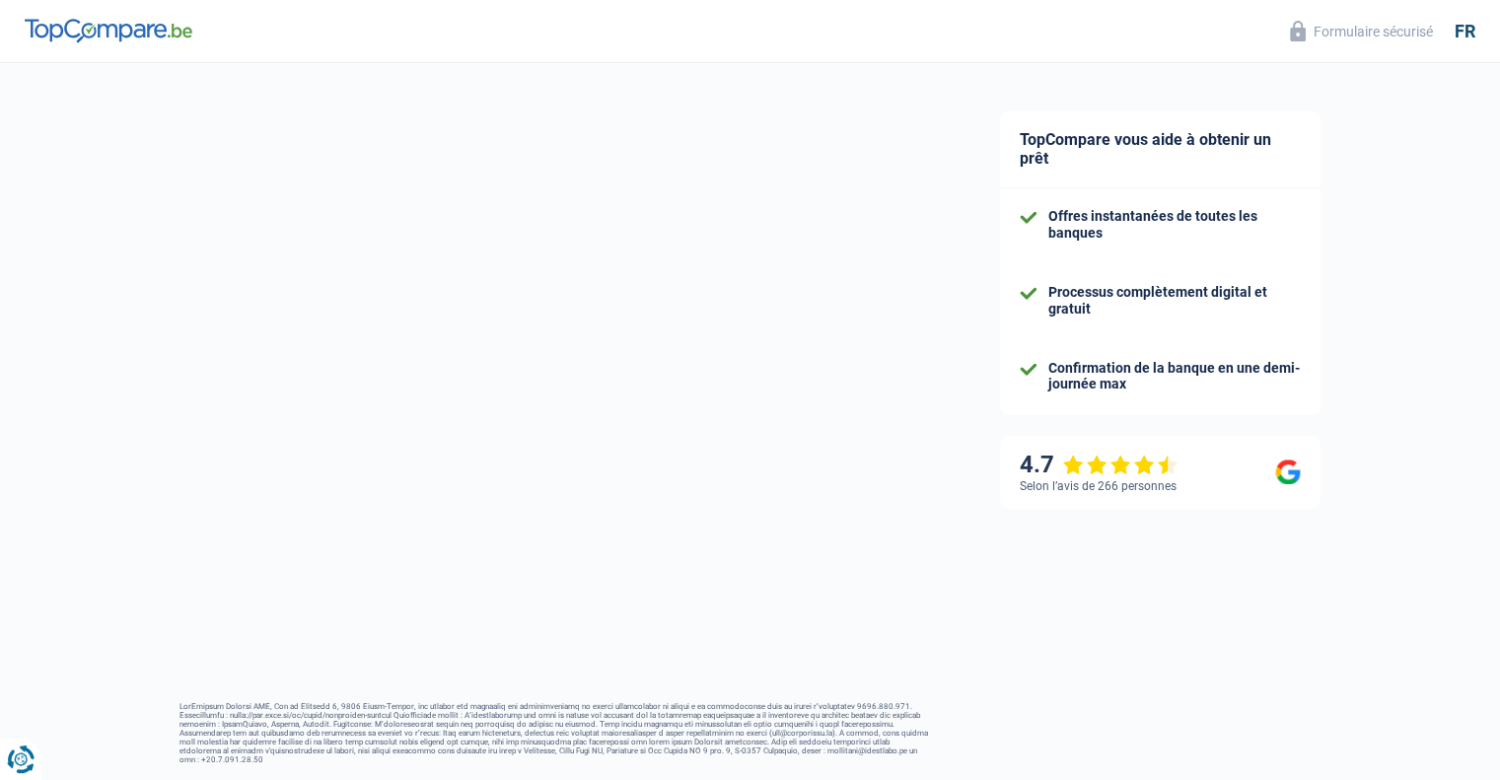
select select "60"
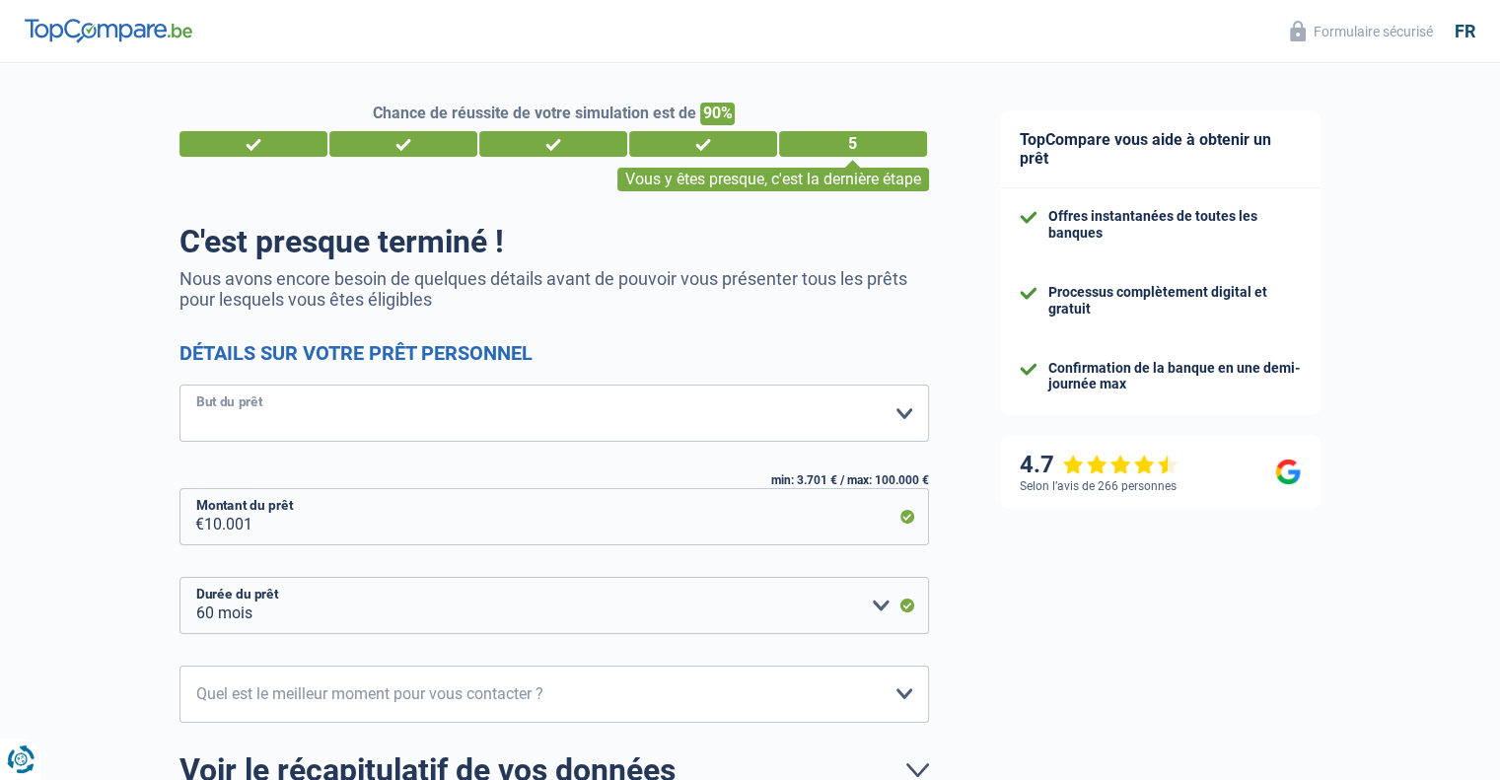
click at [572, 408] on select "Confort maison: meubles, textile, peinture, électroménager, outillage non-profe…" at bounding box center [555, 413] width 750 height 57
select select "hobbies"
click at [180, 386] on select "Confort maison: meubles, textile, peinture, électroménager, outillage non-profe…" at bounding box center [555, 413] width 750 height 57
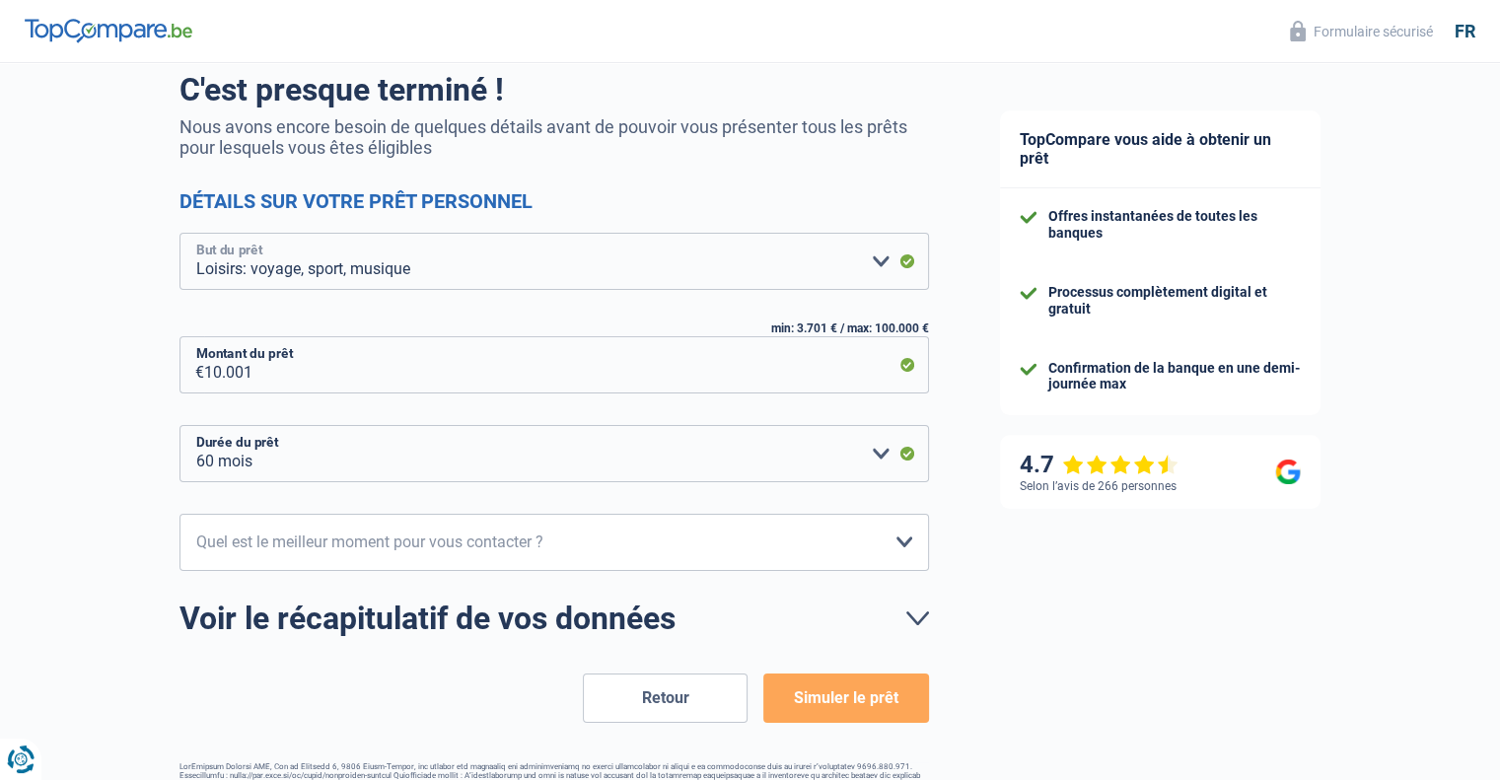
scroll to position [170, 0]
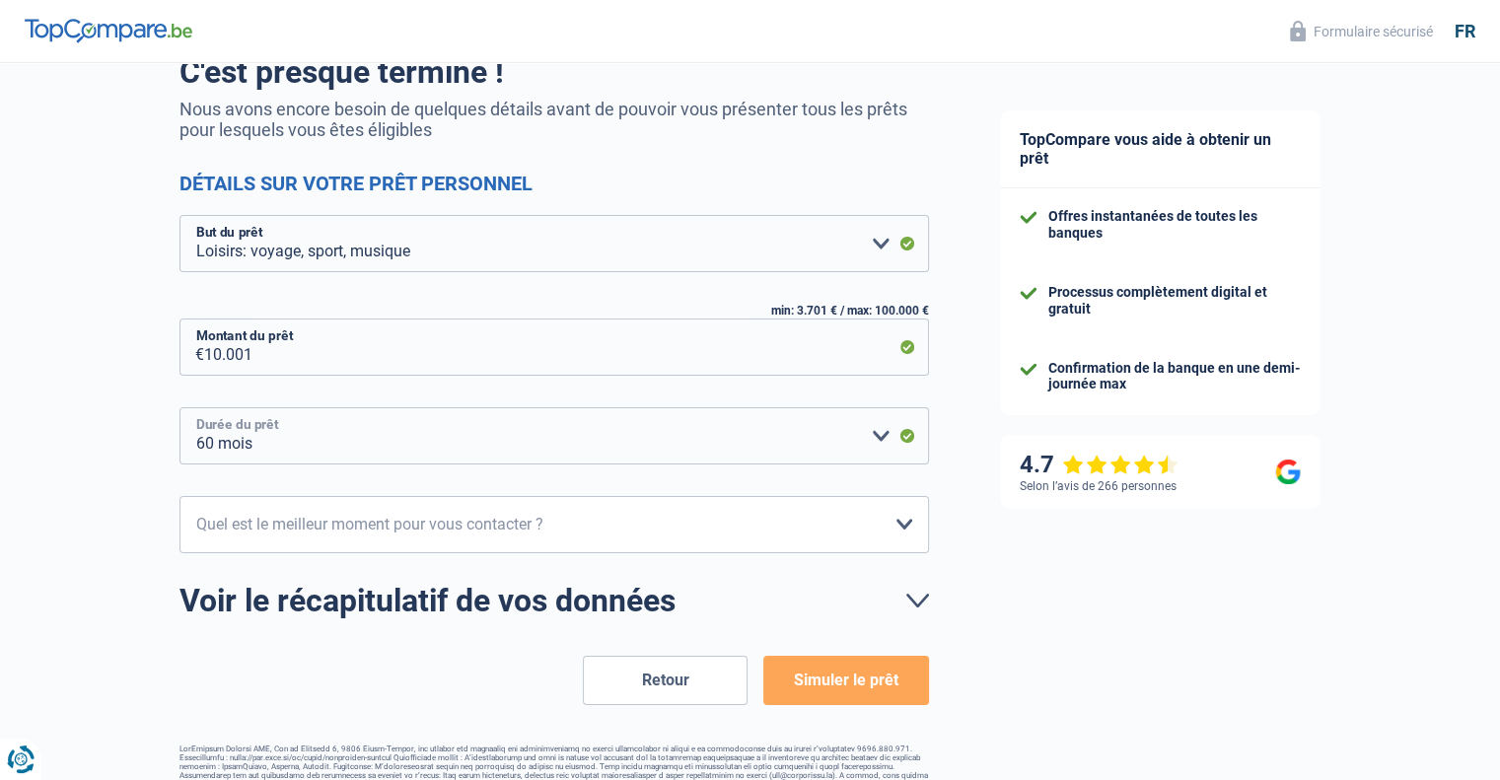
click at [831, 436] on select "12 mois 18 mois 24 mois 30 mois 36 mois 42 mois 48 mois 60 mois Veuillez sélect…" at bounding box center [555, 435] width 750 height 57
click at [1010, 600] on div "TopCompare vous aide à obtenir un prêt Offres instantanées de toutes les banque…" at bounding box center [1233, 357] width 537 height 929
click at [702, 512] on select "10h-12h 12h-14h 14h-16h 16h-18h Veuillez sélectionner une option" at bounding box center [555, 524] width 750 height 57
select select "16-18"
click at [180, 496] on select "10h-12h 12h-14h 14h-16h 16h-18h Veuillez sélectionner une option" at bounding box center [555, 524] width 750 height 57
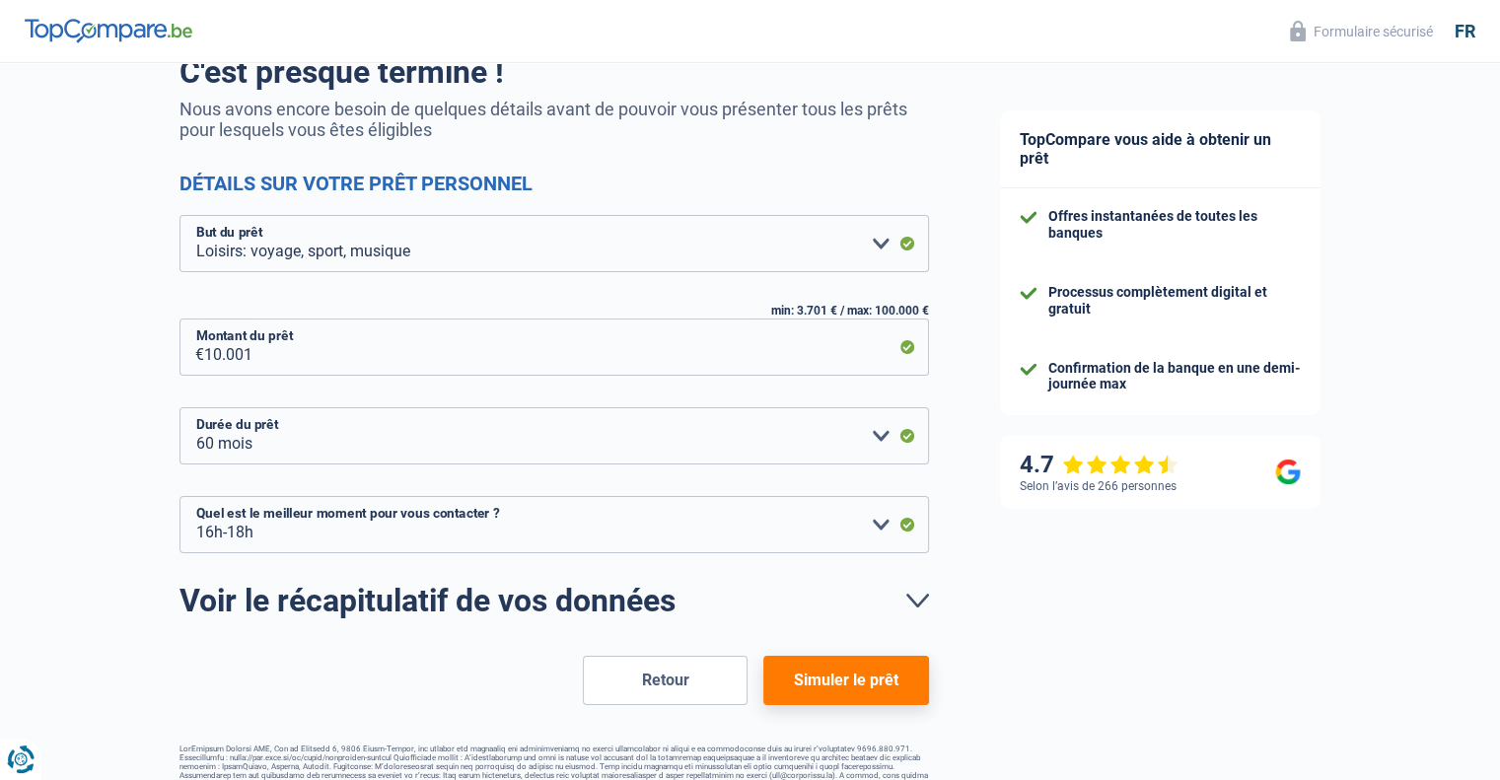
click at [862, 687] on button "Simuler le prêt" at bounding box center [845, 680] width 165 height 49
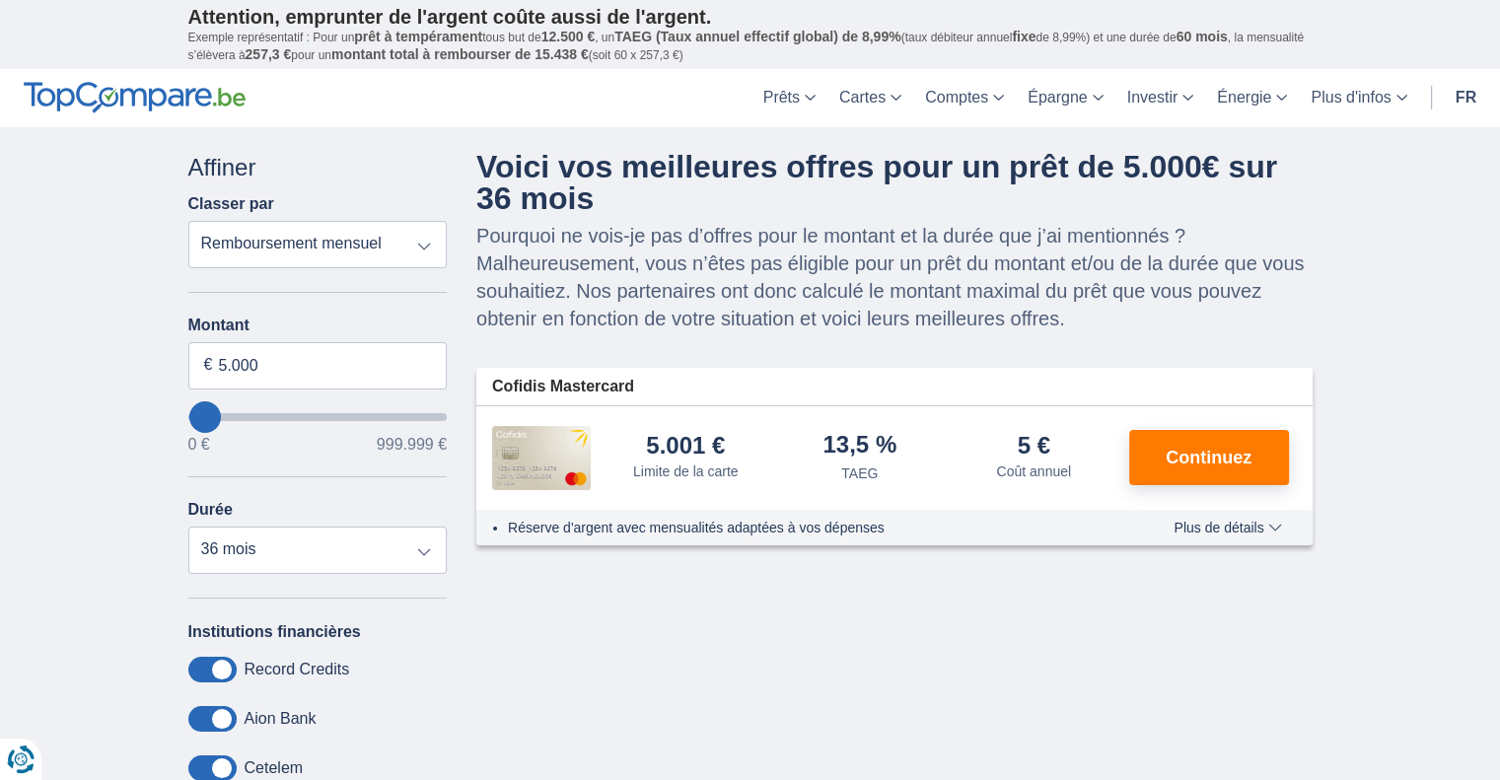
type input "28.000"
type input "28000"
select select "120"
type input "31.000"
type input "31000"
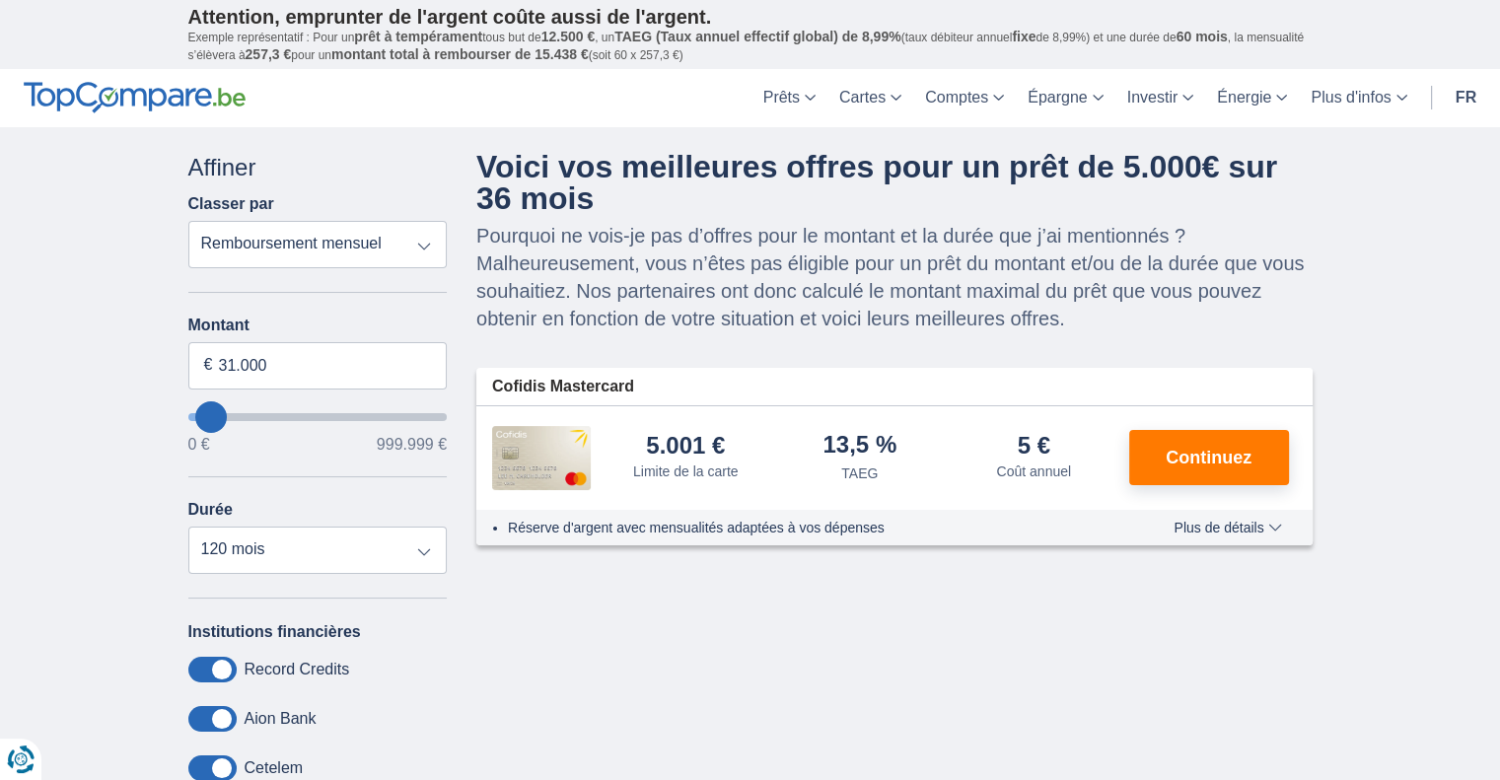
type input "38.000"
type input "45000"
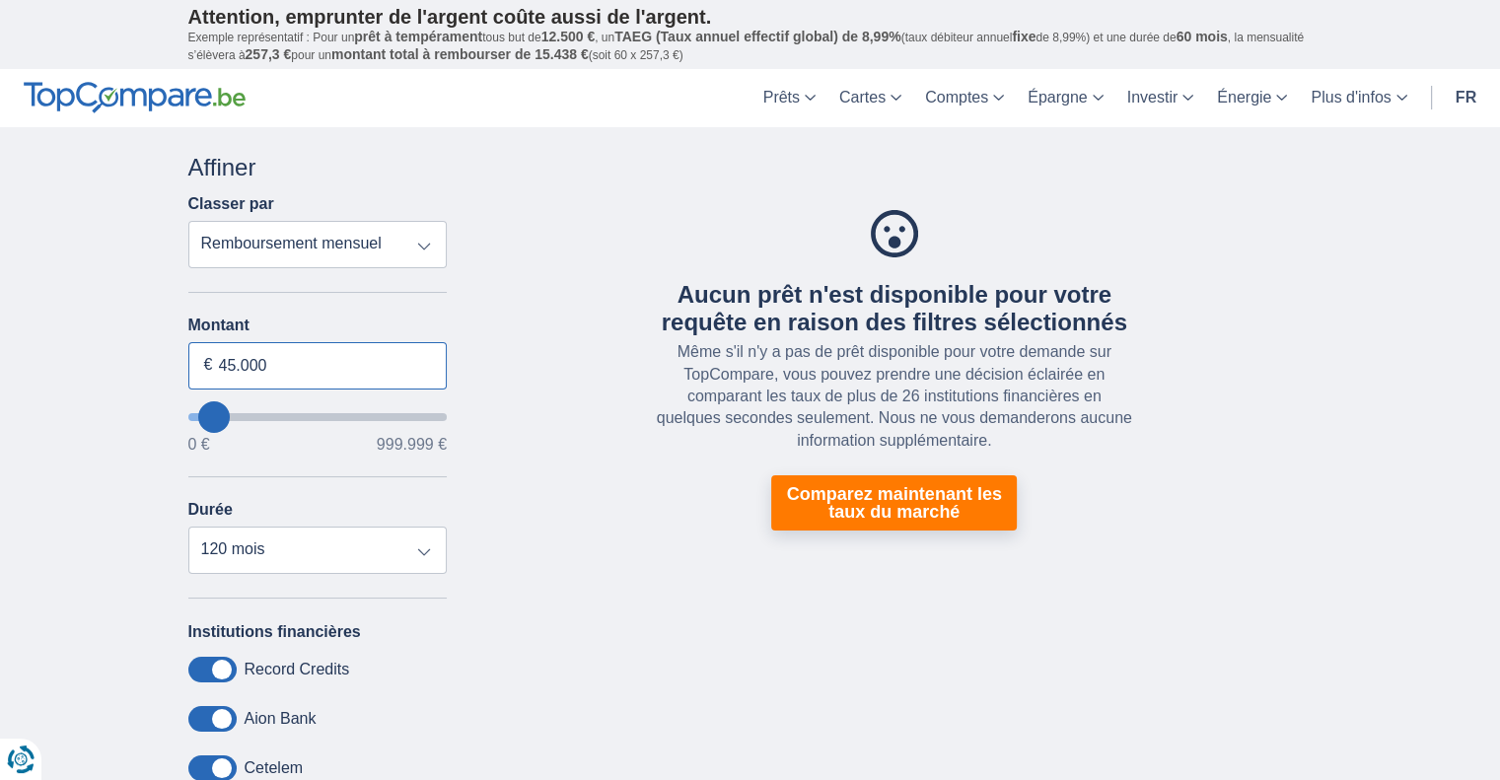
click at [296, 354] on input "45.000" at bounding box center [317, 365] width 259 height 47
type input "10.000"
type input "10000"
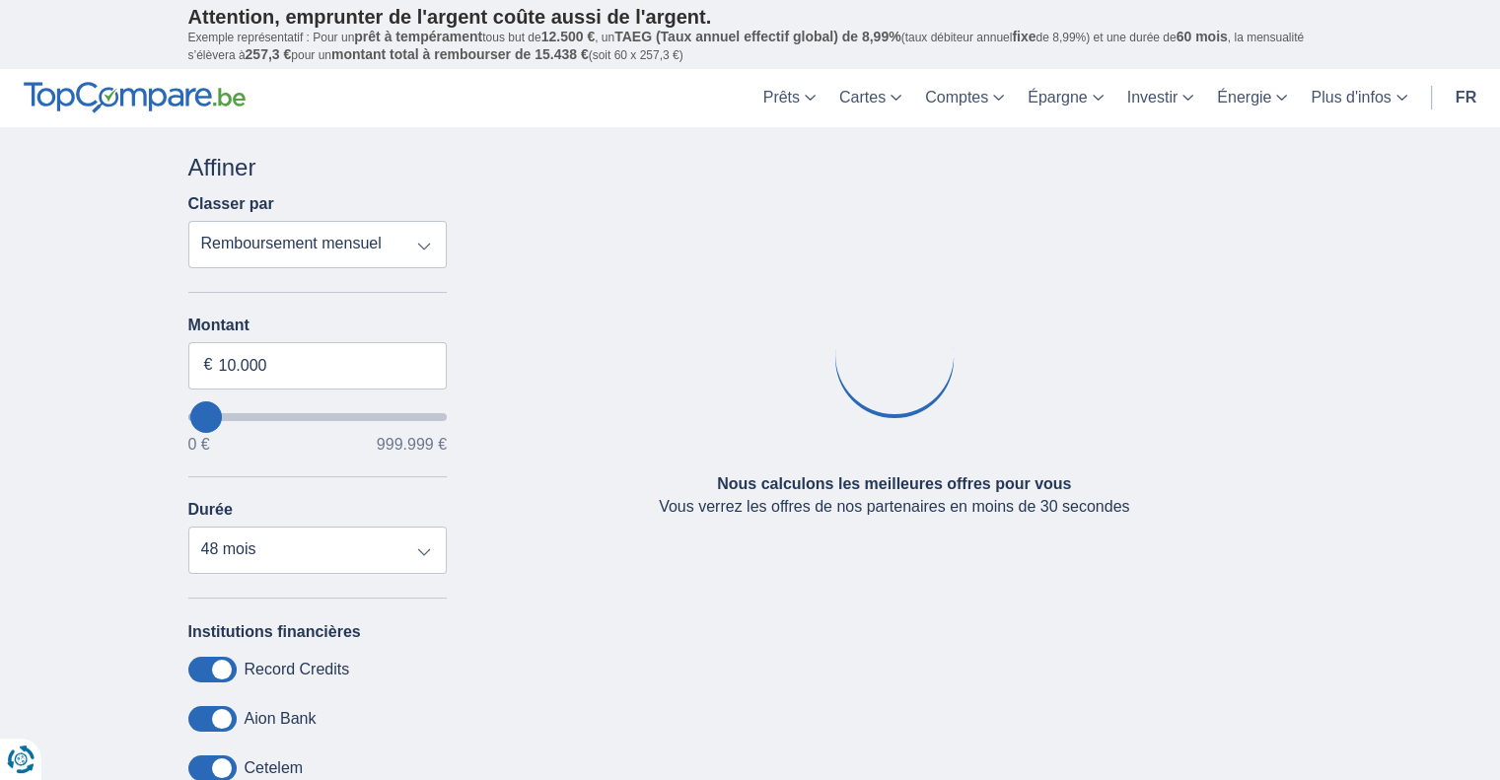
click at [324, 524] on div "Durée 12 mois 18 mois 24 mois 30 mois 36 mois 42 mois 48 mois" at bounding box center [317, 537] width 259 height 73
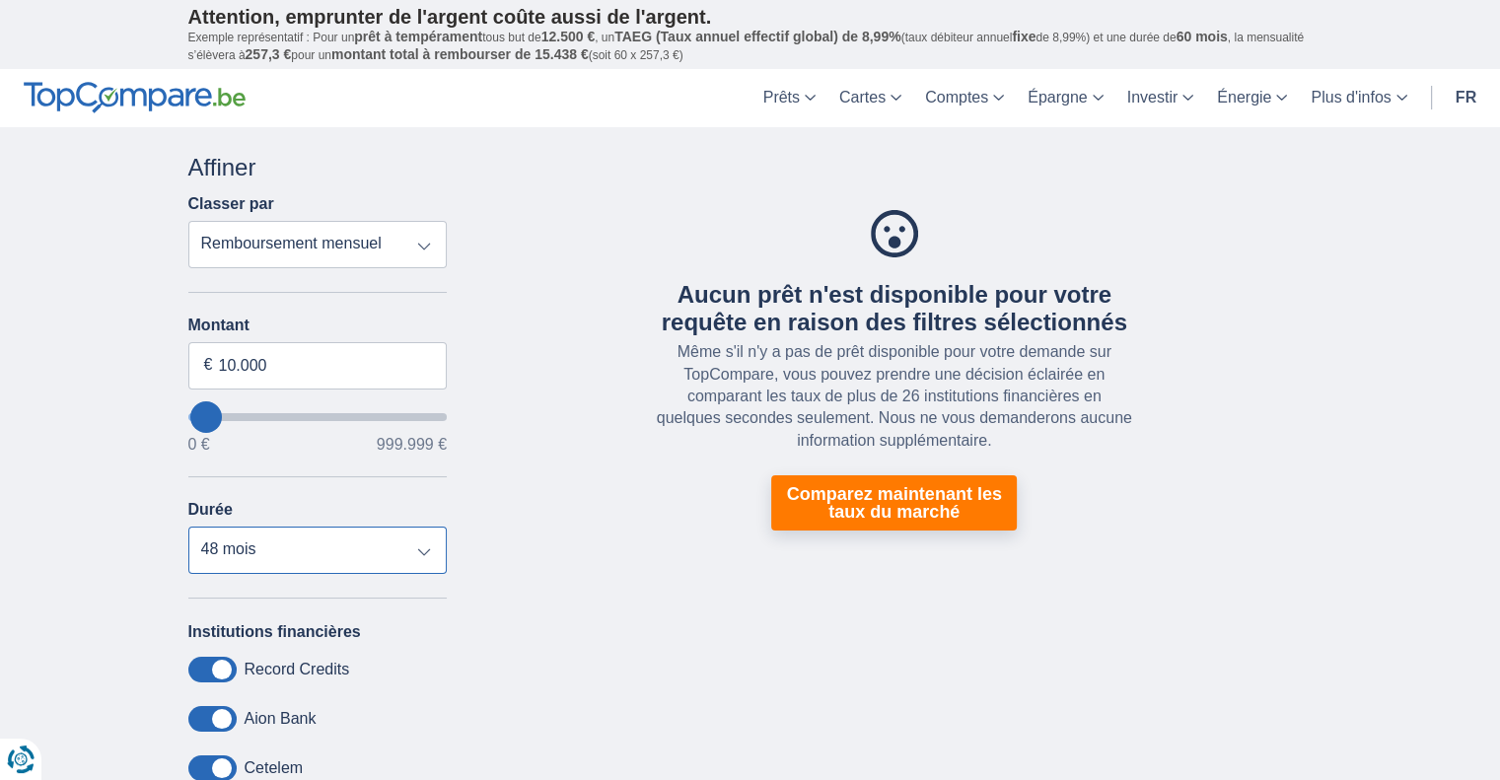
click at [330, 550] on select "12 mois 18 mois 24 mois 30 mois 36 mois 42 mois 48 mois" at bounding box center [317, 550] width 259 height 47
click at [188, 527] on select "12 mois 18 mois 24 mois 30 mois 36 mois 42 mois 48 mois" at bounding box center [317, 550] width 259 height 47
click at [312, 557] on select "12 mois 18 mois 24 mois 30 mois 36 mois 42 mois 48 mois" at bounding box center [317, 550] width 259 height 47
select select "36"
click at [188, 527] on select "12 mois 18 mois 24 mois 30 mois 36 mois 42 mois 48 mois" at bounding box center [317, 550] width 259 height 47
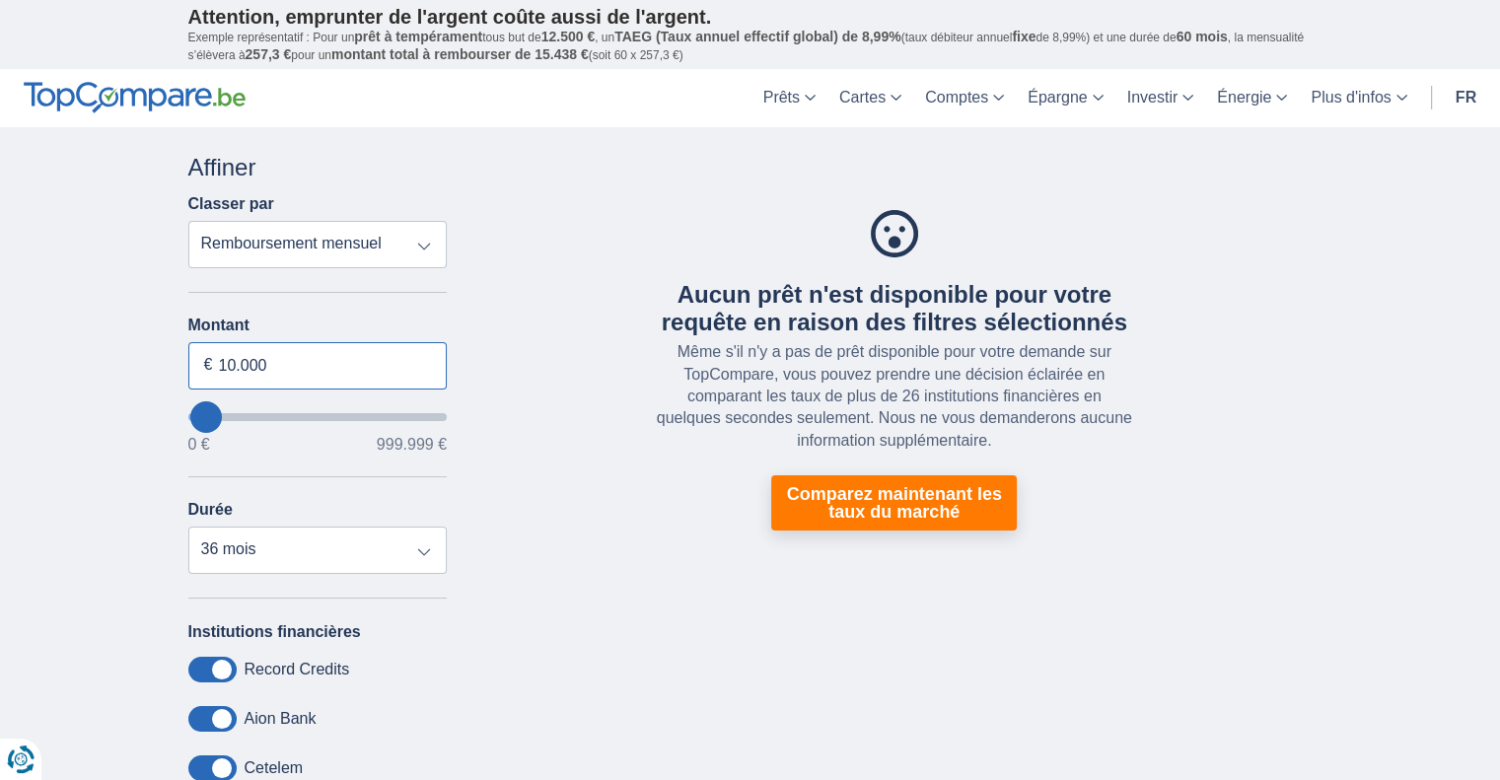
click at [287, 354] on input "10.000" at bounding box center [317, 365] width 259 height 47
type input "5.000"
type input "5000"
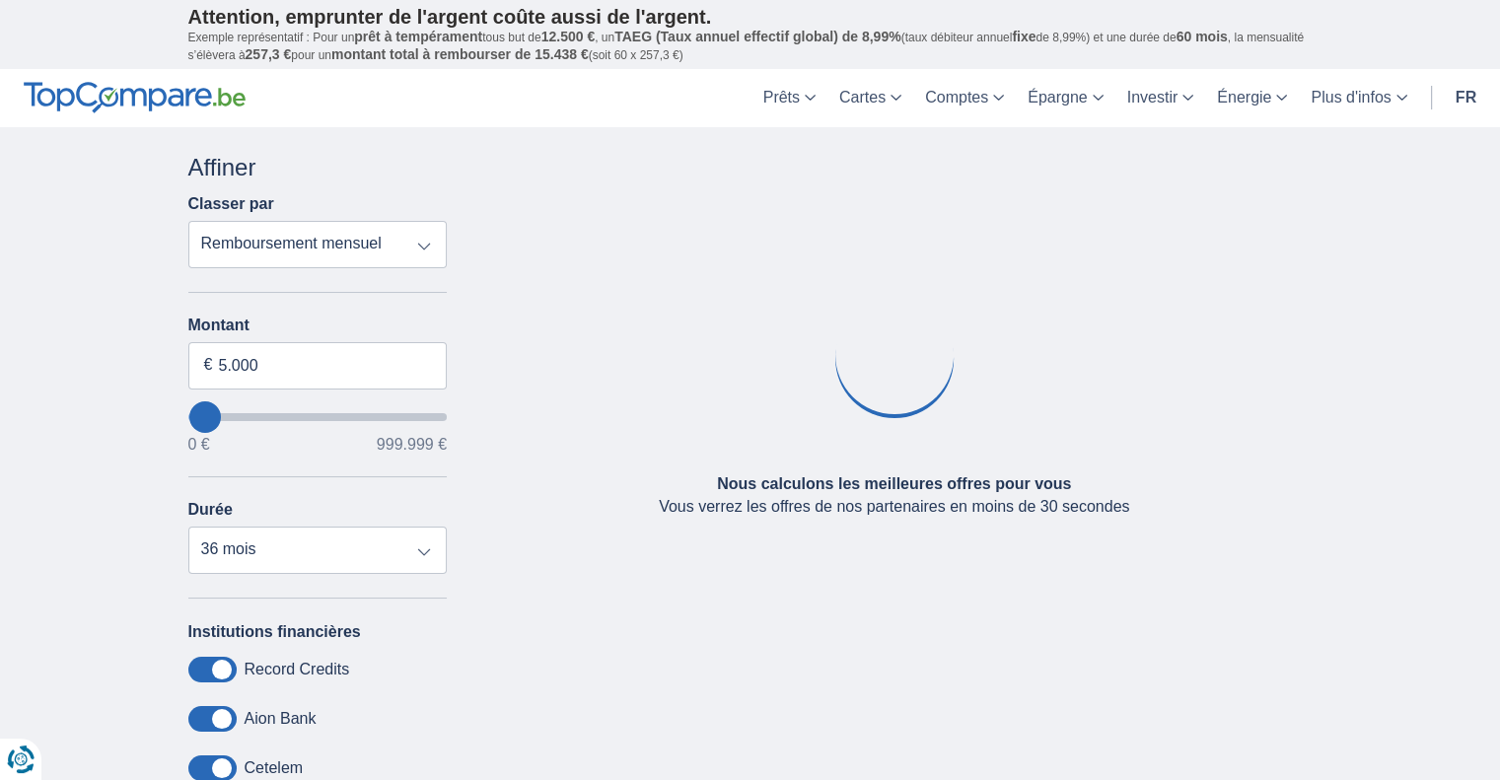
click at [368, 484] on div "Montant 5.000 € 0 € 999.999 € Durée 12 mois 18 mois 24 mois 30 mois 36 mois" at bounding box center [317, 445] width 259 height 257
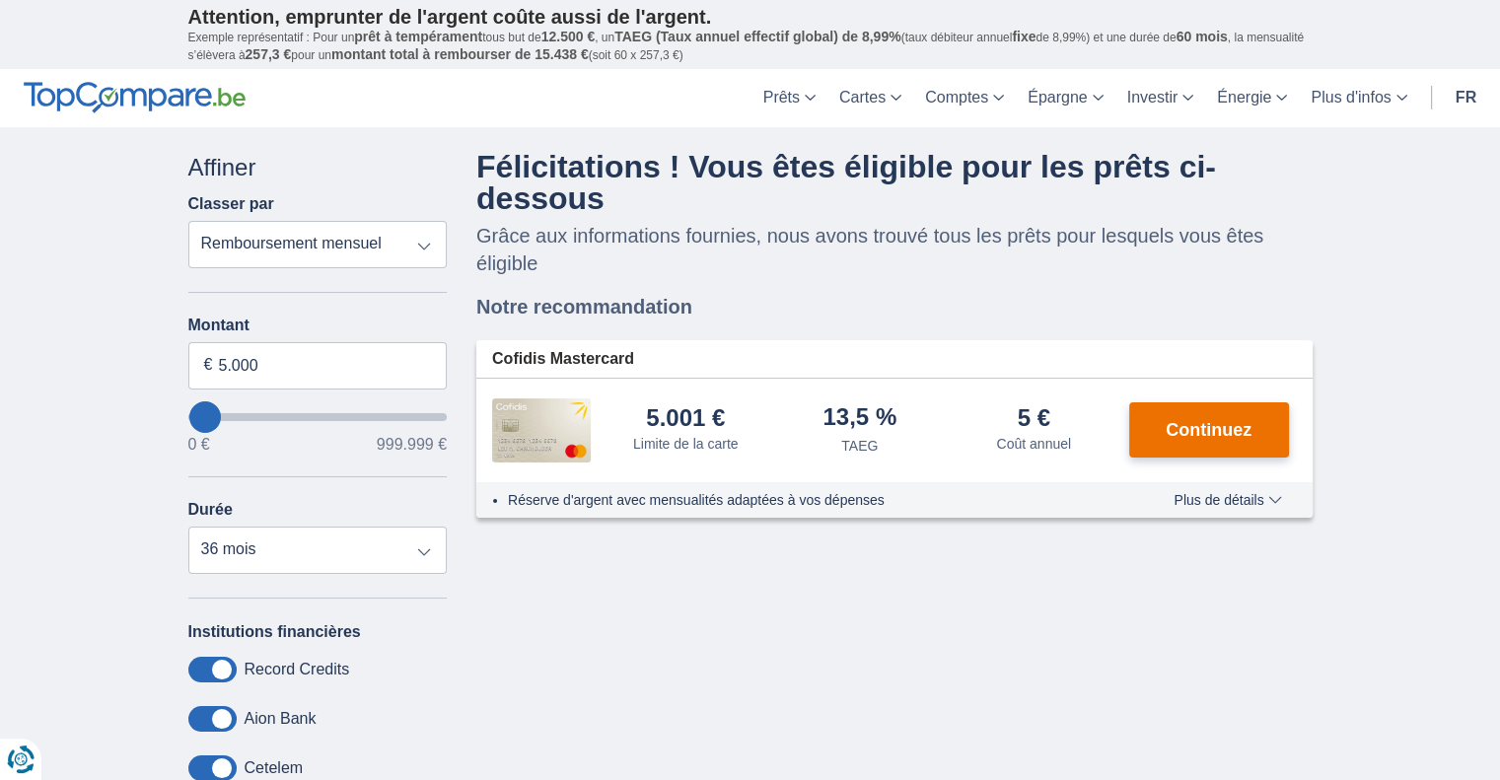
click at [1185, 413] on button "Continuez" at bounding box center [1209, 429] width 160 height 55
